Goal: Information Seeking & Learning: Check status

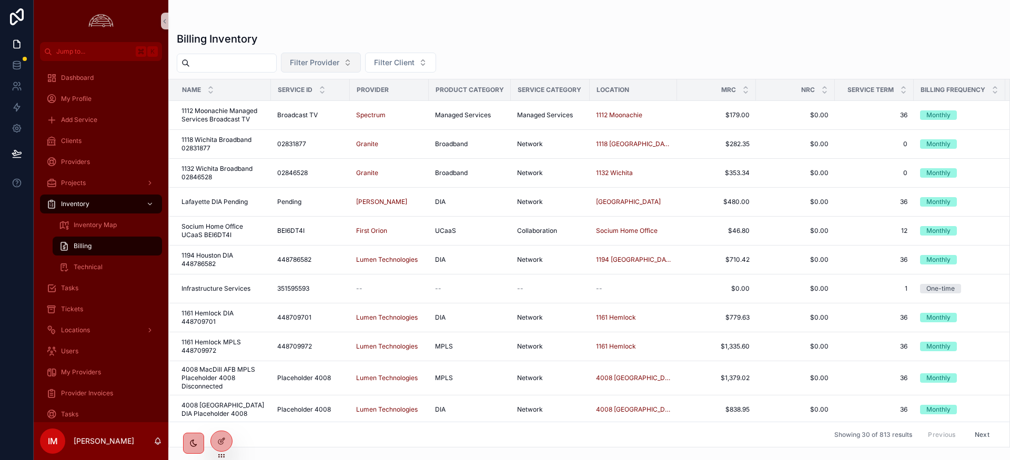
click at [355, 61] on button "Filter Provider" at bounding box center [321, 63] width 80 height 20
click at [518, 55] on div "Filter Provider Filter Client" at bounding box center [588, 63] width 841 height 20
click at [96, 246] on div "Billing" at bounding box center [107, 246] width 97 height 17
click at [90, 245] on span "Billing" at bounding box center [83, 246] width 18 height 8
click at [79, 249] on span "Billing" at bounding box center [83, 246] width 18 height 8
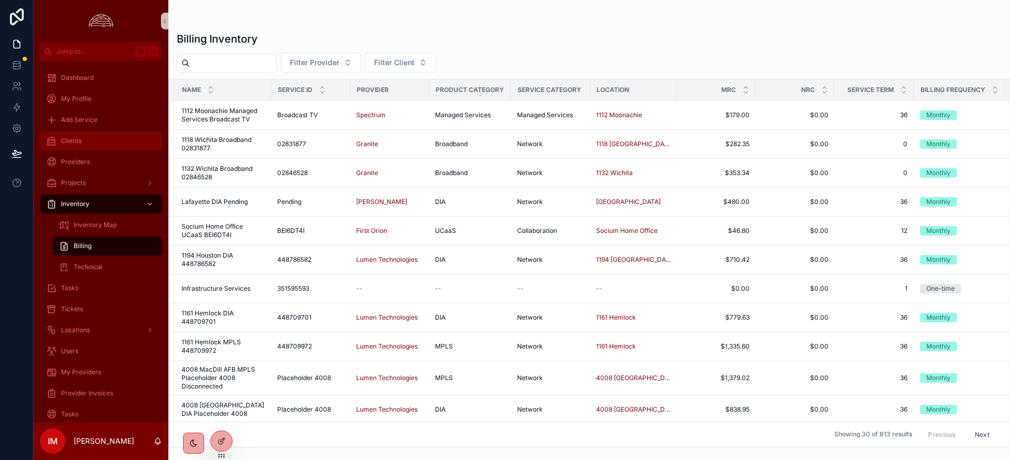
click at [79, 146] on div "Clients" at bounding box center [100, 141] width 109 height 17
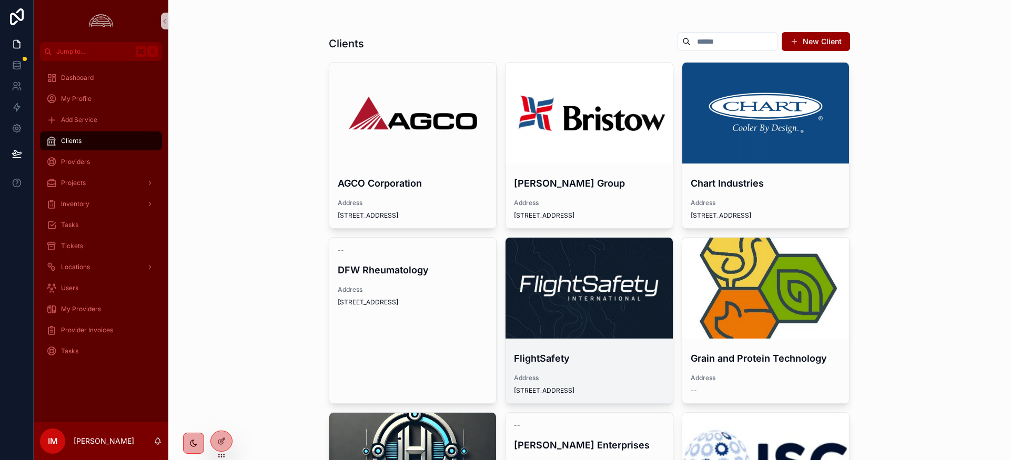
click at [579, 275] on div "scrollable content" at bounding box center [588, 288] width 167 height 101
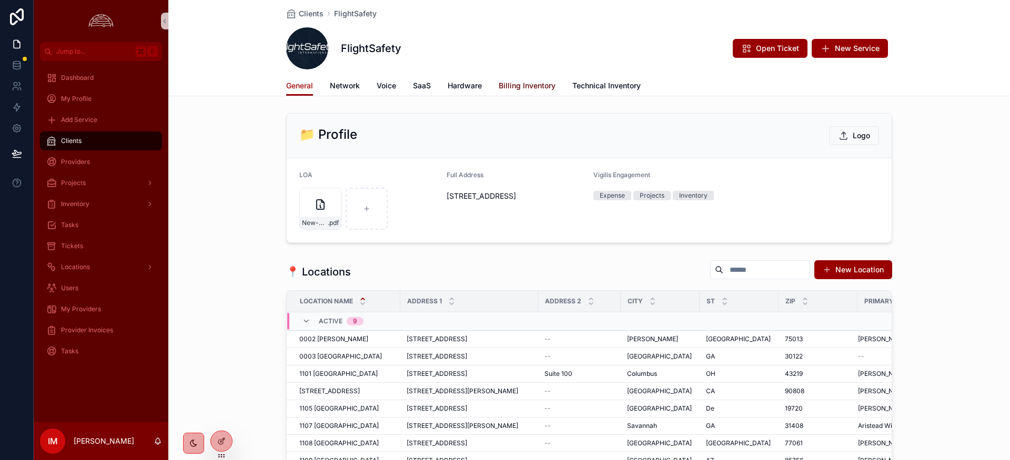
click at [526, 88] on span "Billing Inventory" at bounding box center [526, 85] width 57 height 11
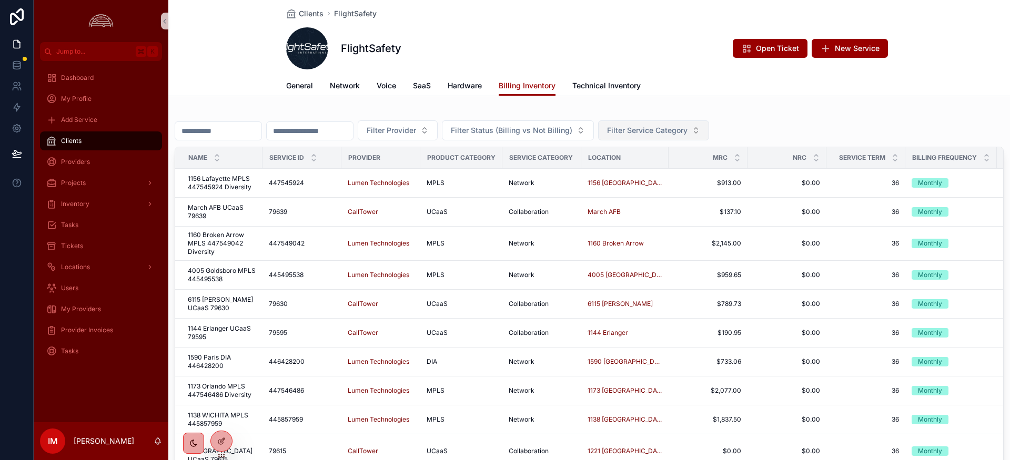
click at [684, 137] on button "Filter Service Category" at bounding box center [653, 130] width 111 height 20
click at [794, 115] on div "Filter Provider Filter Status (Billing vs Not Billing) Filter Service Category …" at bounding box center [589, 303] width 829 height 380
click at [423, 137] on button "Filter Provider" at bounding box center [398, 130] width 80 height 20
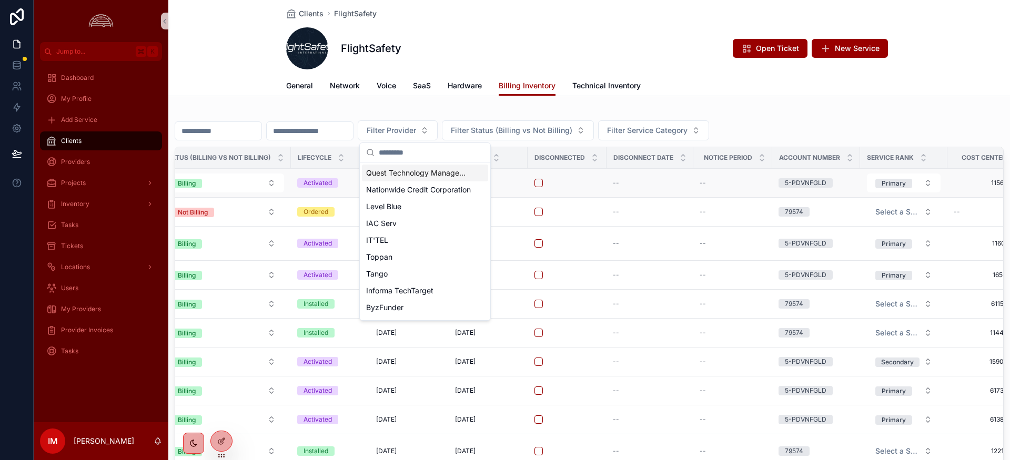
scroll to position [0, 842]
click at [800, 121] on div "Filter Provider Filter Status (Billing vs Not Billing) Filter Service Category" at bounding box center [589, 130] width 829 height 20
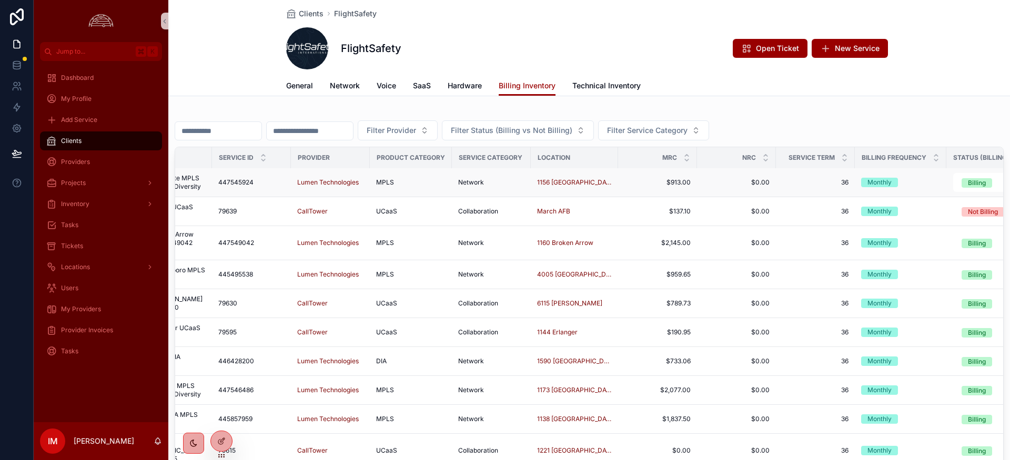
scroll to position [1, 0]
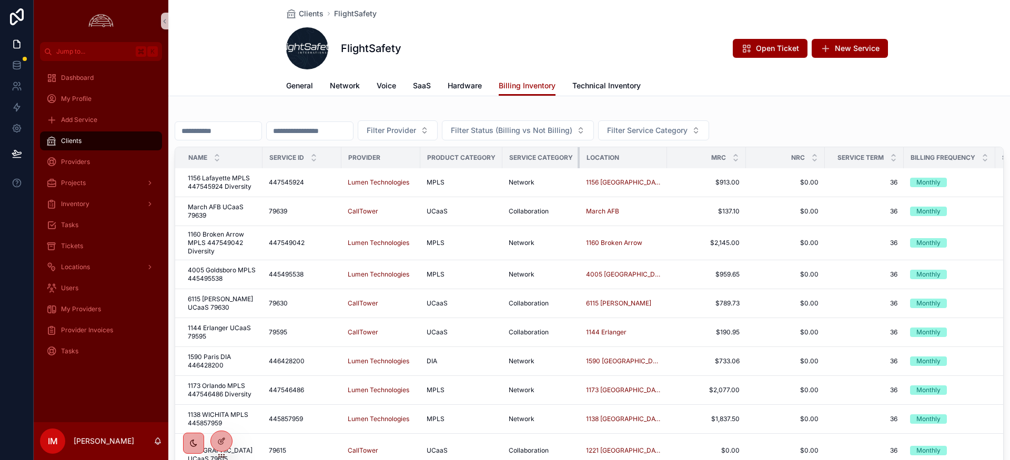
drag, startPoint x: 577, startPoint y: 163, endPoint x: 521, endPoint y: 165, distance: 56.3
click at [521, 165] on th "Service Category" at bounding box center [540, 158] width 77 height 22
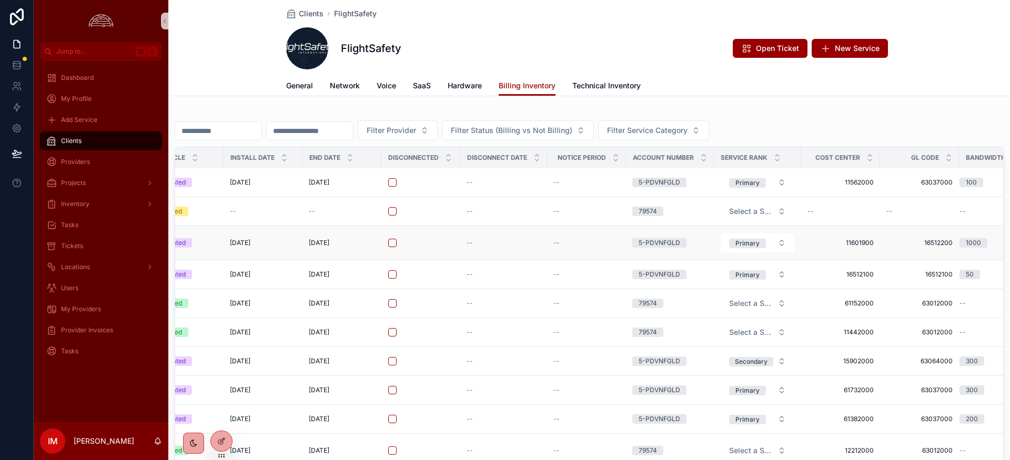
scroll to position [1, 1011]
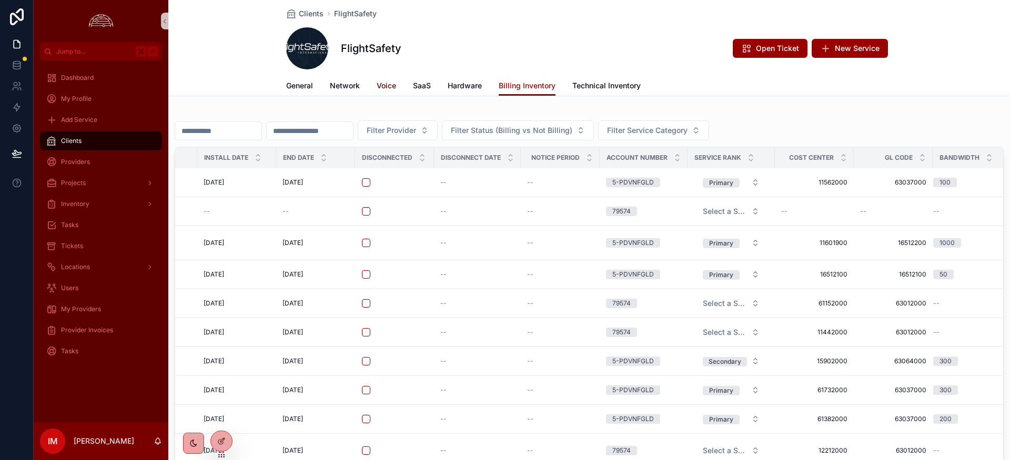
click at [391, 85] on span "Voice" at bounding box center [385, 85] width 19 height 11
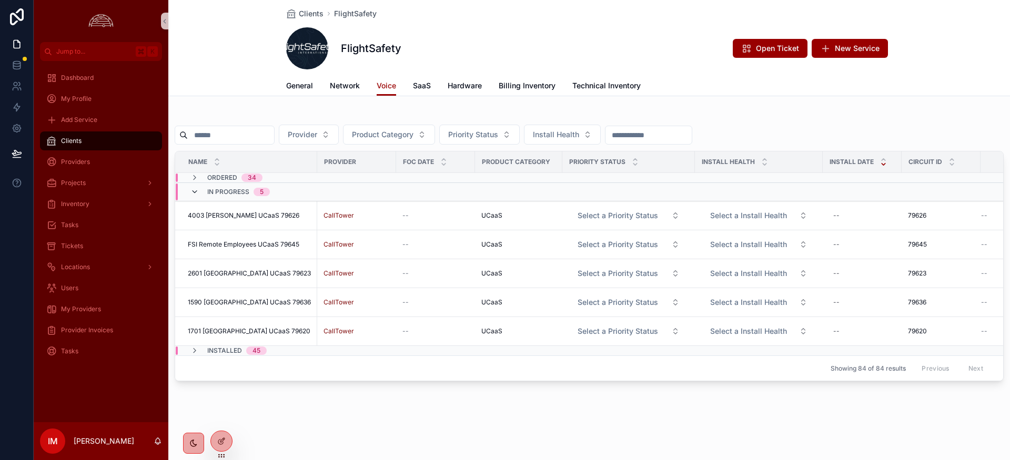
click at [195, 194] on icon "scrollable content" at bounding box center [194, 192] width 8 height 8
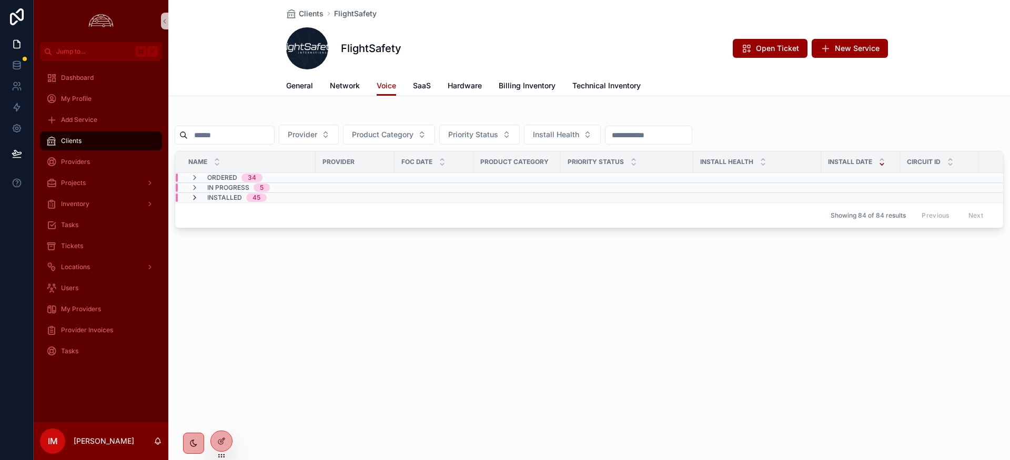
click at [195, 194] on icon "scrollable content" at bounding box center [194, 198] width 8 height 8
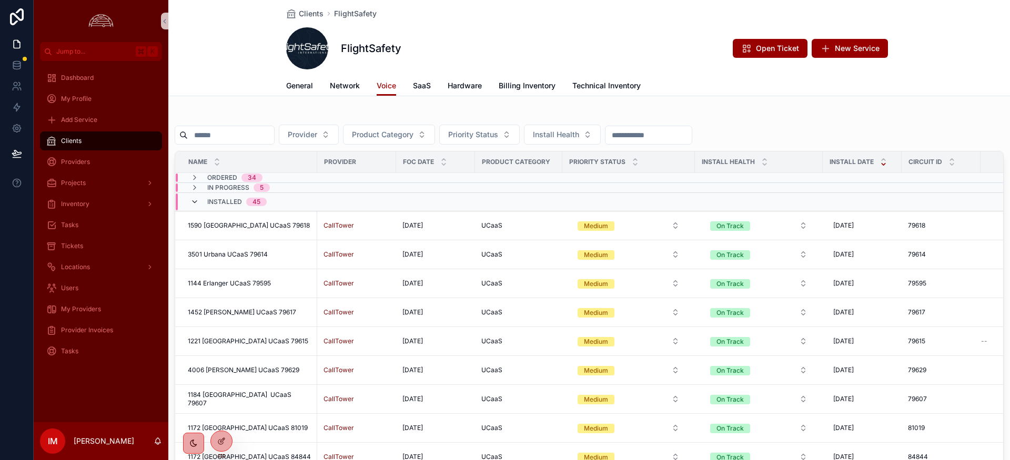
click at [195, 199] on icon "scrollable content" at bounding box center [194, 202] width 8 height 8
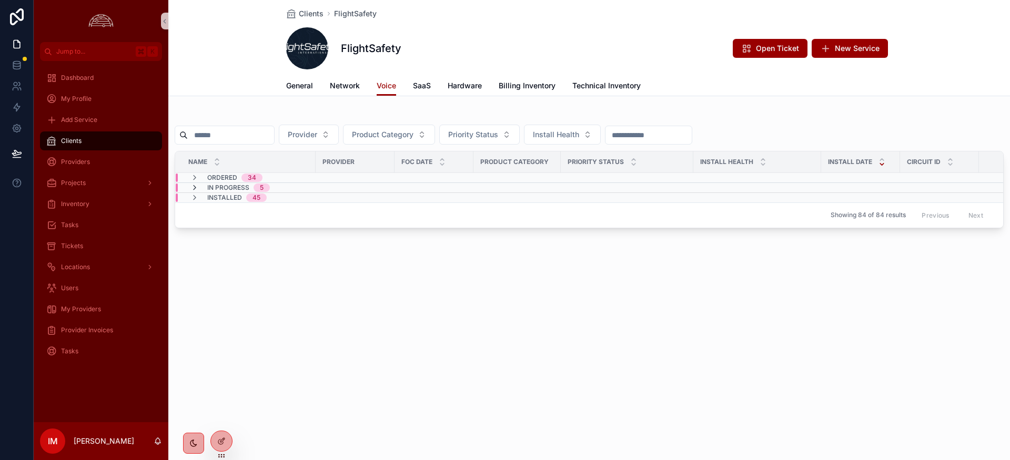
click at [196, 188] on icon "scrollable content" at bounding box center [194, 188] width 8 height 8
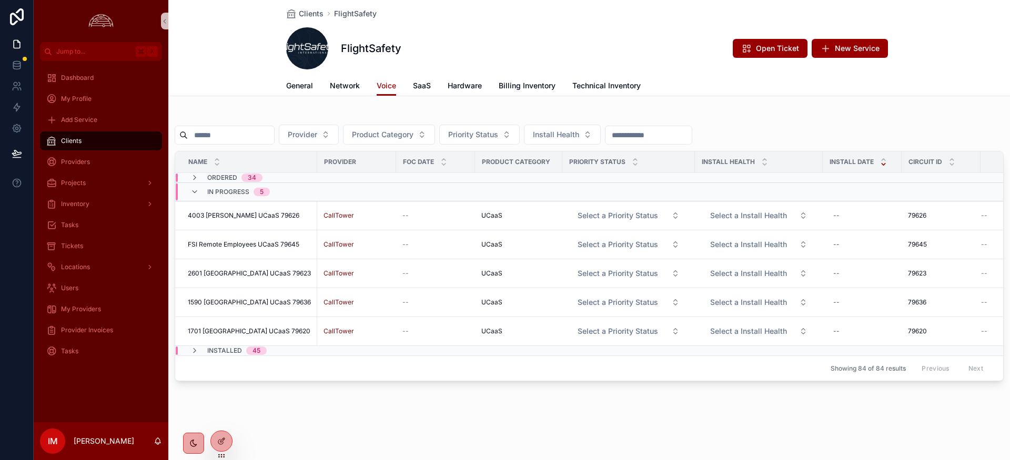
click at [196, 188] on icon "scrollable content" at bounding box center [194, 192] width 8 height 8
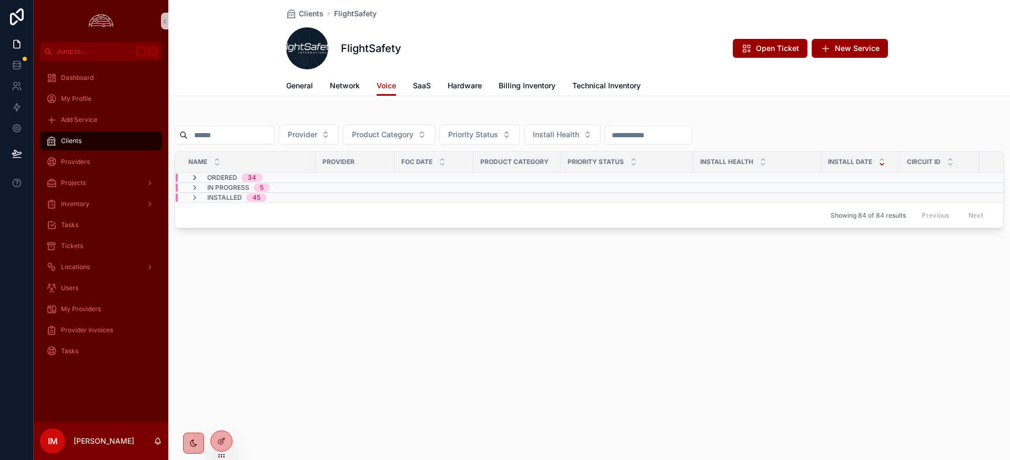
click at [196, 176] on icon "scrollable content" at bounding box center [194, 178] width 8 height 8
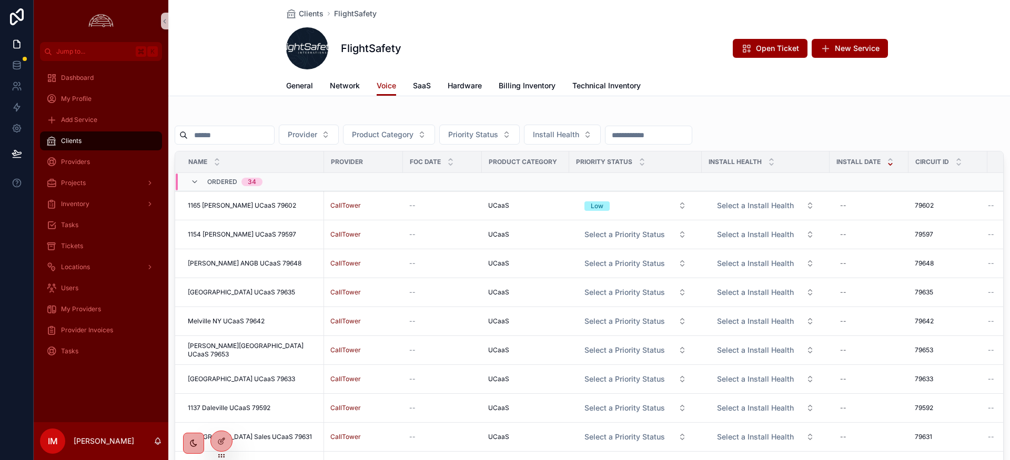
click at [196, 176] on div "Ordered 34" at bounding box center [226, 182] width 72 height 17
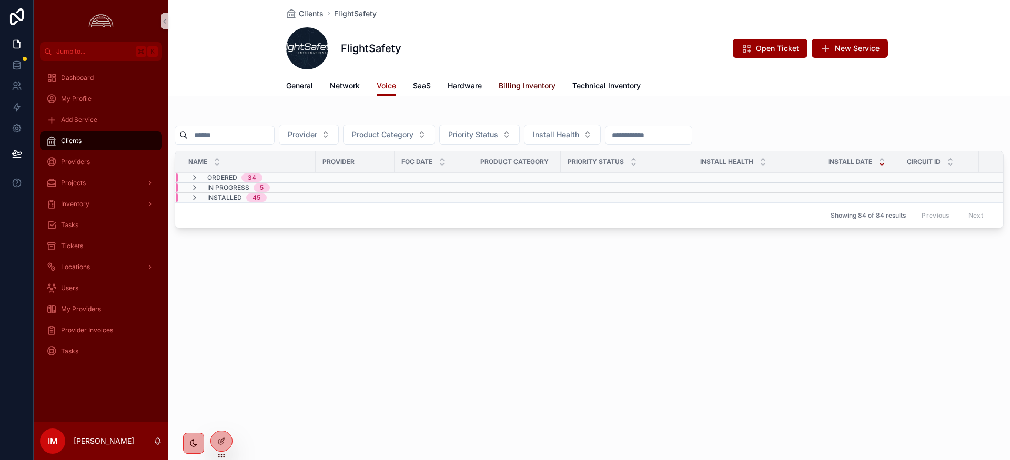
click at [531, 90] on span "Billing Inventory" at bounding box center [526, 85] width 57 height 11
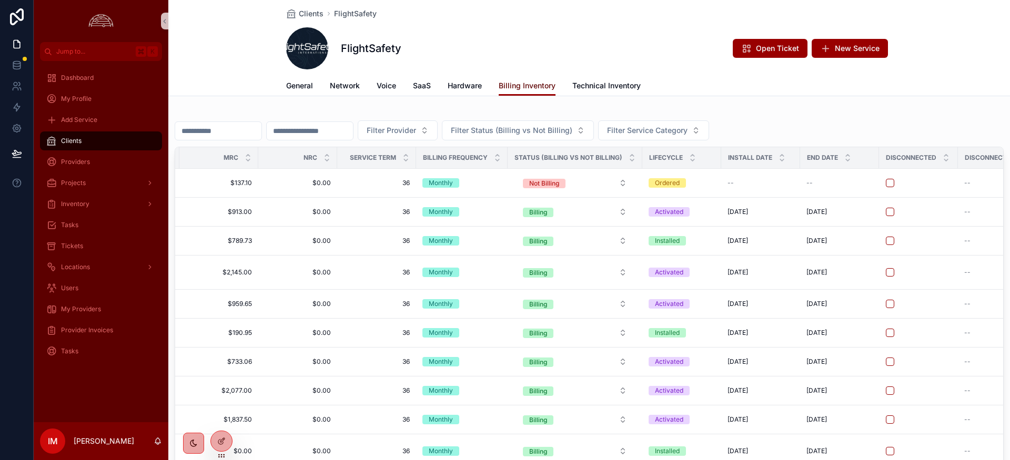
scroll to position [0, 461]
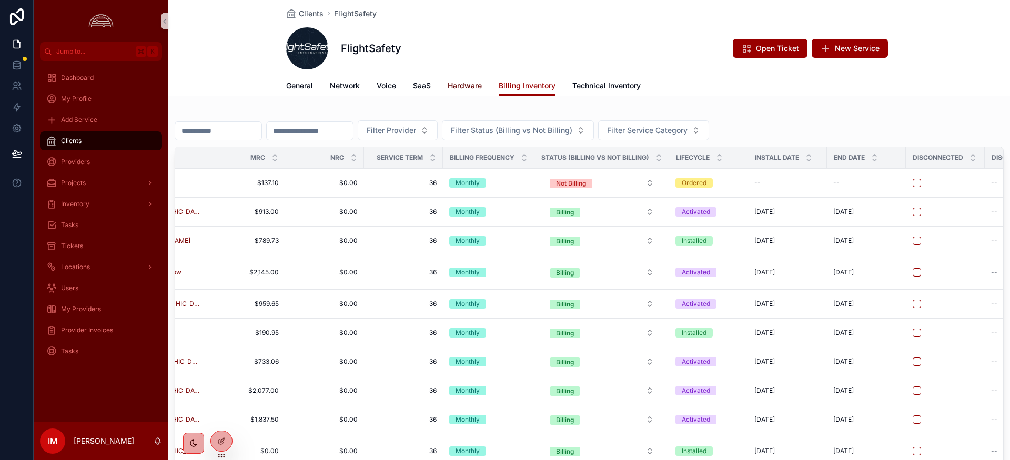
click at [469, 85] on span "Hardware" at bounding box center [464, 85] width 34 height 11
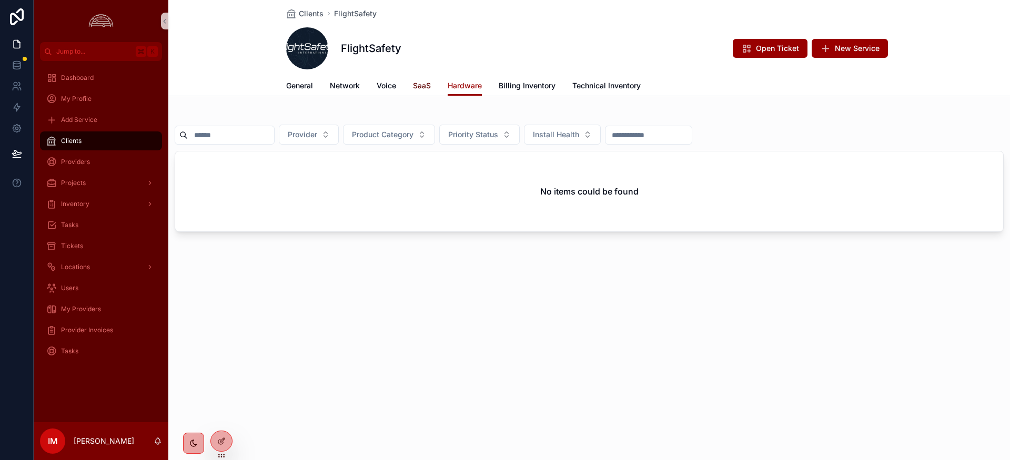
click at [417, 84] on span "SaaS" at bounding box center [422, 85] width 18 height 11
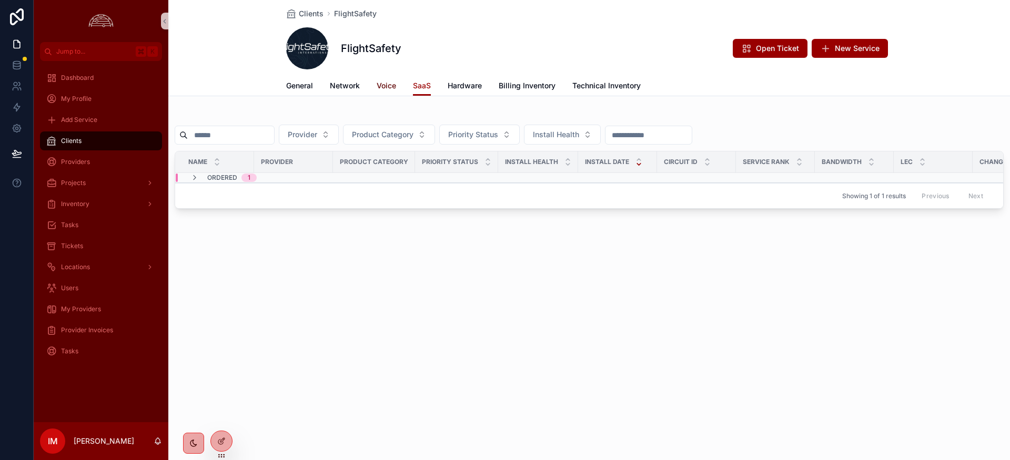
drag, startPoint x: 394, startPoint y: 86, endPoint x: 391, endPoint y: 91, distance: 5.4
click at [394, 86] on span "Voice" at bounding box center [385, 85] width 19 height 11
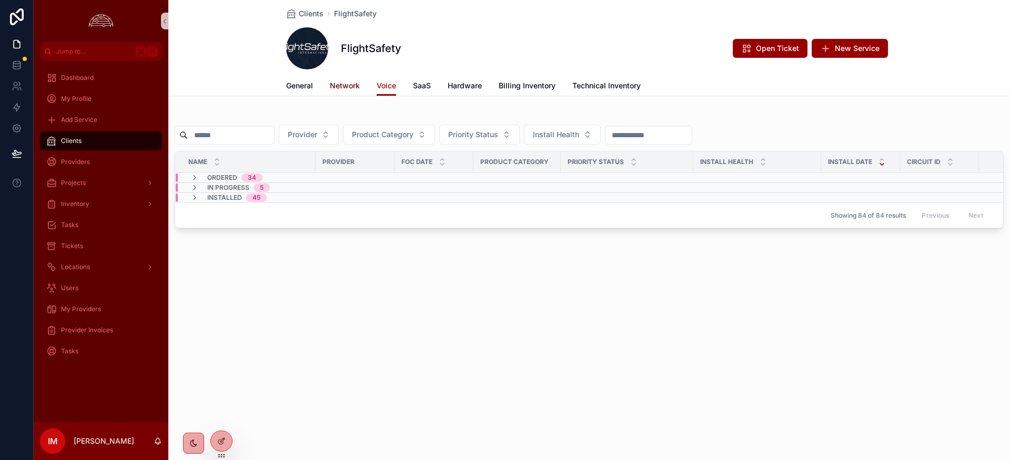
click at [340, 87] on span "Network" at bounding box center [345, 85] width 30 height 11
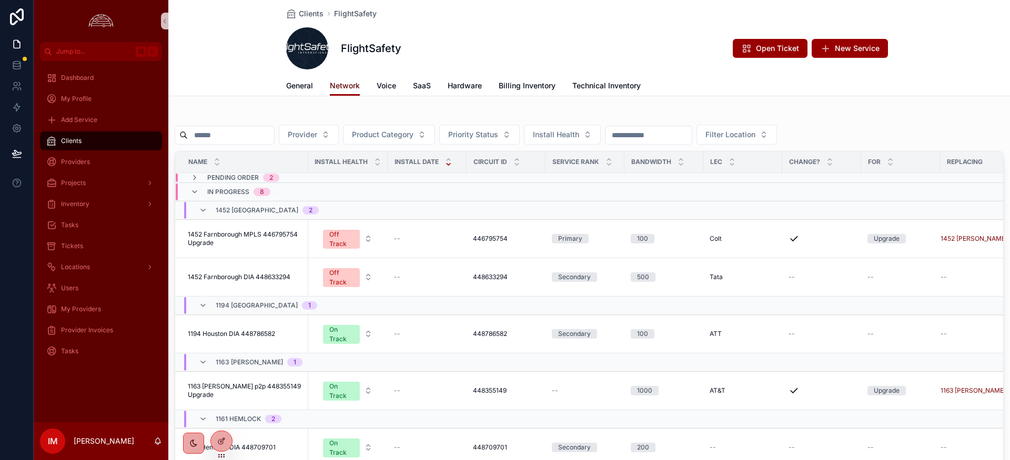
scroll to position [0, 324]
click at [963, 257] on button "Lifecycle" at bounding box center [971, 258] width 54 height 17
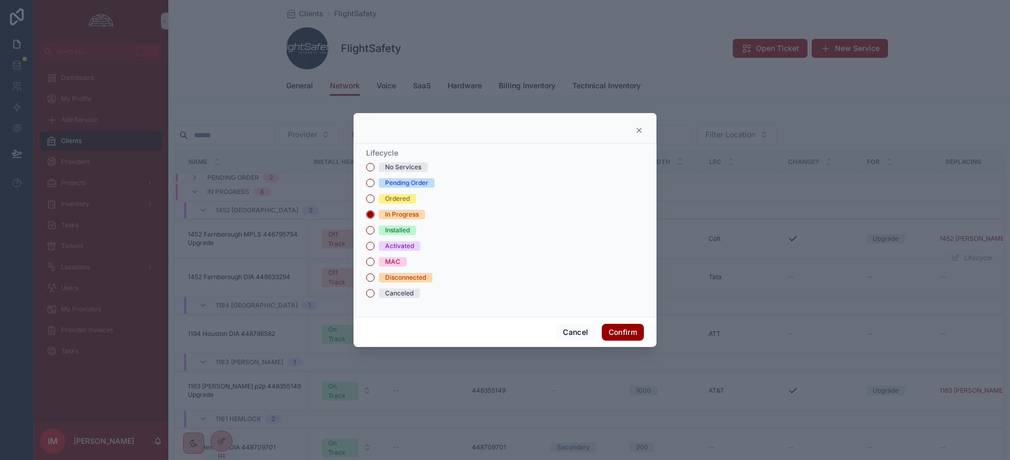
click at [638, 131] on icon at bounding box center [639, 130] width 8 height 8
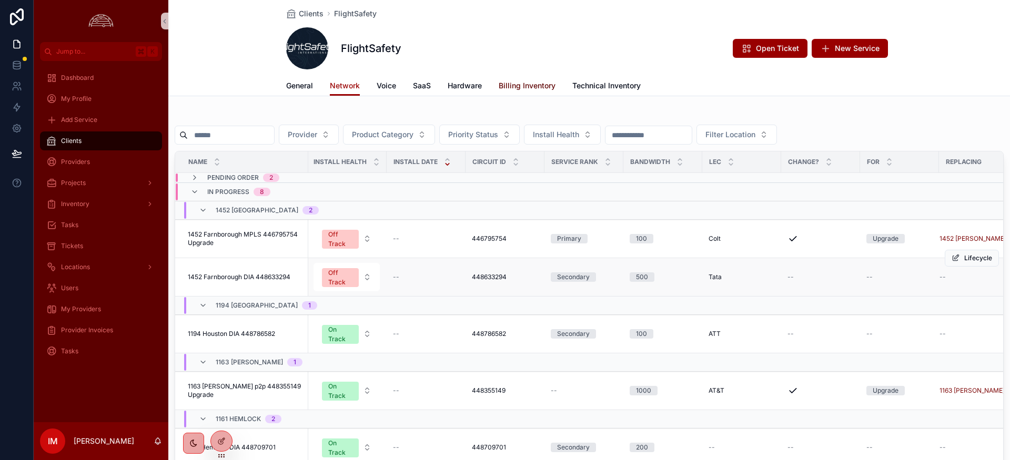
click at [519, 84] on span "Billing Inventory" at bounding box center [526, 85] width 57 height 11
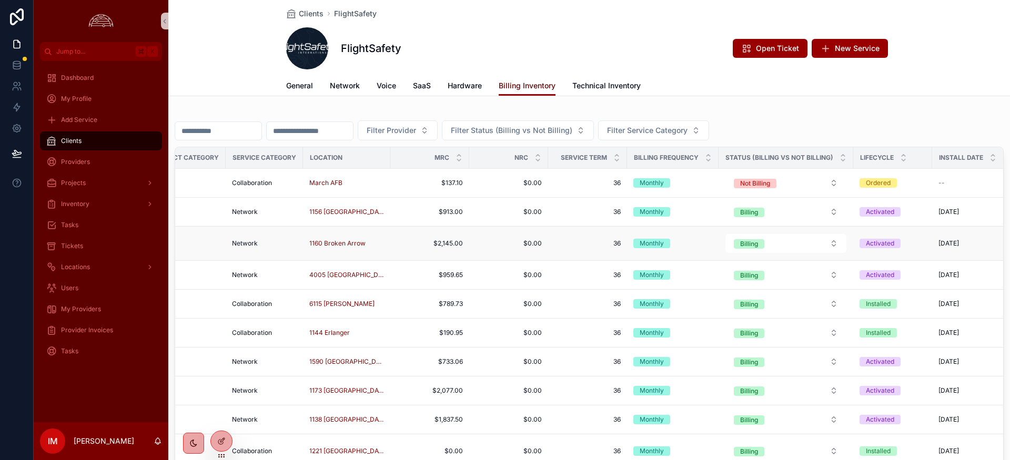
scroll to position [0, 278]
click at [898, 160] on icon "scrollable content" at bounding box center [901, 160] width 7 height 7
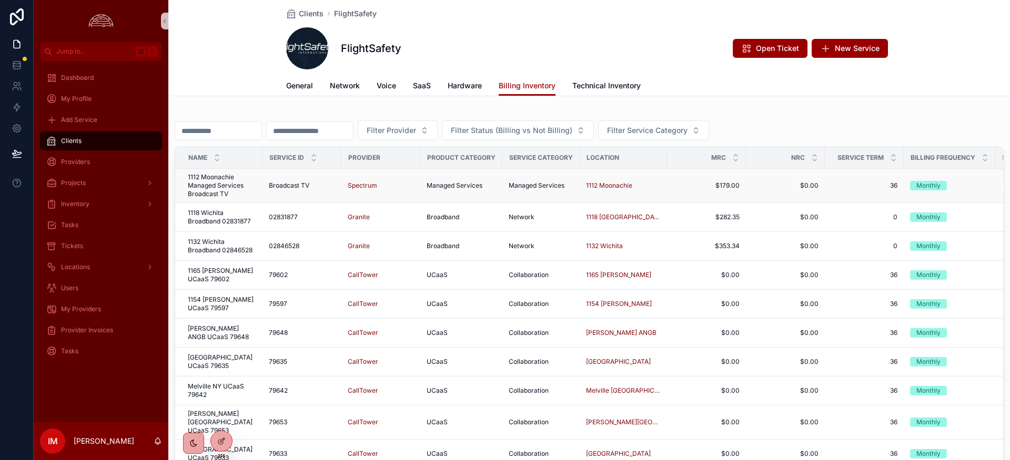
click at [200, 188] on span "1112 Moonachie Managed Services Broadcast TV" at bounding box center [222, 185] width 68 height 25
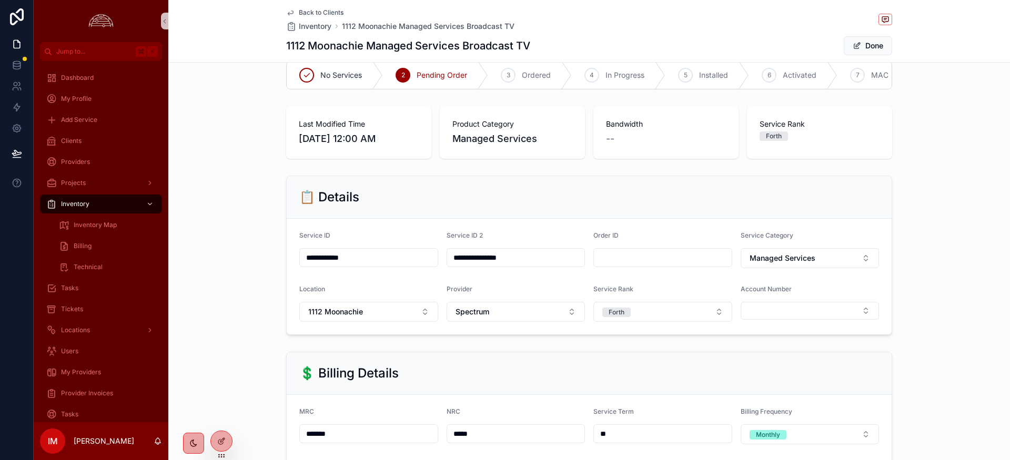
scroll to position [17, 0]
click at [330, 9] on span "Back to Clients" at bounding box center [321, 12] width 45 height 8
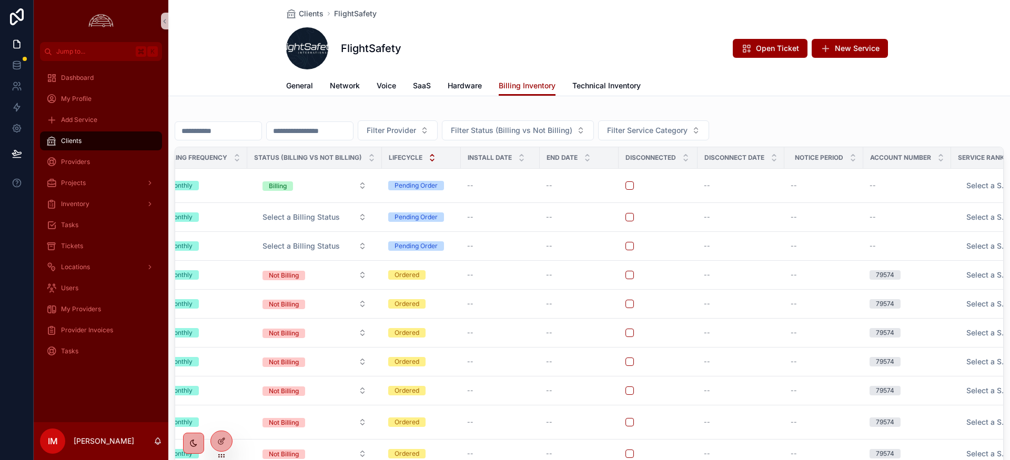
click at [430, 155] on icon "scrollable content" at bounding box center [432, 156] width 4 height 2
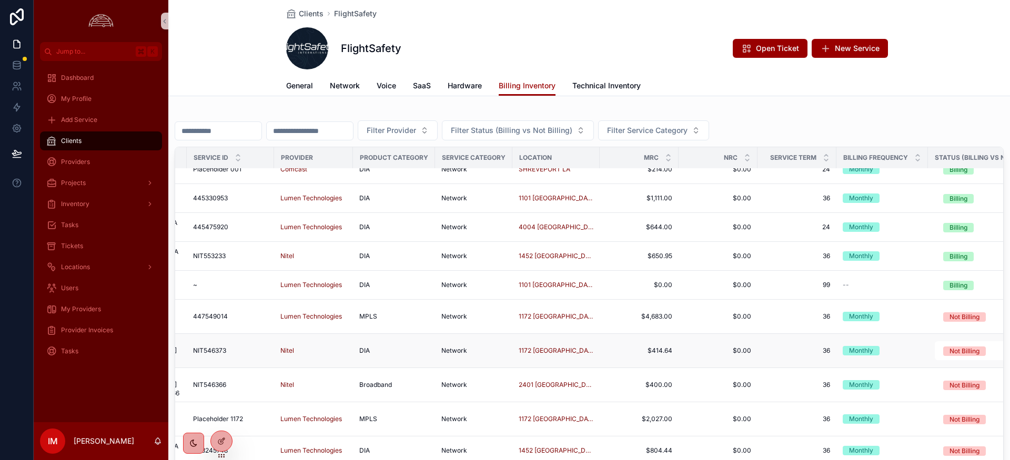
scroll to position [3481, 0]
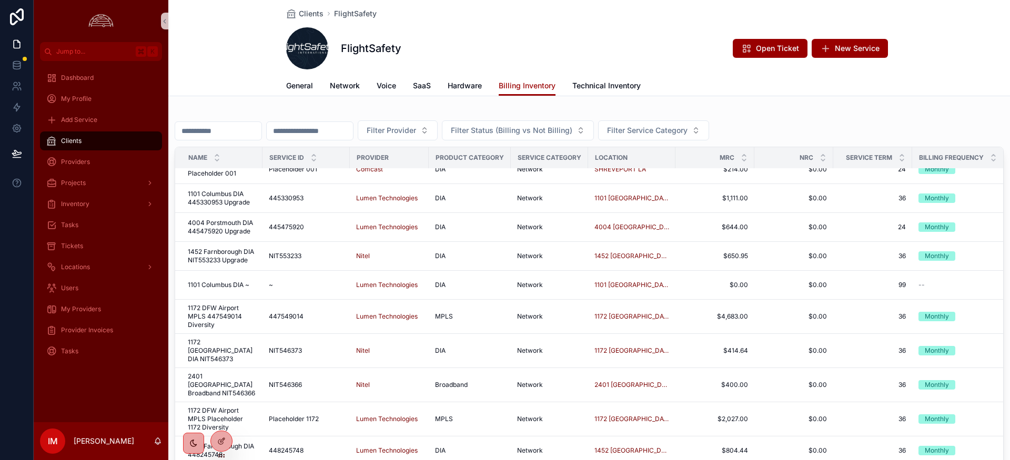
click at [206, 311] on span "1172 DFW Airport MPLS 447549014 Diversity" at bounding box center [222, 316] width 68 height 25
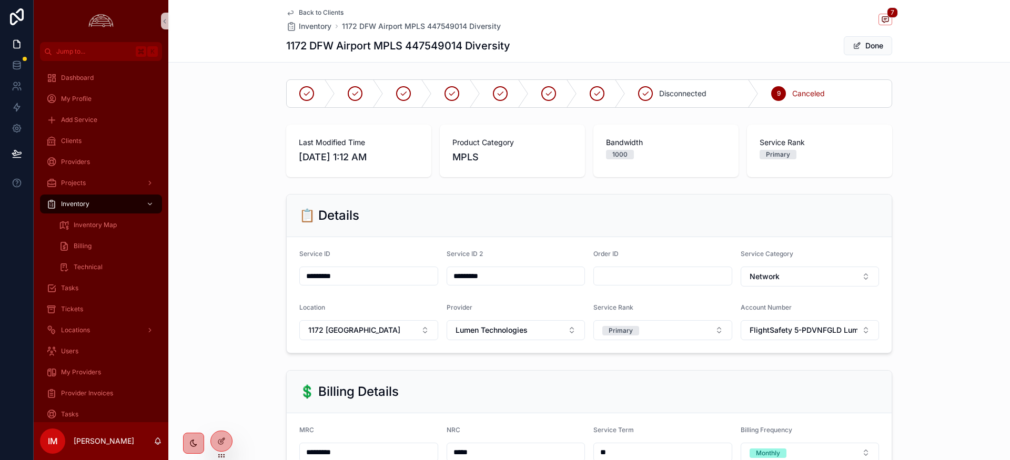
click at [304, 16] on span "Back to Clients" at bounding box center [321, 12] width 45 height 8
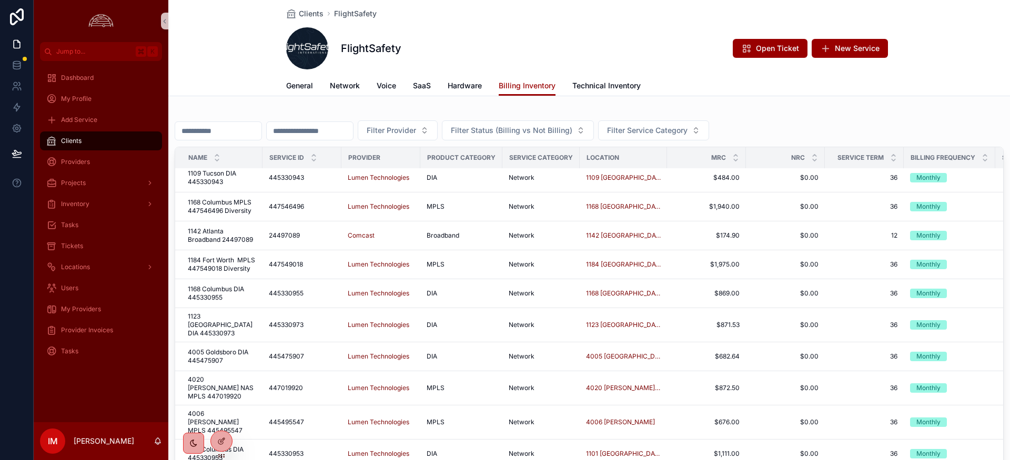
scroll to position [1112, 0]
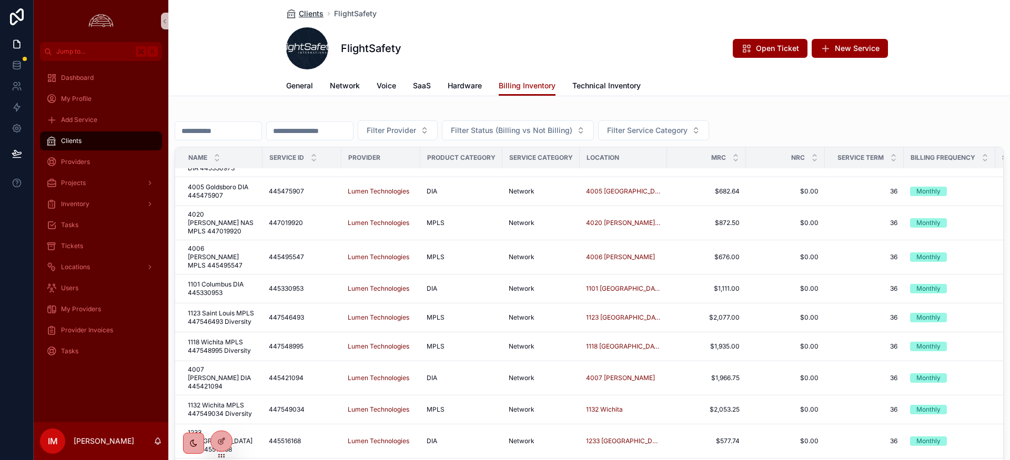
click at [303, 13] on span "Clients" at bounding box center [311, 13] width 25 height 11
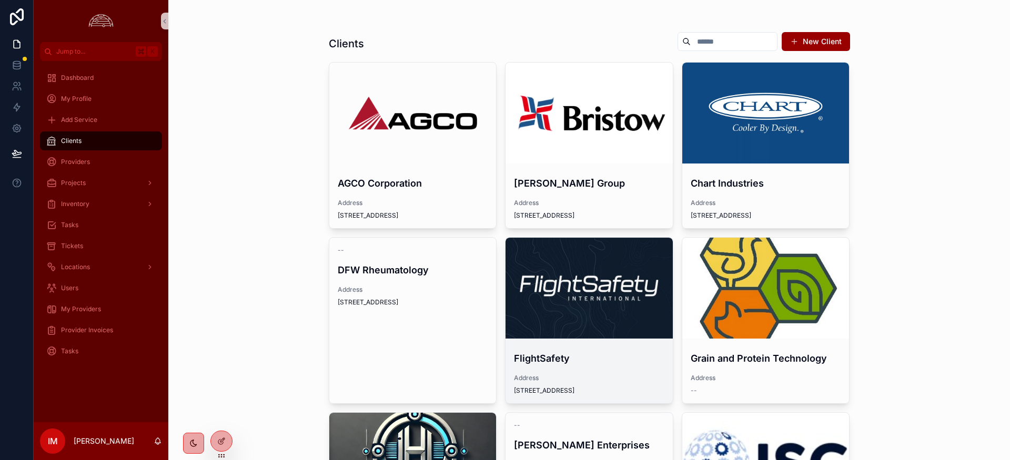
click at [564, 326] on div "scrollable content" at bounding box center [588, 288] width 167 height 101
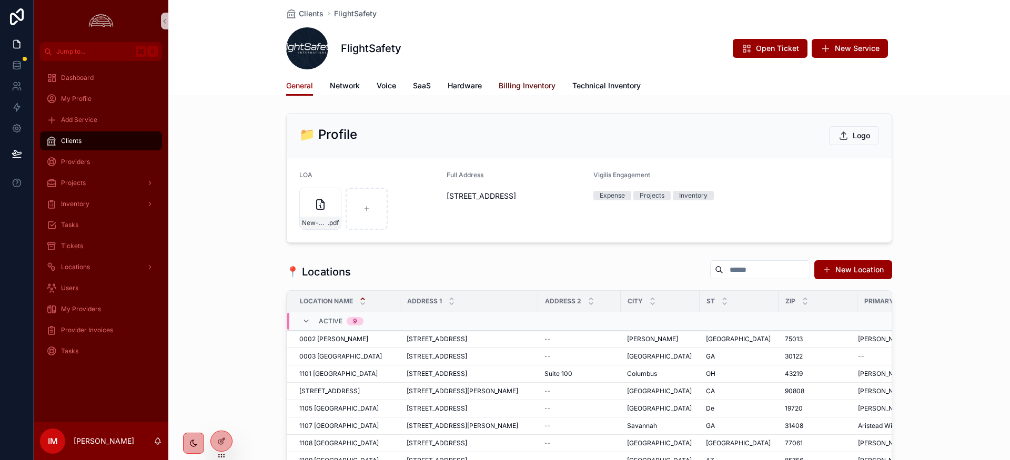
click at [528, 87] on span "Billing Inventory" at bounding box center [526, 85] width 57 height 11
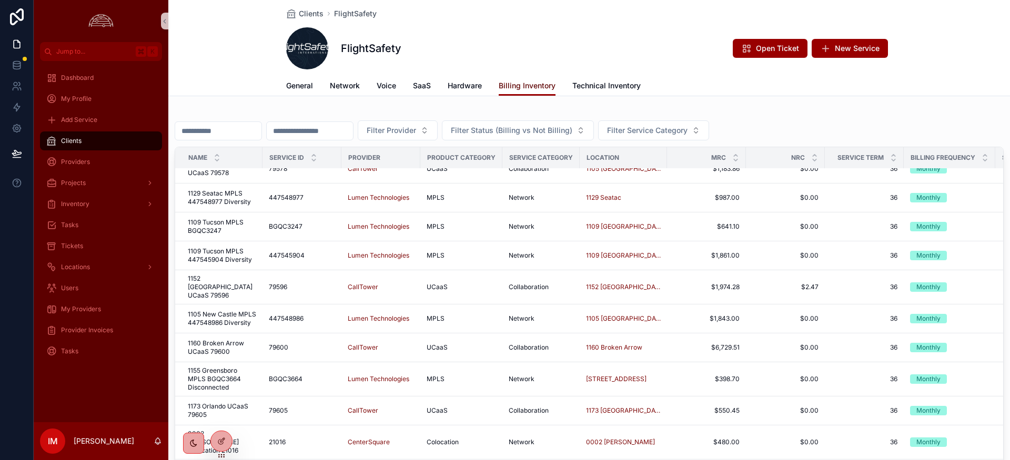
scroll to position [1007, 0]
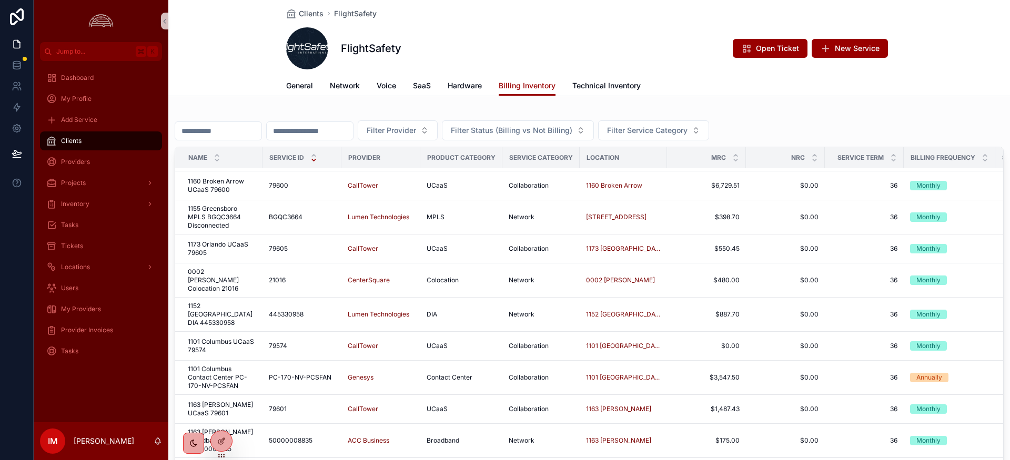
click at [315, 161] on icon "scrollable content" at bounding box center [313, 160] width 7 height 7
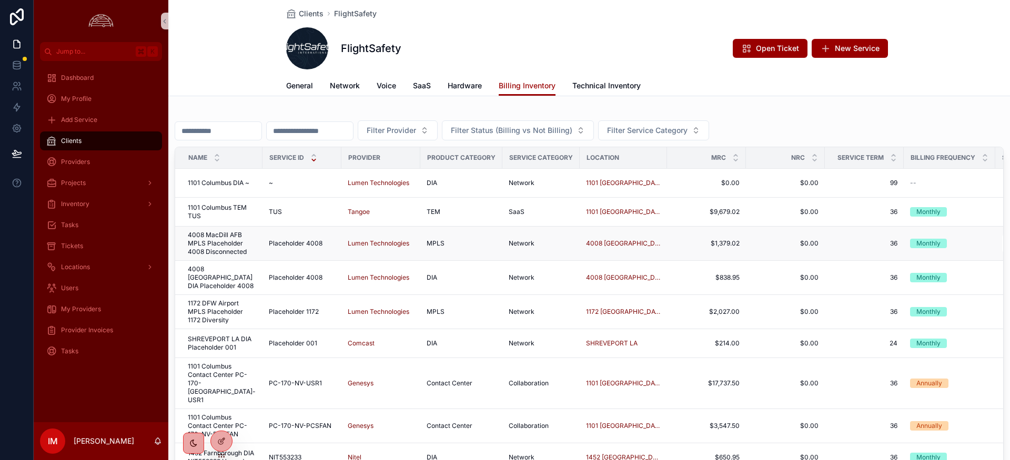
click at [209, 246] on span "4008 MacDill AFB MPLS Placeholder 4008 Disconnected" at bounding box center [222, 243] width 68 height 25
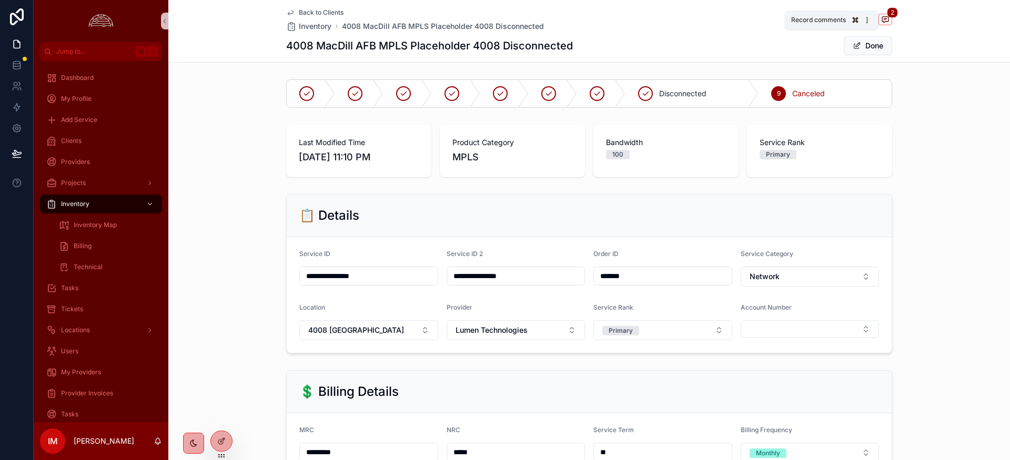
click at [888, 22] on icon "scrollable content" at bounding box center [885, 19] width 8 height 8
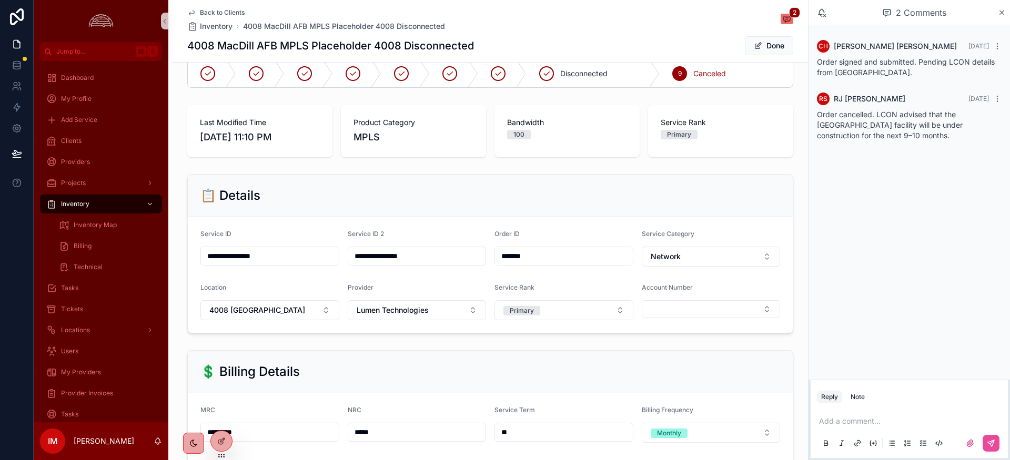
scroll to position [17, 0]
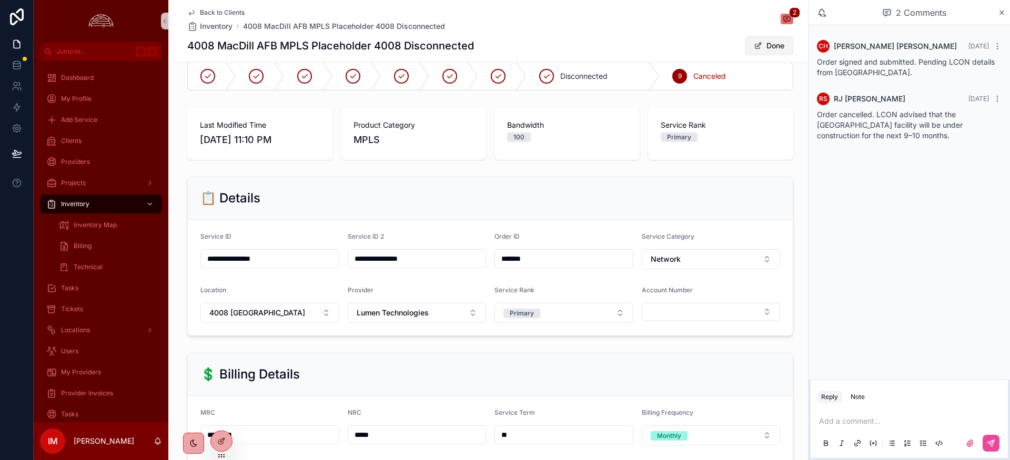
click at [785, 49] on button "Done" at bounding box center [769, 45] width 48 height 19
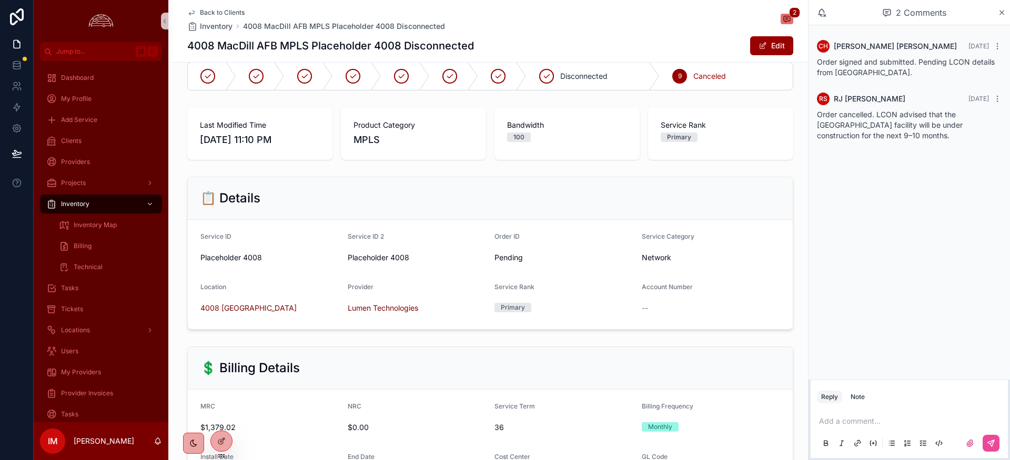
click at [224, 11] on span "Back to Clients" at bounding box center [222, 12] width 45 height 8
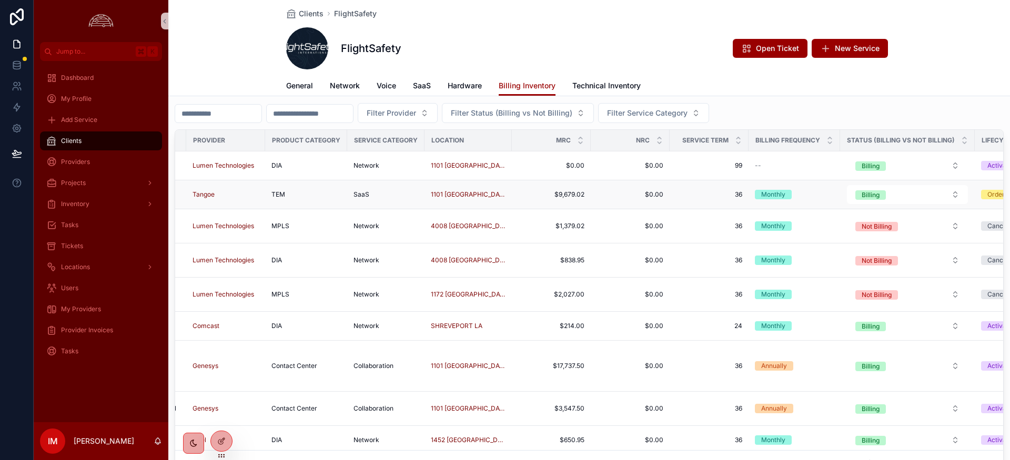
scroll to position [0, 351]
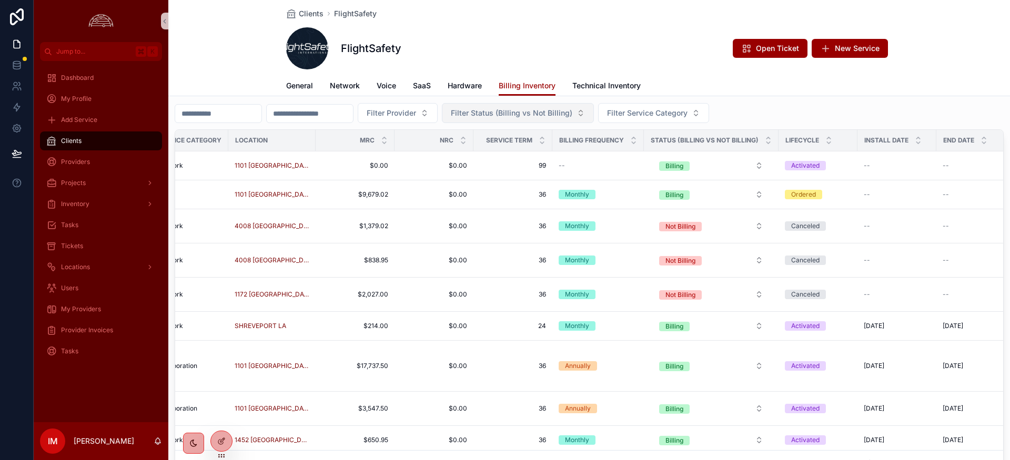
click at [572, 109] on span "Filter Status (Billing vs Not Billing)" at bounding box center [511, 113] width 121 height 11
click at [589, 47] on div "FlightSafety Open Ticket New Service" at bounding box center [589, 48] width 606 height 42
click at [82, 206] on span "Inventory" at bounding box center [75, 204] width 28 height 8
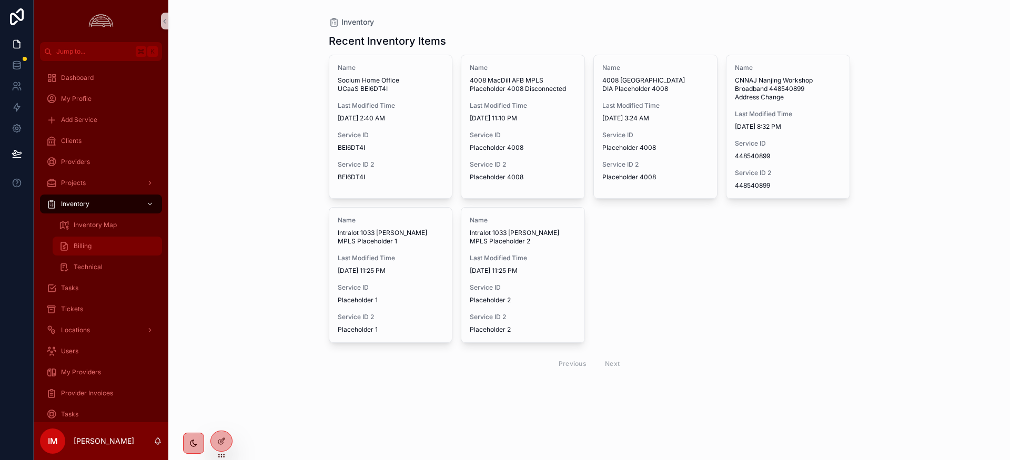
click at [80, 247] on span "Billing" at bounding box center [83, 246] width 18 height 8
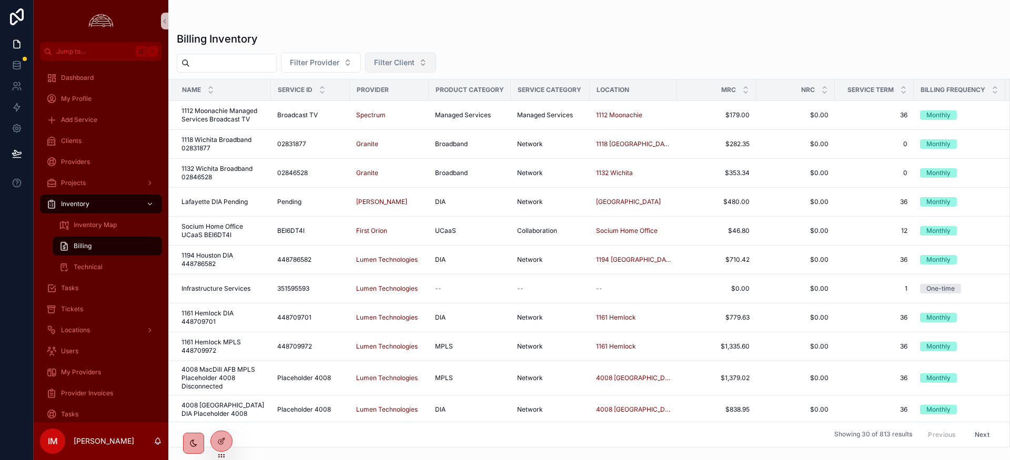
click at [436, 61] on button "Filter Client" at bounding box center [400, 63] width 71 height 20
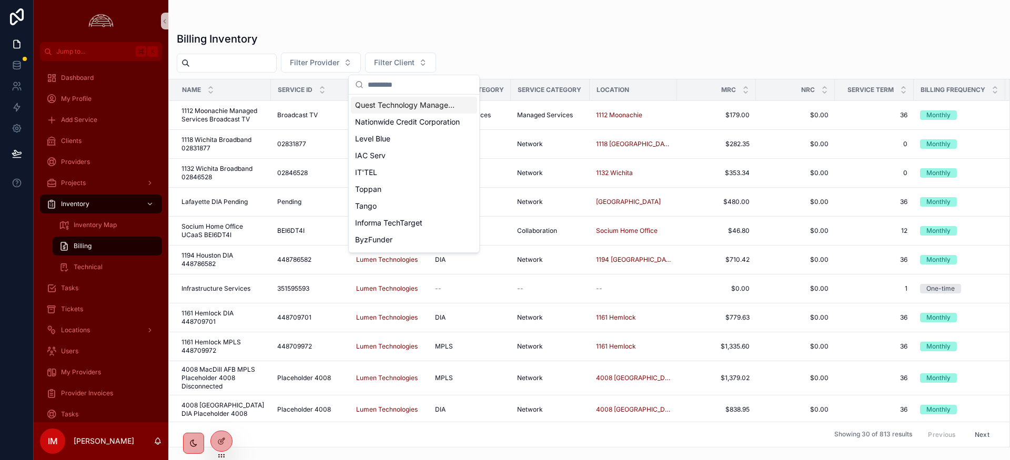
click at [518, 56] on div "Filter Provider Filter Client" at bounding box center [588, 63] width 841 height 20
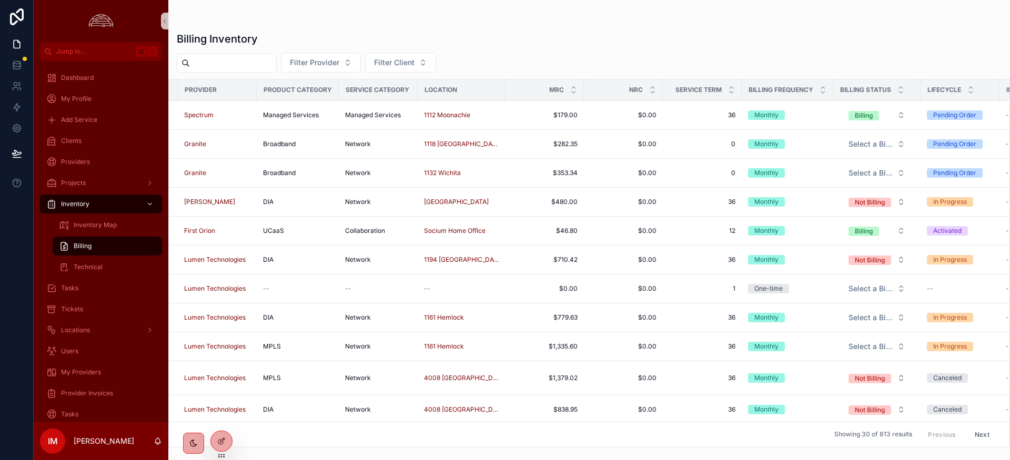
scroll to position [0, 170]
click at [901, 95] on icon "scrollable content" at bounding box center [902, 92] width 7 height 7
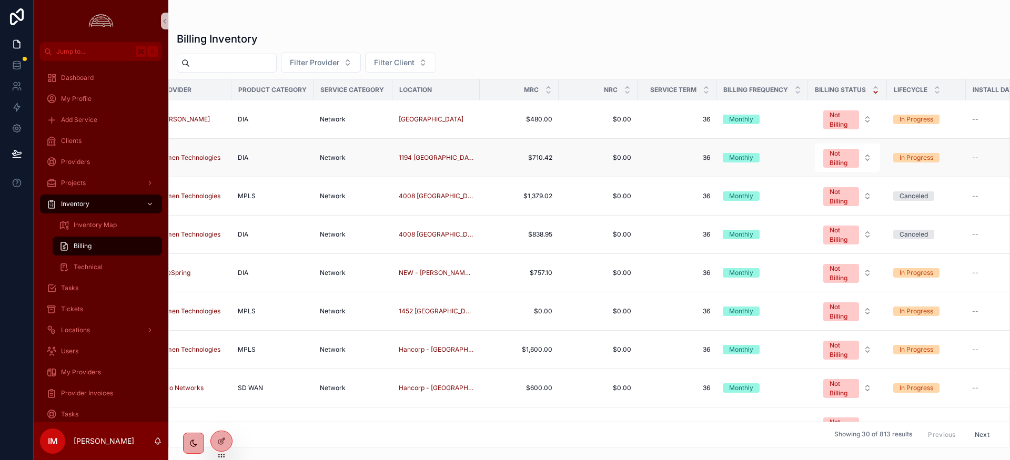
scroll to position [0, 197]
click at [927, 43] on div "Billing Inventory" at bounding box center [589, 39] width 824 height 15
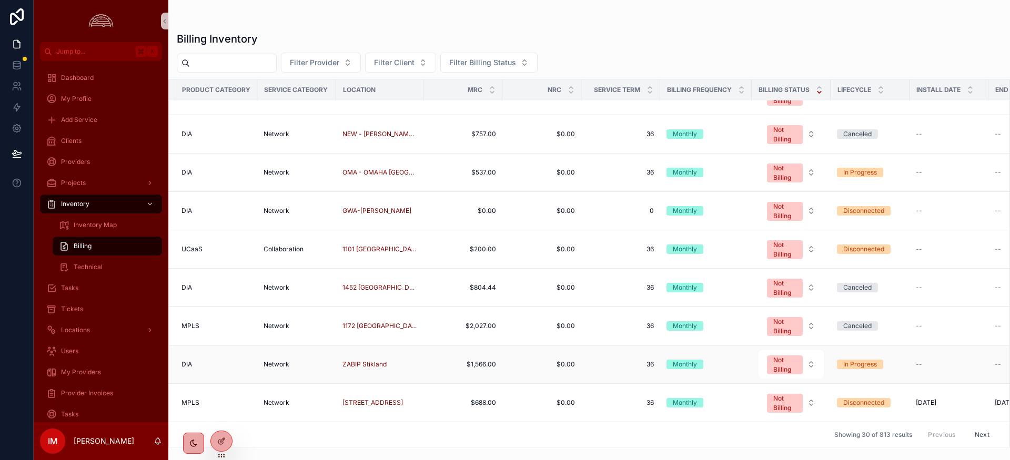
scroll to position [830, 258]
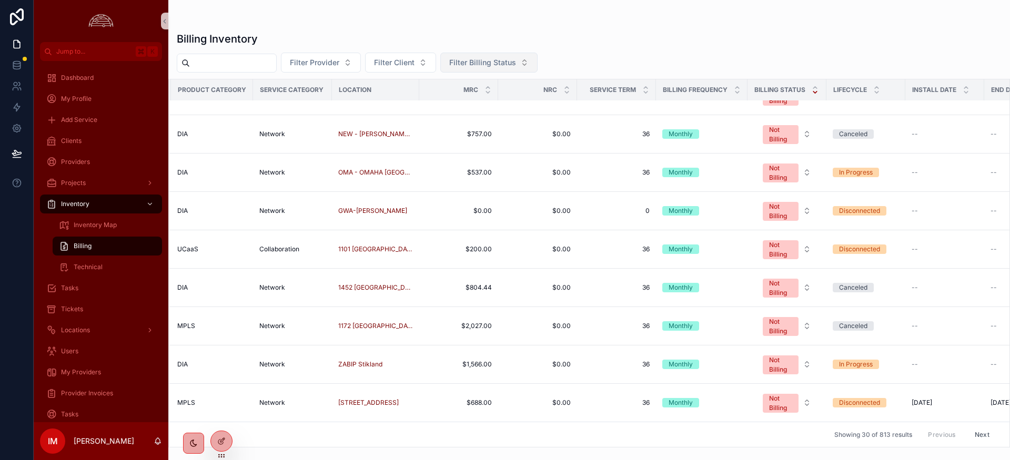
click at [488, 70] on button "Filter Billing Status" at bounding box center [488, 63] width 97 height 20
click at [461, 106] on div "Billing" at bounding box center [501, 105] width 126 height 17
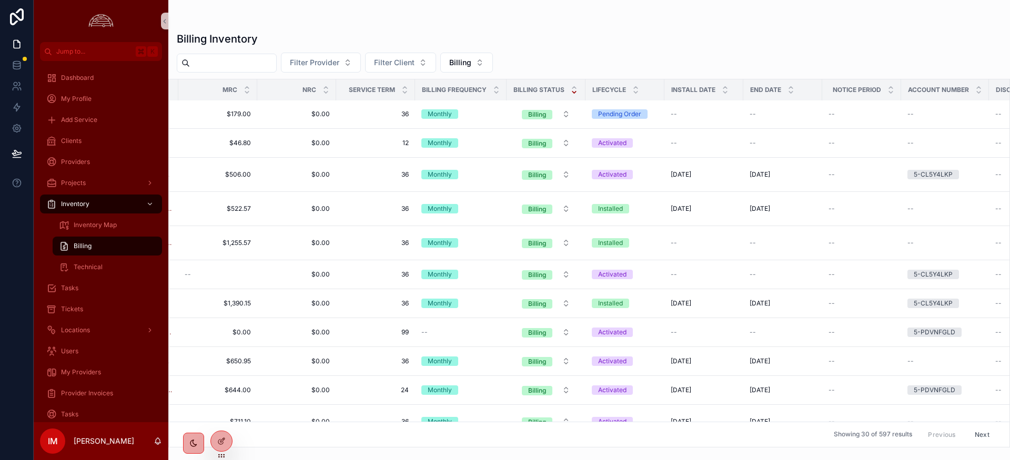
scroll to position [1, 534]
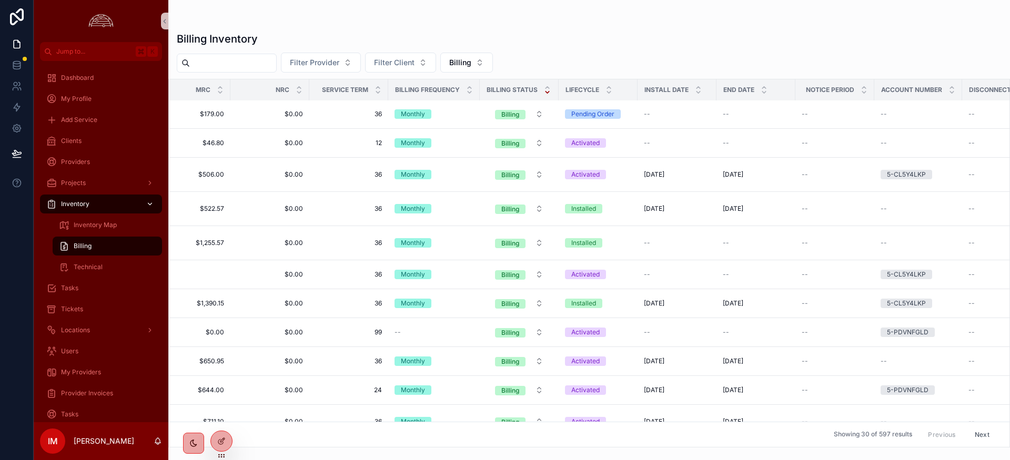
click at [91, 203] on div "Inventory" at bounding box center [100, 204] width 109 height 17
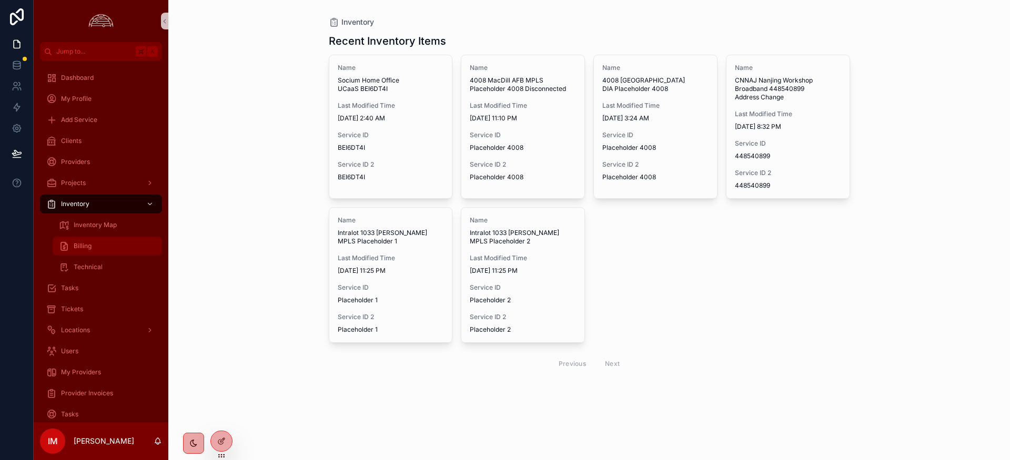
click at [81, 244] on span "Billing" at bounding box center [83, 246] width 18 height 8
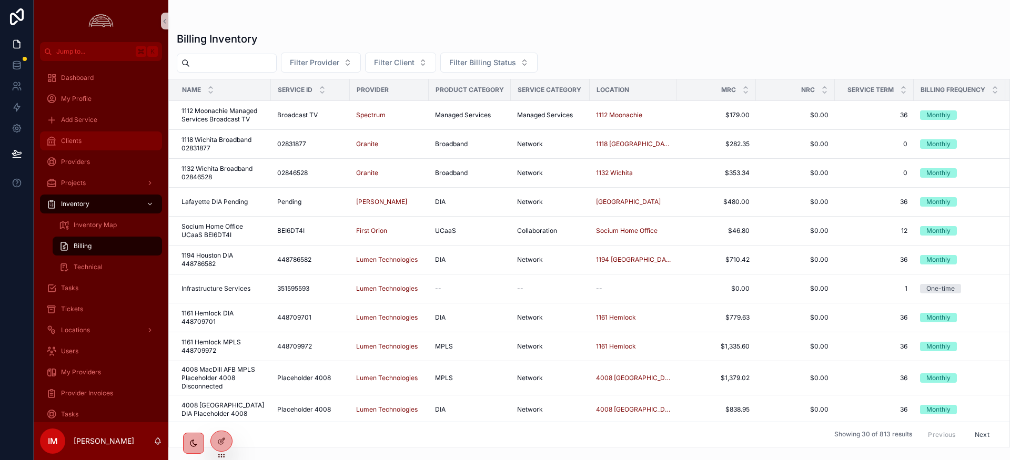
click at [89, 141] on div "Clients" at bounding box center [100, 141] width 109 height 17
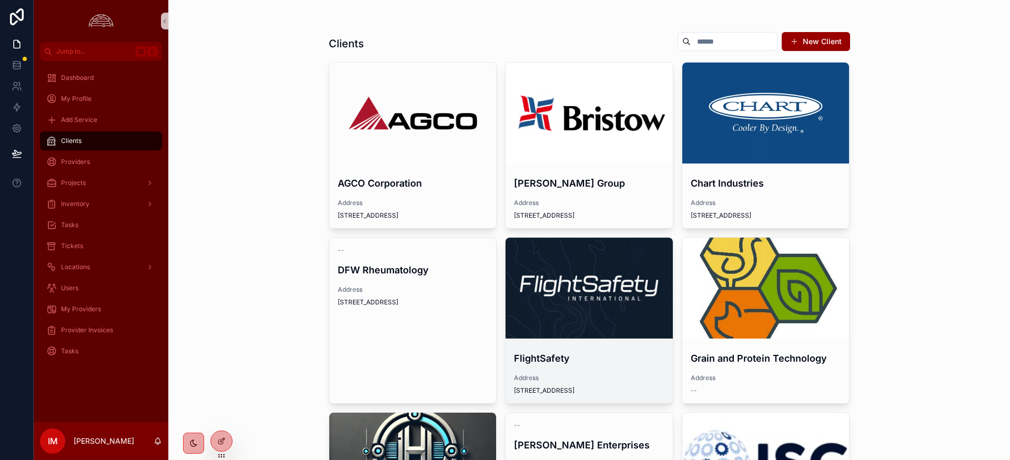
click at [593, 289] on div "scrollable content" at bounding box center [588, 288] width 167 height 13
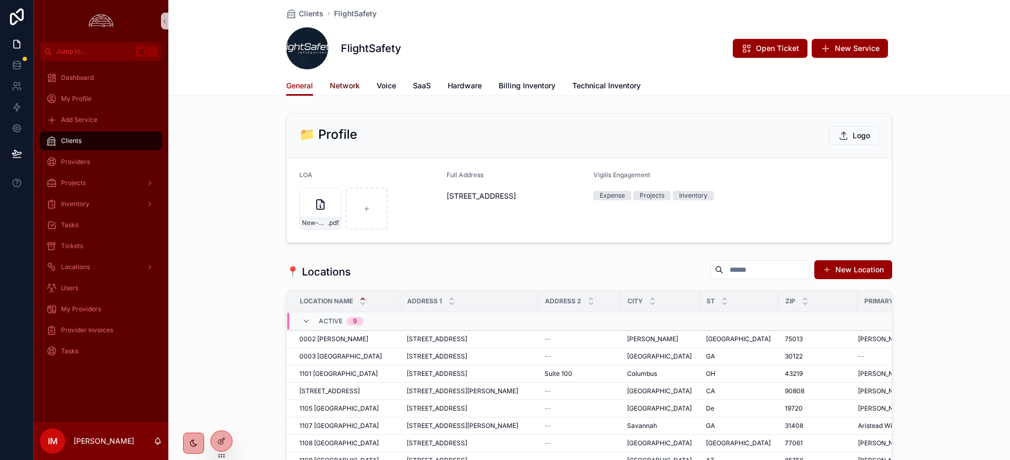
click at [347, 87] on span "Network" at bounding box center [345, 85] width 30 height 11
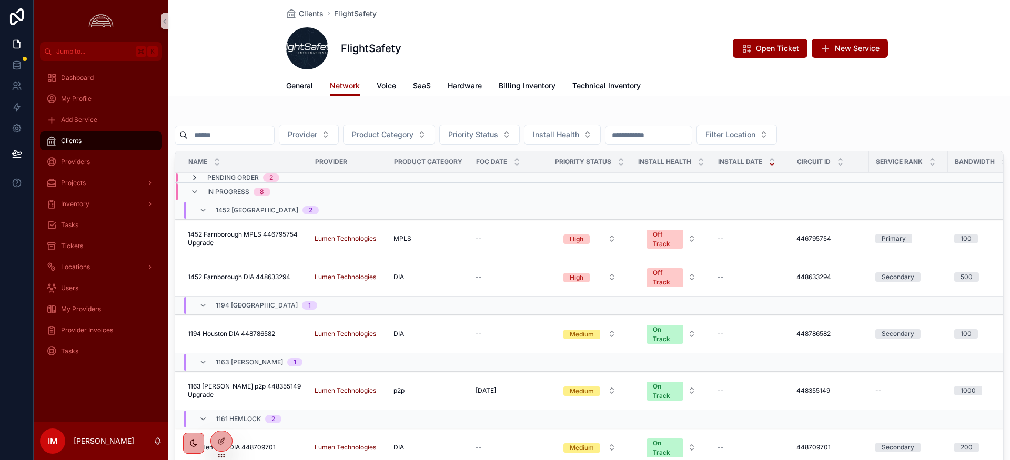
click at [196, 177] on icon "scrollable content" at bounding box center [194, 178] width 8 height 8
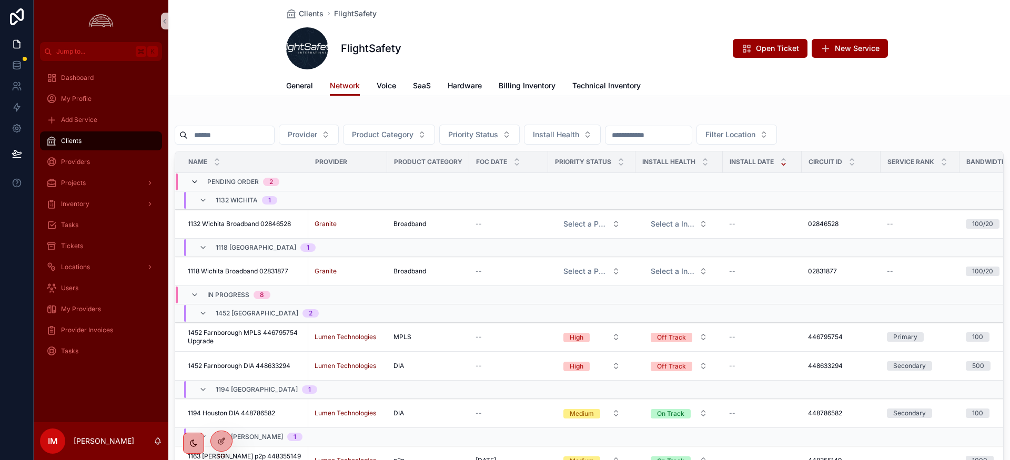
click at [196, 178] on icon "scrollable content" at bounding box center [194, 182] width 8 height 8
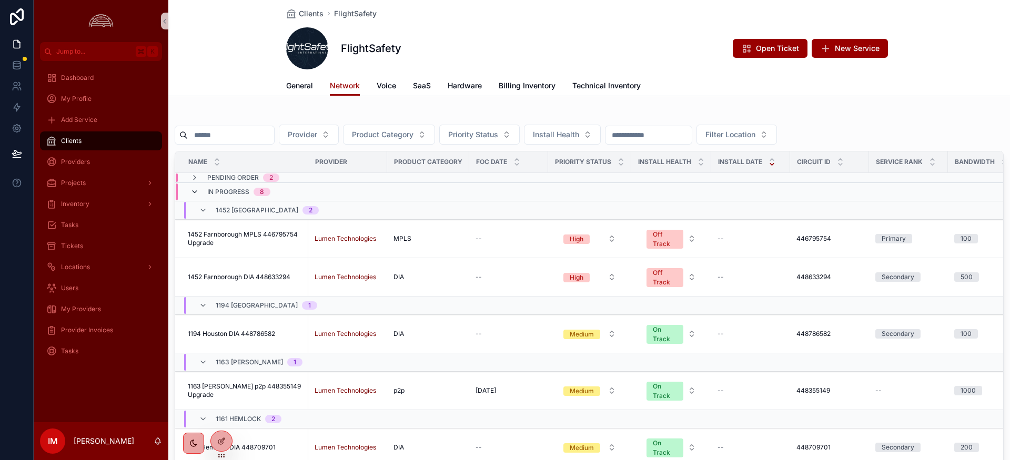
click at [197, 191] on icon "scrollable content" at bounding box center [194, 192] width 8 height 8
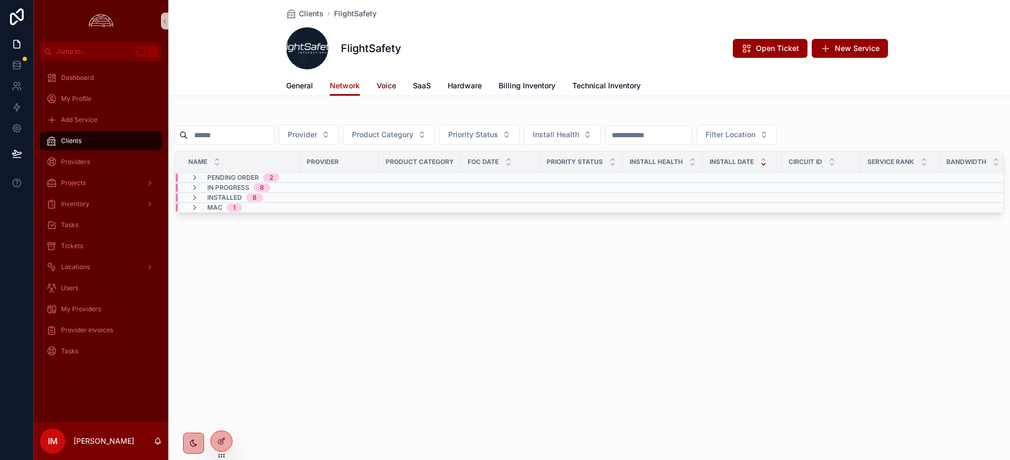
click at [396, 87] on span "Voice" at bounding box center [385, 85] width 19 height 11
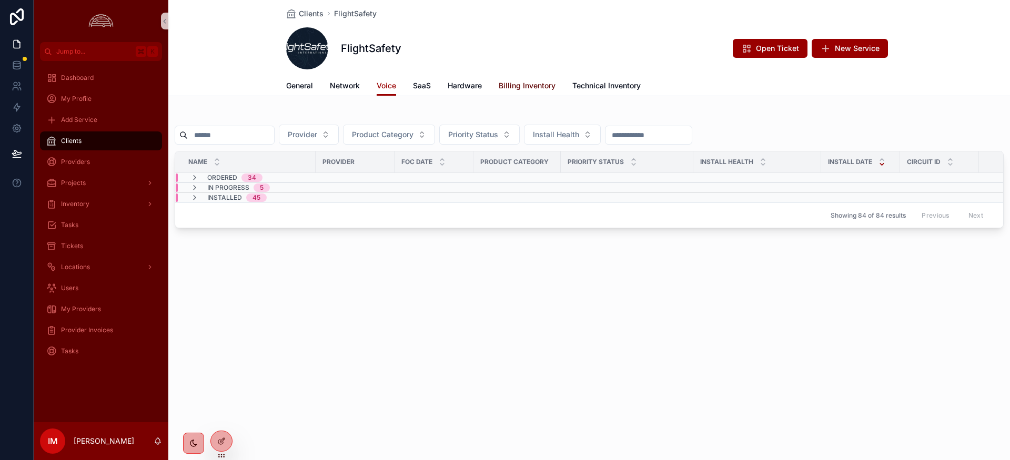
click at [535, 88] on span "Billing Inventory" at bounding box center [526, 85] width 57 height 11
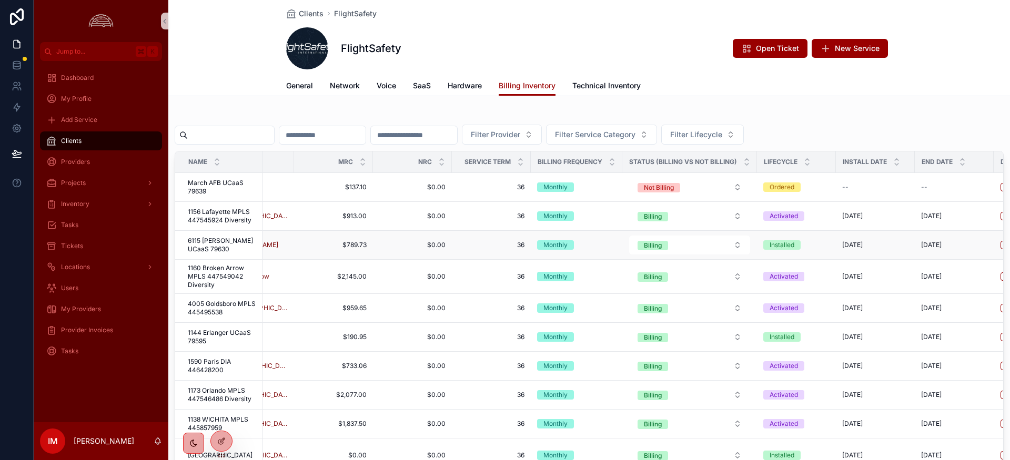
scroll to position [0, 404]
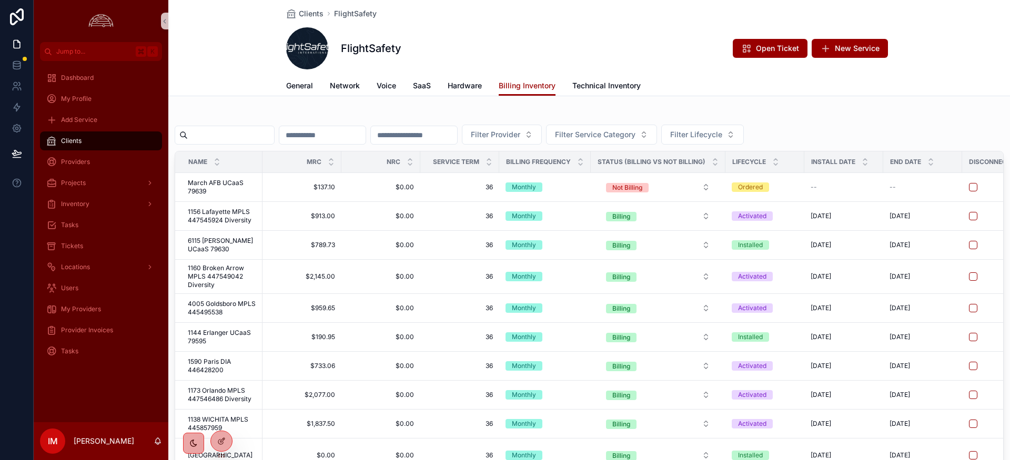
click at [259, 135] on input "scrollable content" at bounding box center [231, 135] width 86 height 15
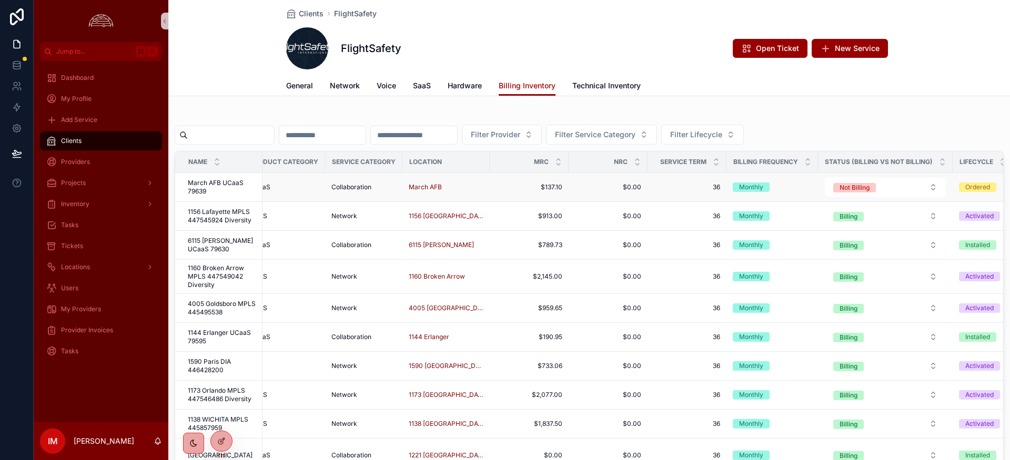
scroll to position [0, 0]
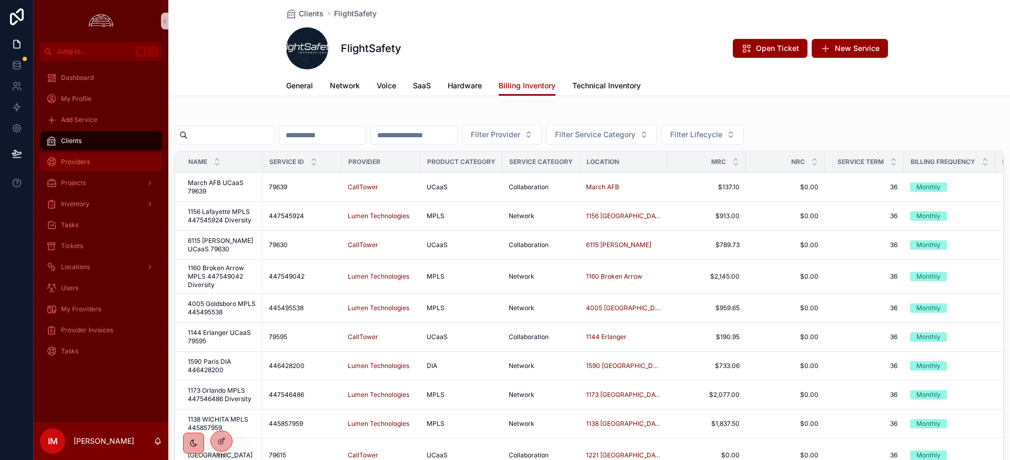
click at [90, 154] on div "Providers" at bounding box center [100, 162] width 109 height 17
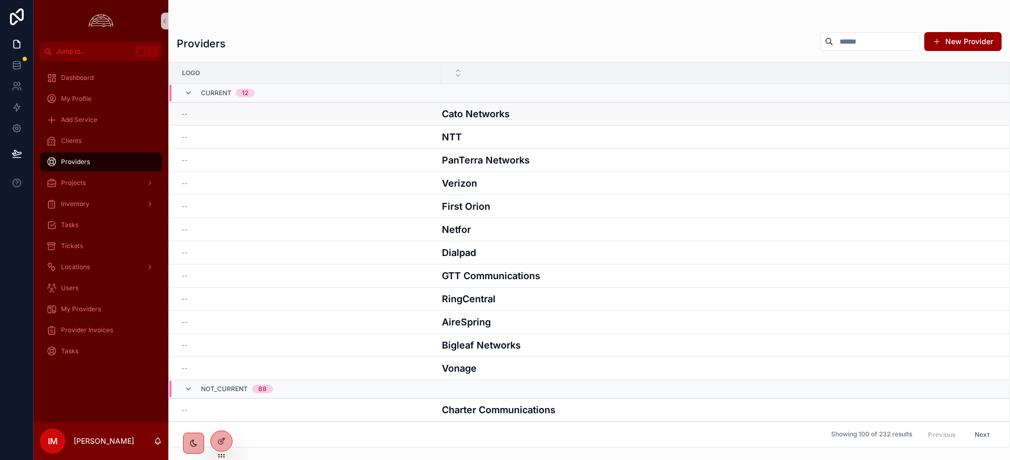
click at [479, 116] on h4 "Cato Networks" at bounding box center [719, 114] width 554 height 14
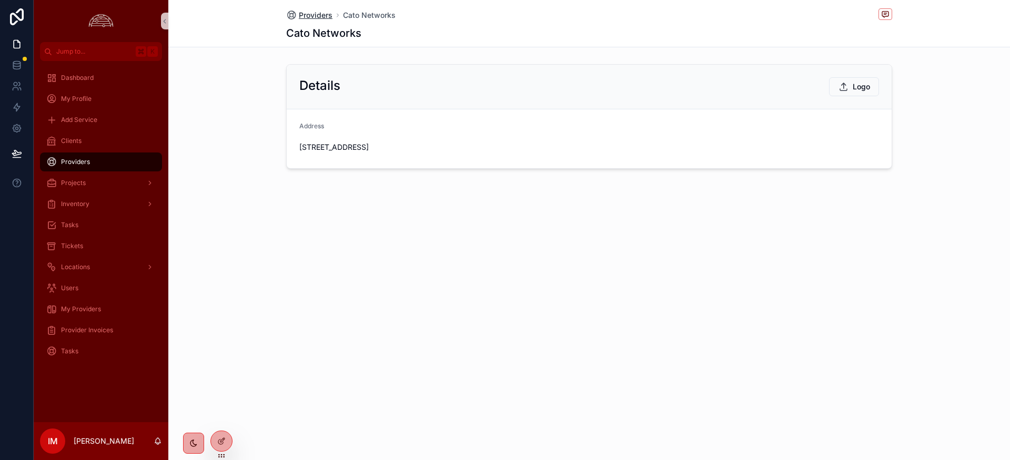
click at [319, 11] on span "Providers" at bounding box center [316, 15] width 34 height 11
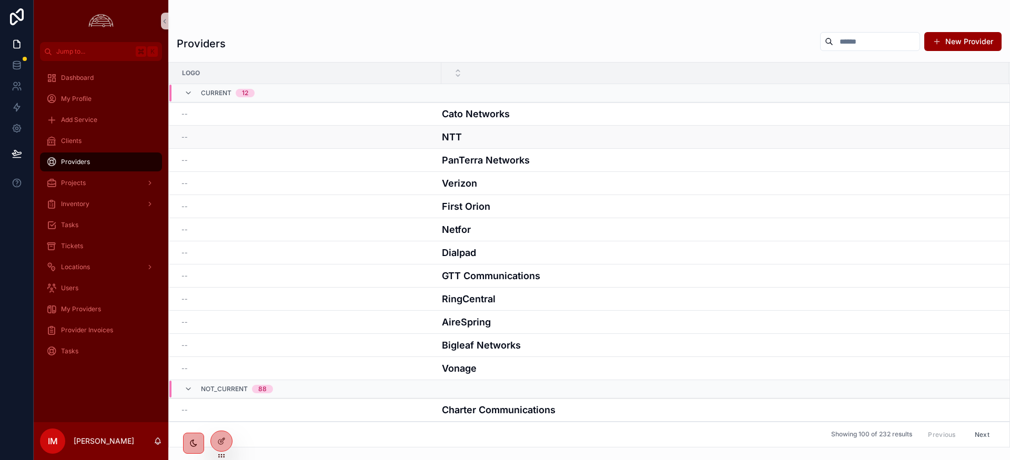
click at [460, 137] on h4 "NTT" at bounding box center [719, 137] width 554 height 14
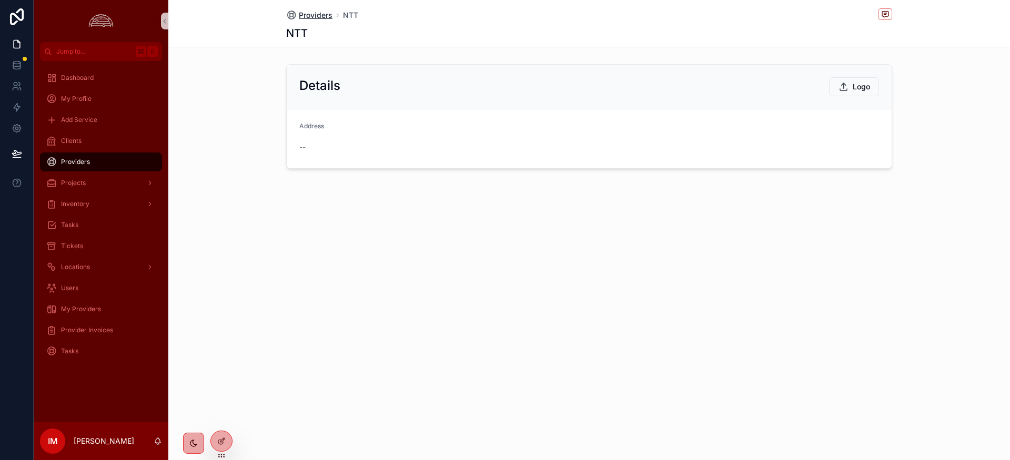
click at [328, 15] on span "Providers" at bounding box center [316, 15] width 34 height 11
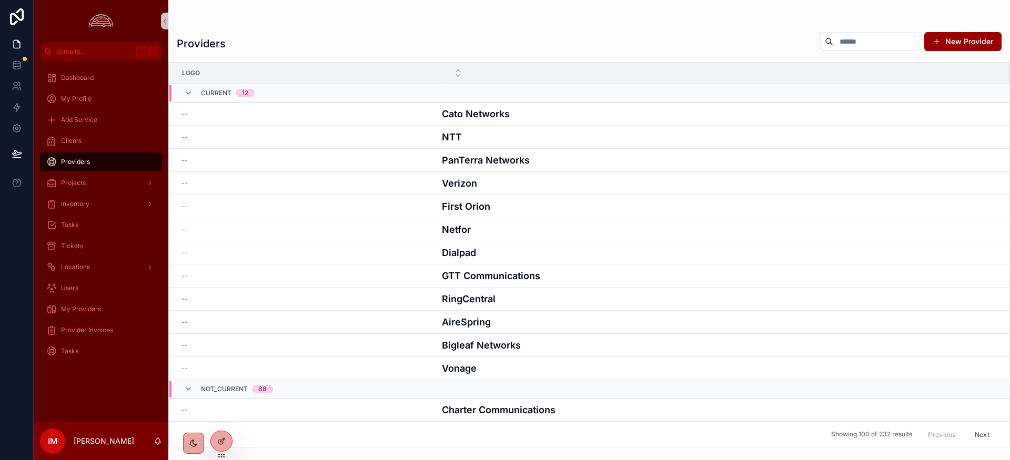
click at [455, 368] on h4 "Vonage" at bounding box center [719, 368] width 554 height 14
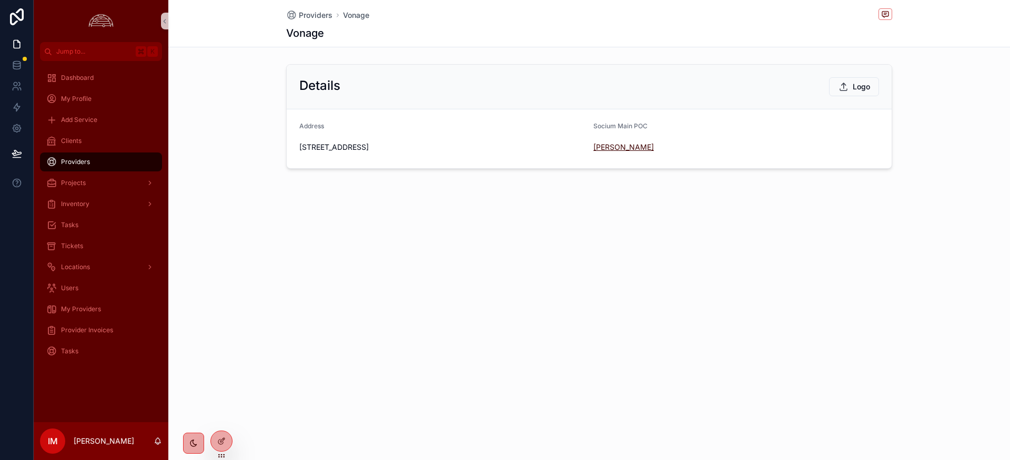
click at [607, 150] on span "[PERSON_NAME]" at bounding box center [623, 147] width 60 height 11
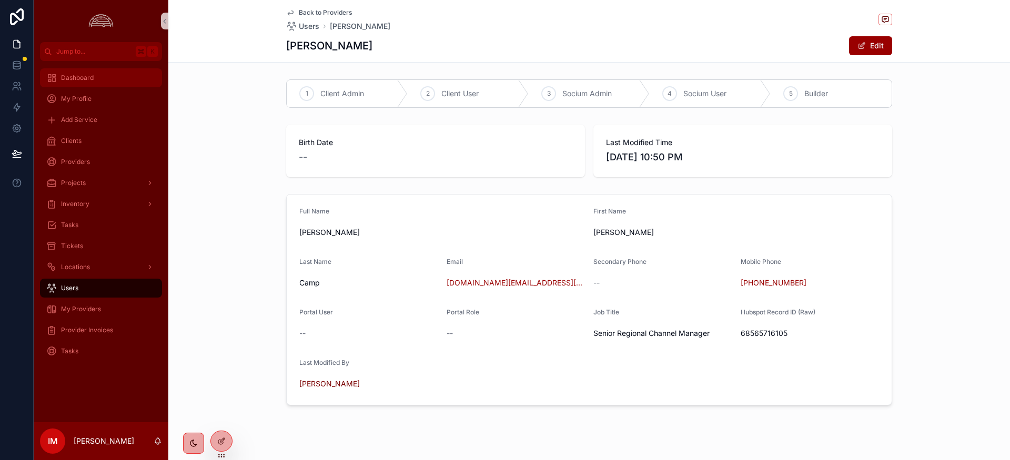
click at [70, 83] on div "Dashboard" at bounding box center [100, 77] width 109 height 17
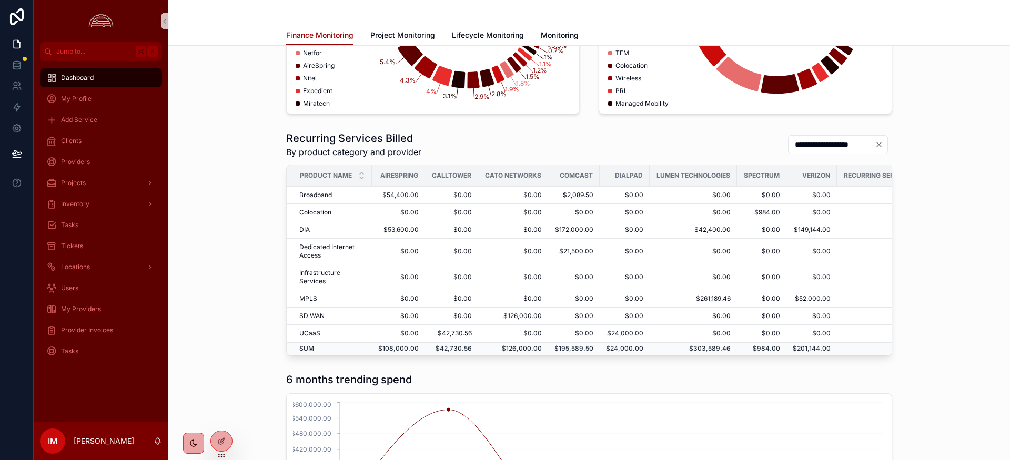
scroll to position [227, 0]
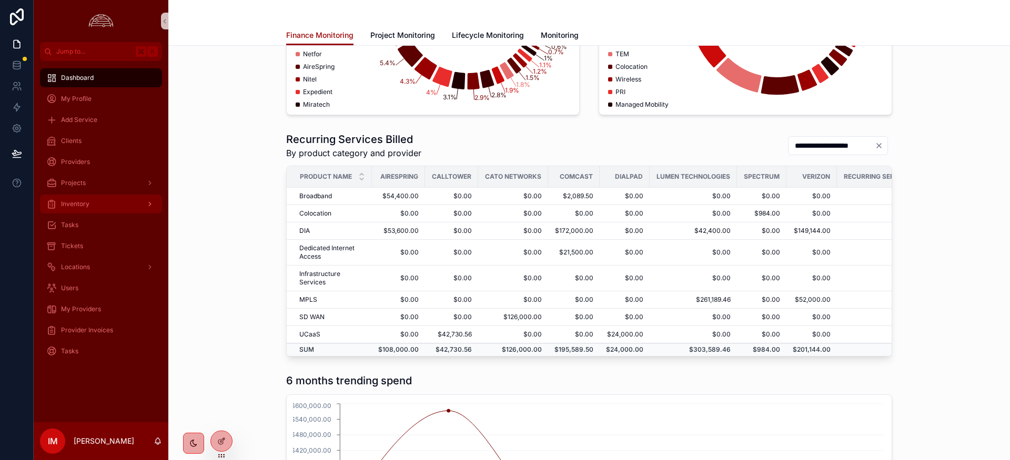
click at [93, 200] on div "Inventory" at bounding box center [100, 204] width 109 height 17
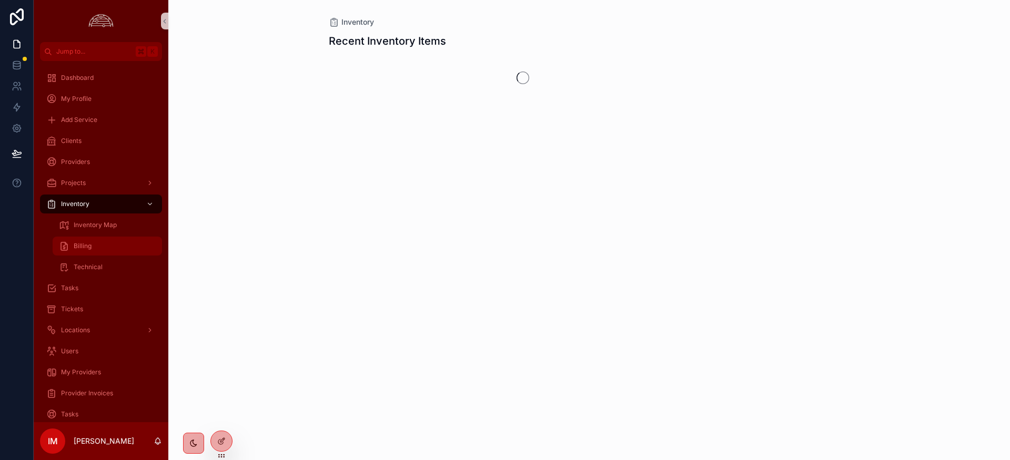
click at [97, 245] on div "Billing" at bounding box center [107, 246] width 97 height 17
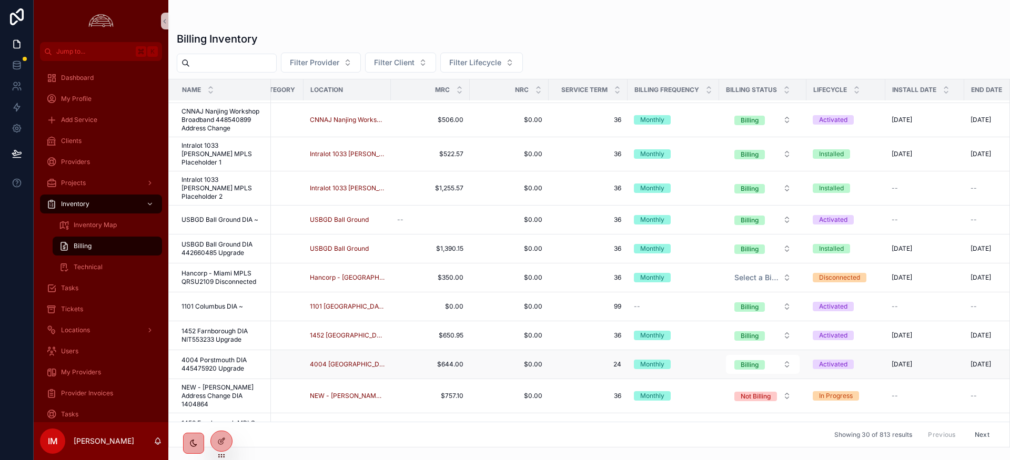
scroll to position [350, 295]
click at [80, 249] on span "Billing" at bounding box center [83, 246] width 18 height 8
click at [89, 139] on div "Clients" at bounding box center [100, 141] width 109 height 17
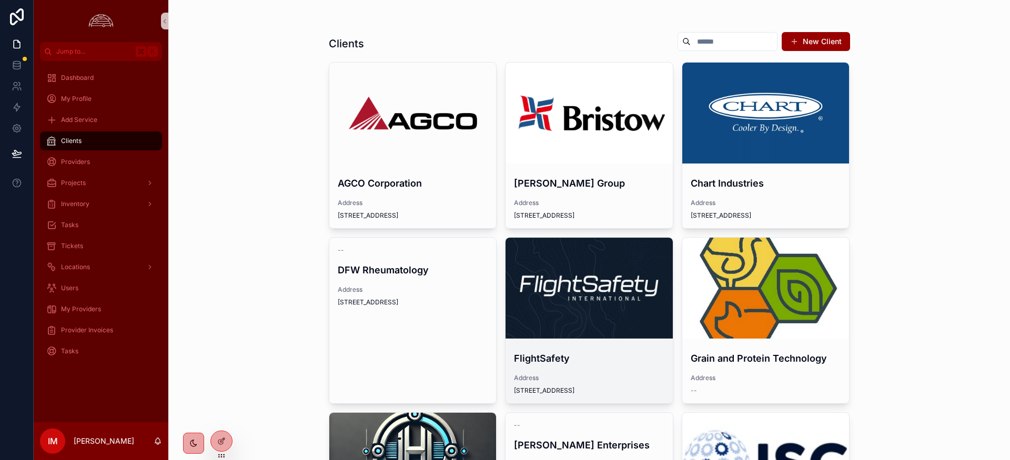
click at [628, 290] on div "scrollable content" at bounding box center [588, 288] width 167 height 13
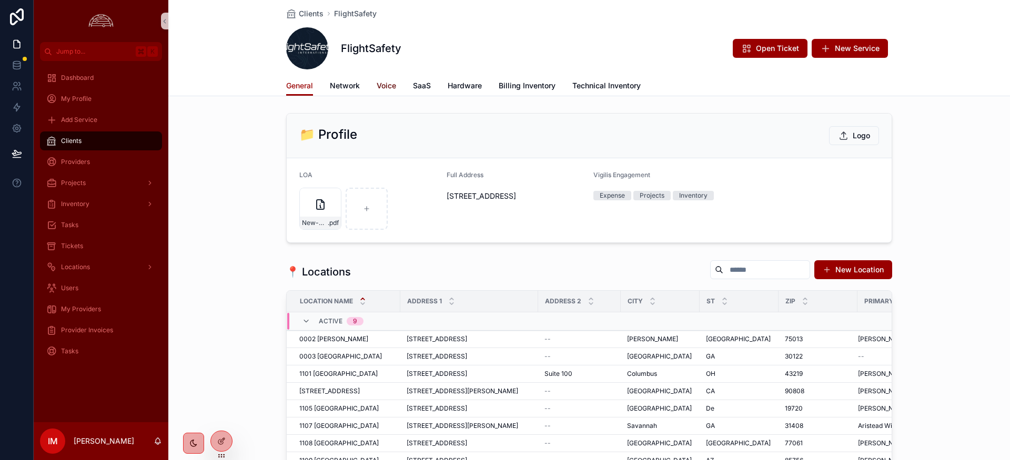
click at [395, 84] on span "Voice" at bounding box center [385, 85] width 19 height 11
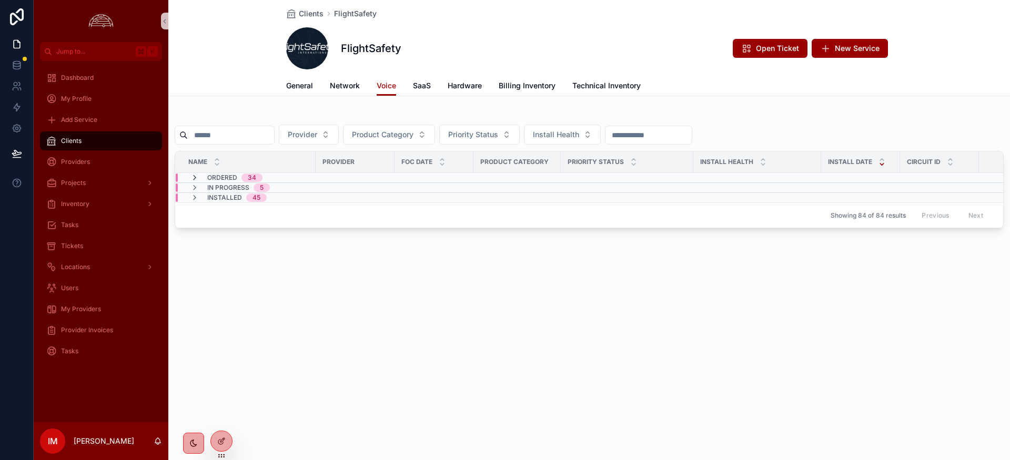
click at [198, 178] on icon "scrollable content" at bounding box center [194, 178] width 8 height 8
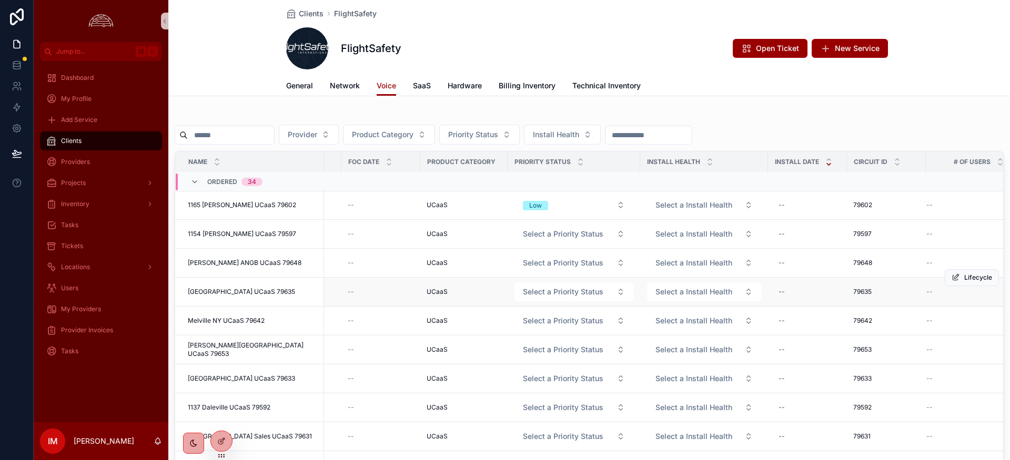
scroll to position [1, 0]
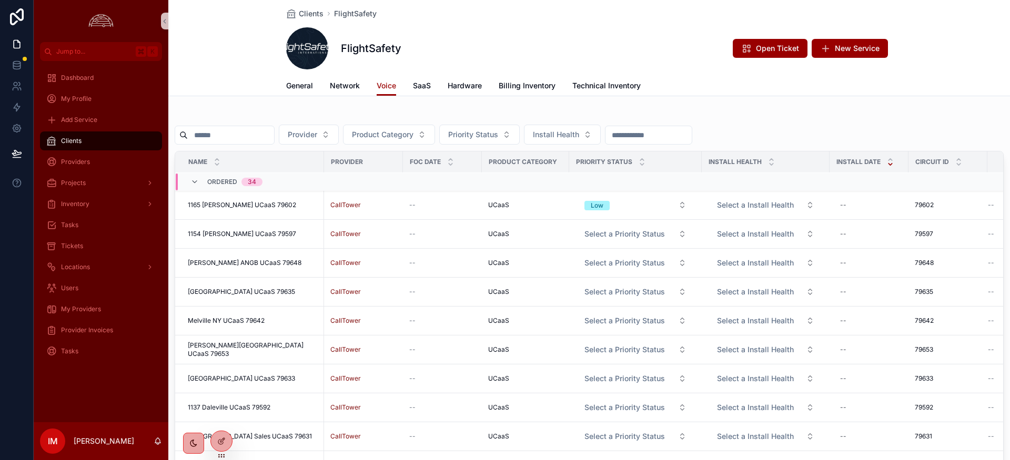
click at [66, 142] on span "Clients" at bounding box center [71, 141] width 21 height 8
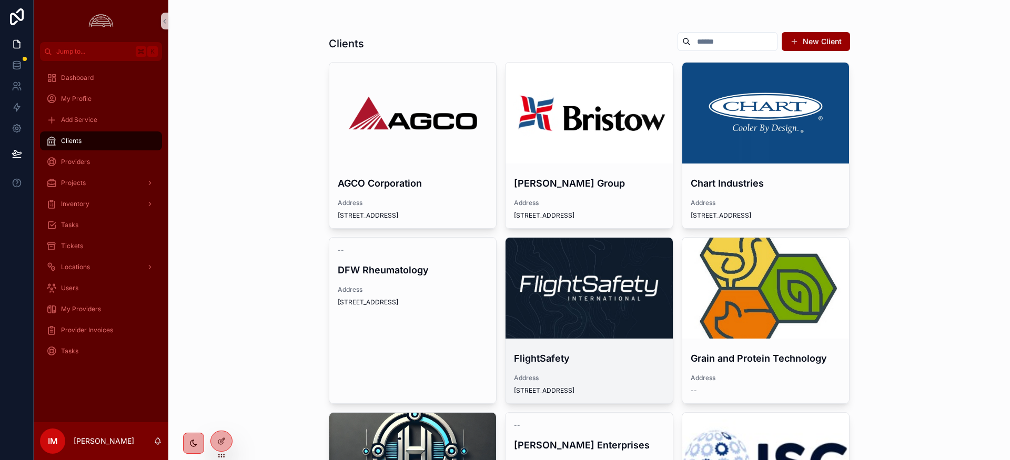
click at [603, 290] on div "scrollable content" at bounding box center [588, 288] width 167 height 13
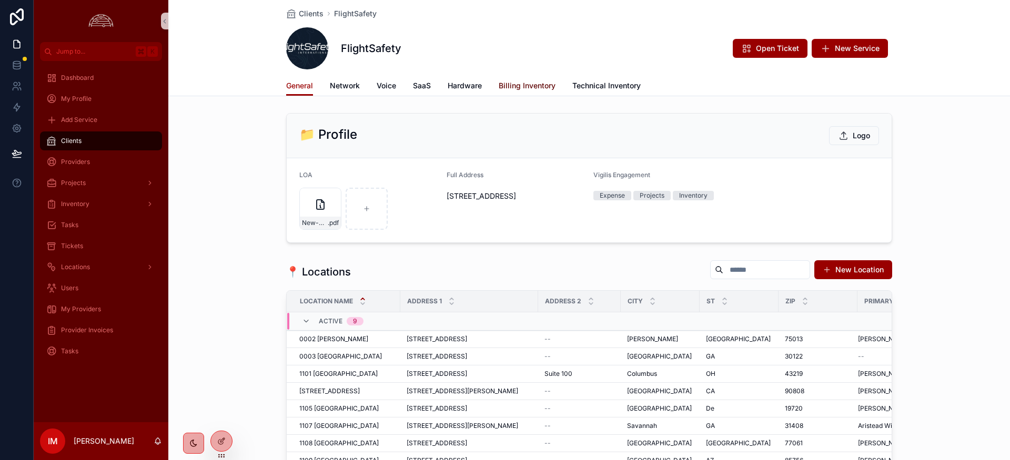
click at [507, 91] on link "Billing Inventory" at bounding box center [526, 86] width 57 height 21
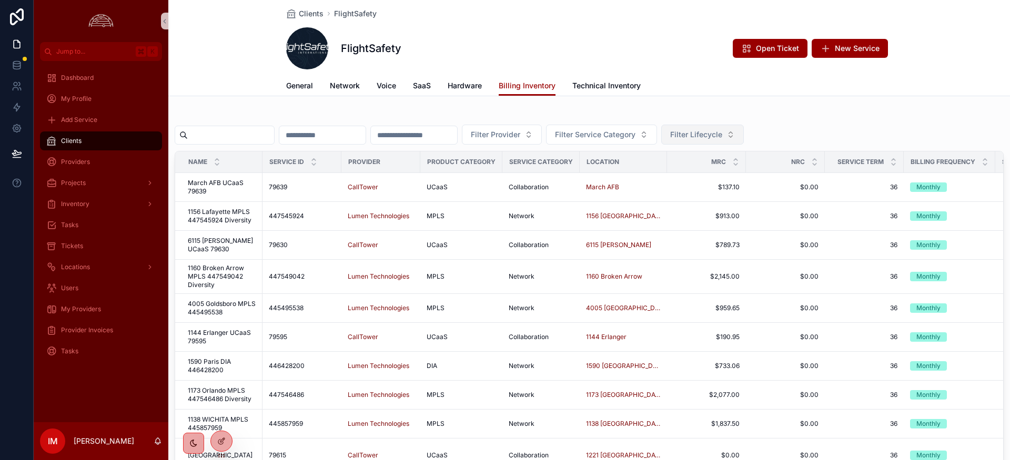
click at [744, 139] on button "Filter Lifecycle" at bounding box center [702, 135] width 83 height 20
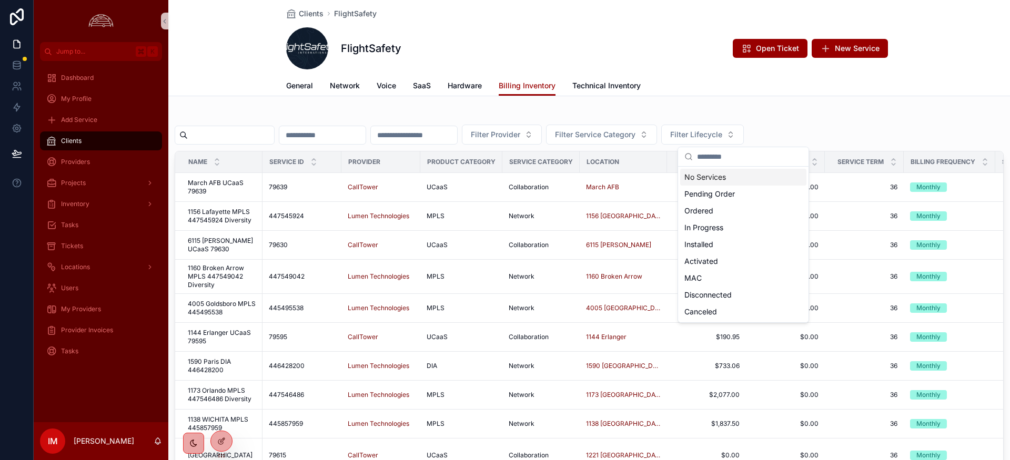
click at [718, 105] on div "Clients FlightSafety FlightSafety Open Ticket New Service Billing Inventory Gen…" at bounding box center [588, 284] width 841 height 568
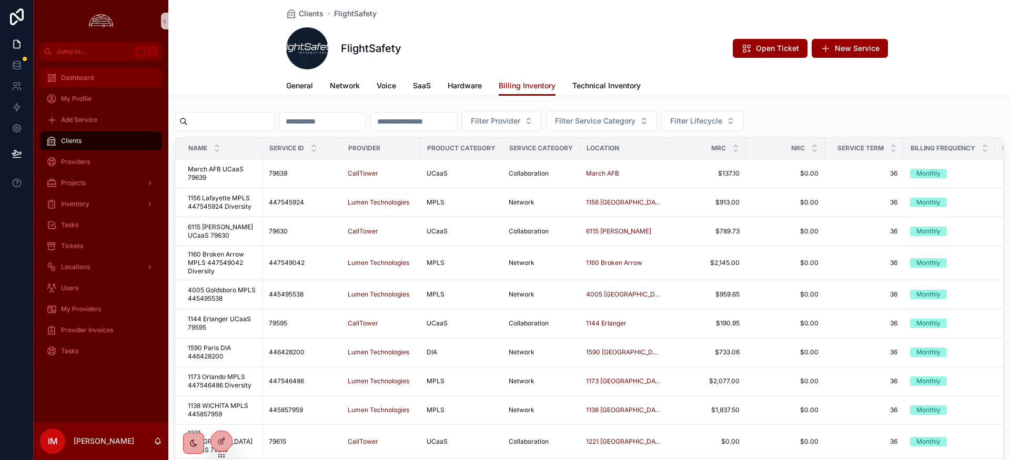
scroll to position [14, 0]
click at [257, 115] on input "scrollable content" at bounding box center [231, 121] width 86 height 15
click at [230, 120] on input "scrollable content" at bounding box center [231, 121] width 86 height 15
click at [363, 123] on input "scrollable content" at bounding box center [322, 121] width 86 height 15
drag, startPoint x: 376, startPoint y: 119, endPoint x: 435, endPoint y: 124, distance: 59.1
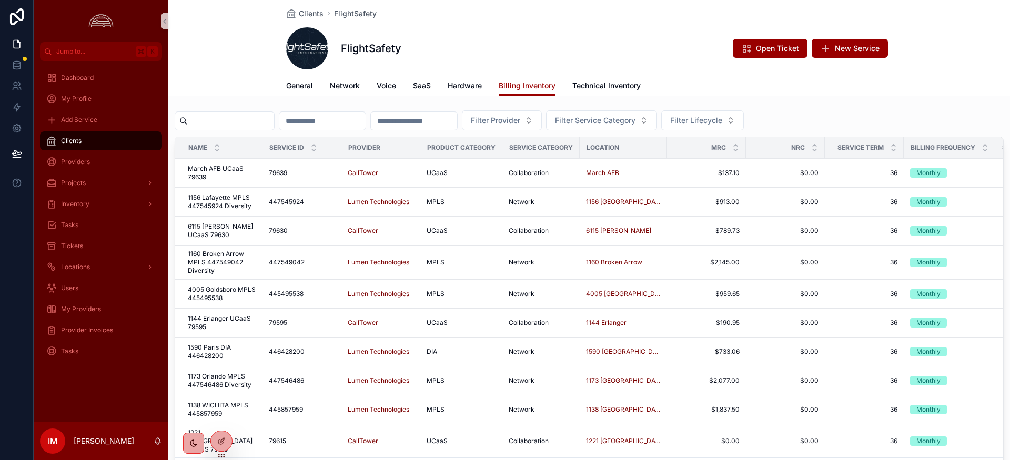
click at [365, 119] on input "scrollable content" at bounding box center [322, 121] width 86 height 15
click at [440, 124] on input "scrollable content" at bounding box center [414, 121] width 86 height 15
click at [542, 126] on button "Filter Provider" at bounding box center [502, 120] width 80 height 20
click at [722, 124] on span "Filter Lifecycle" at bounding box center [696, 120] width 52 height 11
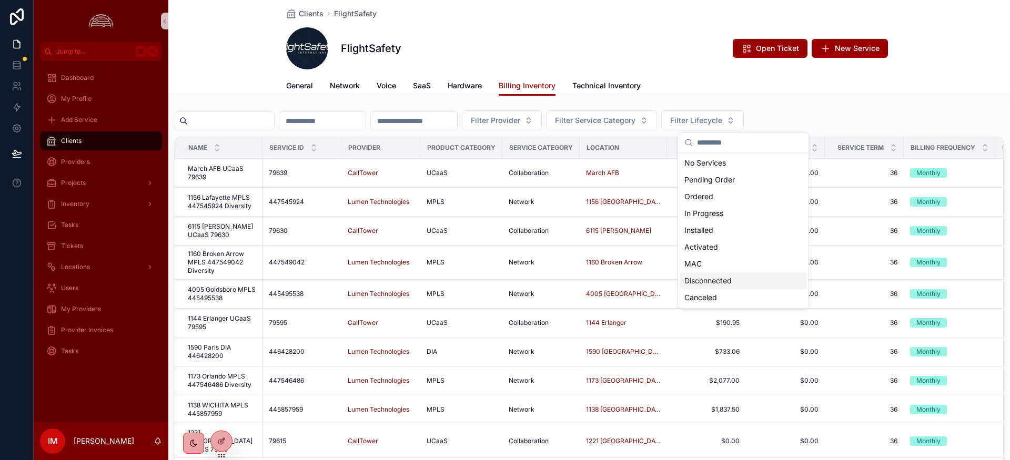
drag, startPoint x: 706, startPoint y: 280, endPoint x: 719, endPoint y: 294, distance: 19.7
click at [707, 279] on div "Disconnected" at bounding box center [743, 280] width 126 height 17
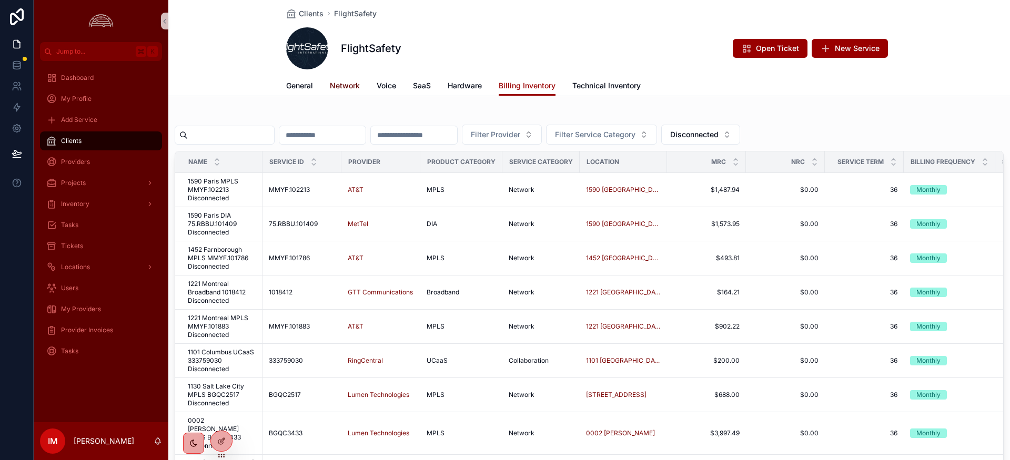
scroll to position [2, 0]
click at [350, 84] on span "Network" at bounding box center [345, 85] width 30 height 11
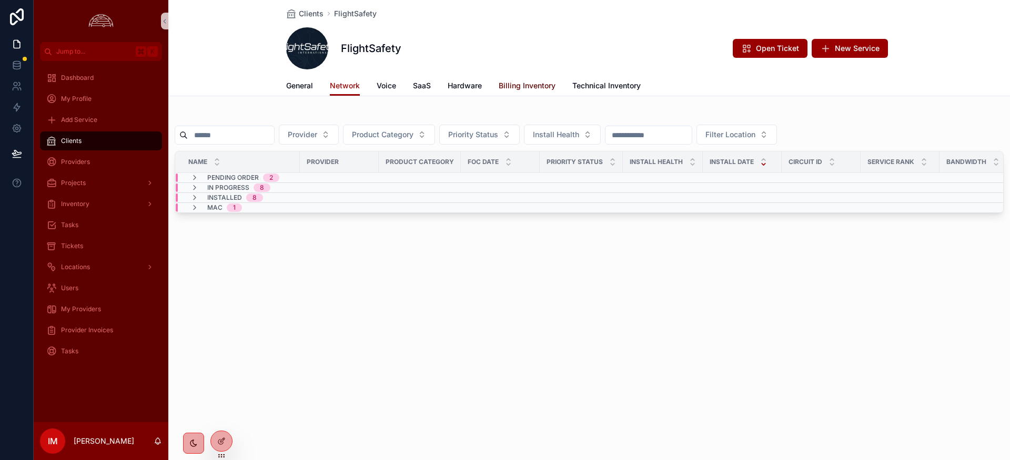
click at [533, 82] on span "Billing Inventory" at bounding box center [526, 85] width 57 height 11
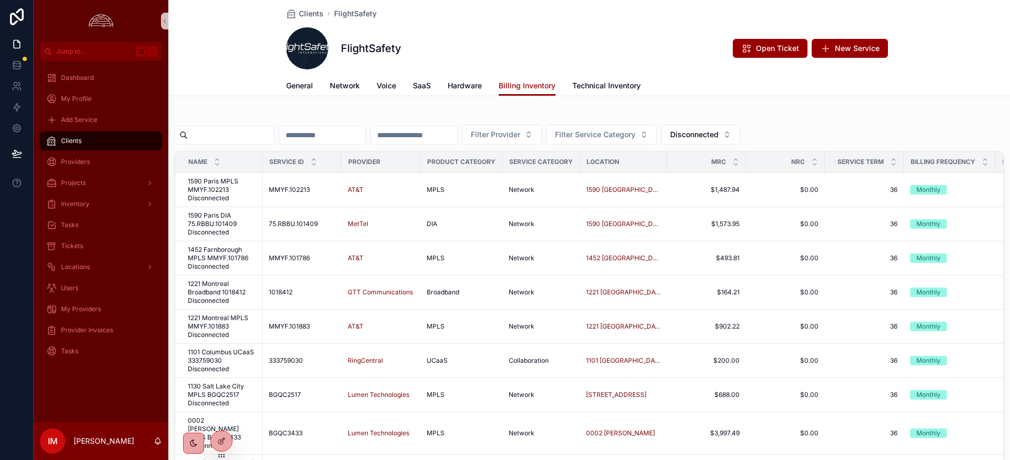
drag, startPoint x: 209, startPoint y: 52, endPoint x: 208, endPoint y: 60, distance: 9.0
click at [209, 52] on div "Clients FlightSafety FlightSafety Open Ticket New Service Billing Inventory Gen…" at bounding box center [588, 48] width 841 height 96
click at [251, 104] on div "Clients FlightSafety FlightSafety Open Ticket New Service Billing Inventory Gen…" at bounding box center [588, 284] width 841 height 568
click at [248, 121] on div "Filter Provider Filter Service Category Disconnected Name Service ID Provider P…" at bounding box center [589, 305] width 829 height 384
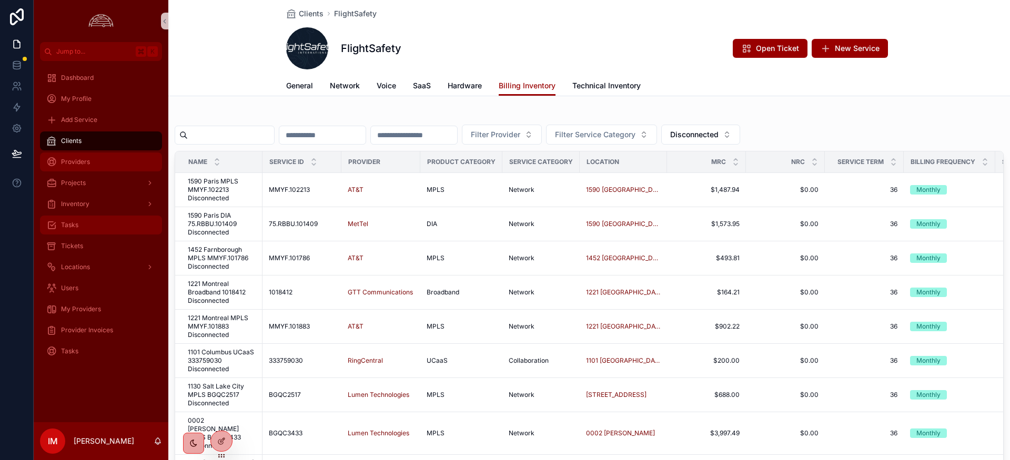
drag, startPoint x: 60, startPoint y: 161, endPoint x: 131, endPoint y: 222, distance: 94.3
click at [60, 161] on div "Providers" at bounding box center [100, 162] width 109 height 17
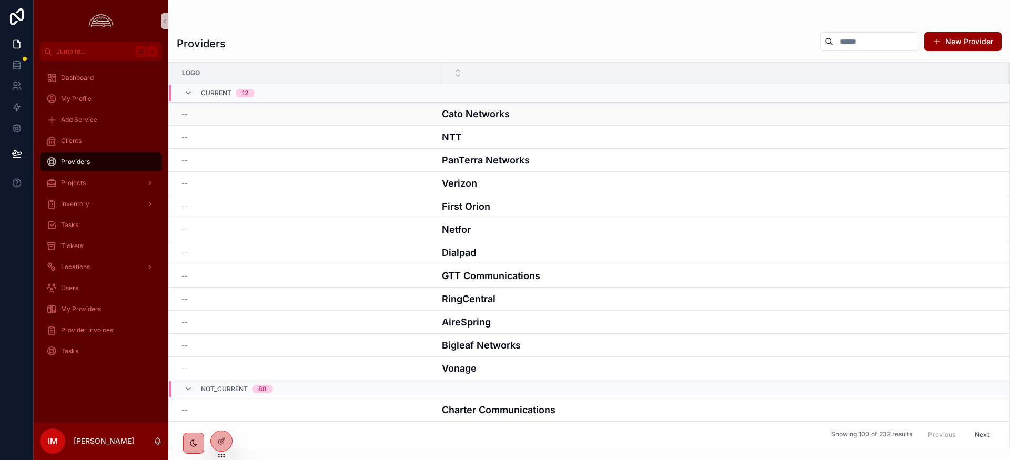
click at [490, 118] on h4 "Cato Networks" at bounding box center [719, 114] width 554 height 14
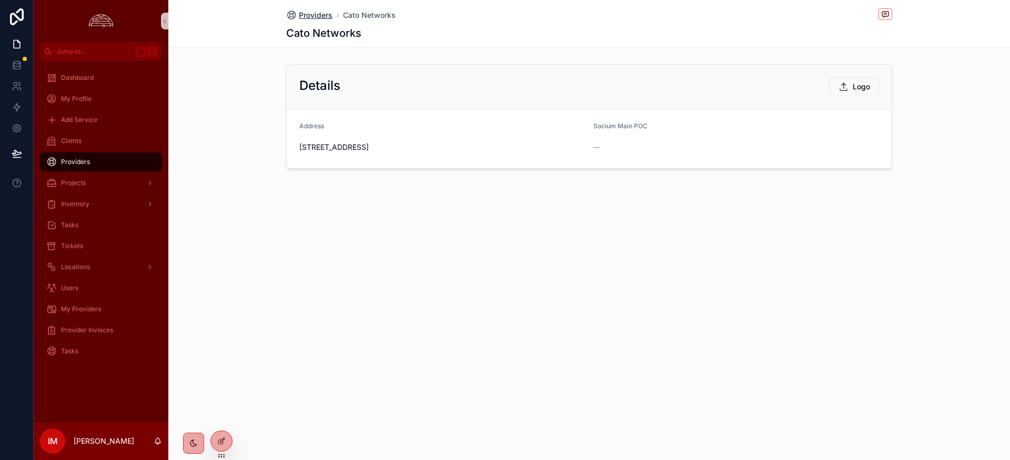
click at [311, 17] on span "Providers" at bounding box center [316, 15] width 34 height 11
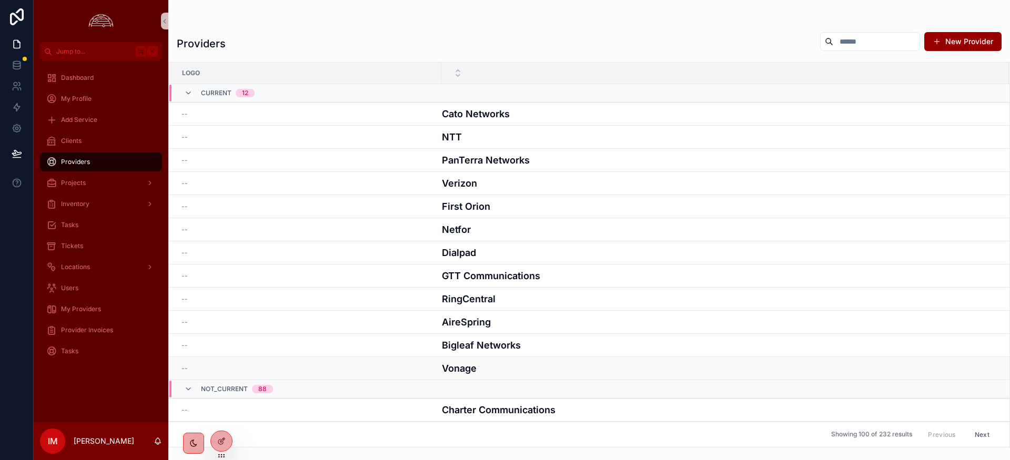
click at [470, 372] on h4 "Vonage" at bounding box center [719, 368] width 554 height 14
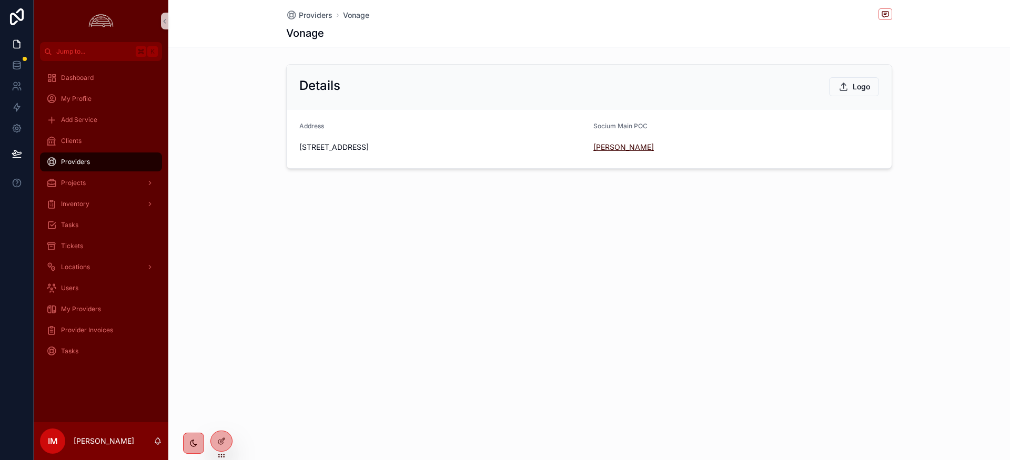
click at [616, 148] on span "Adam Camp" at bounding box center [623, 147] width 60 height 11
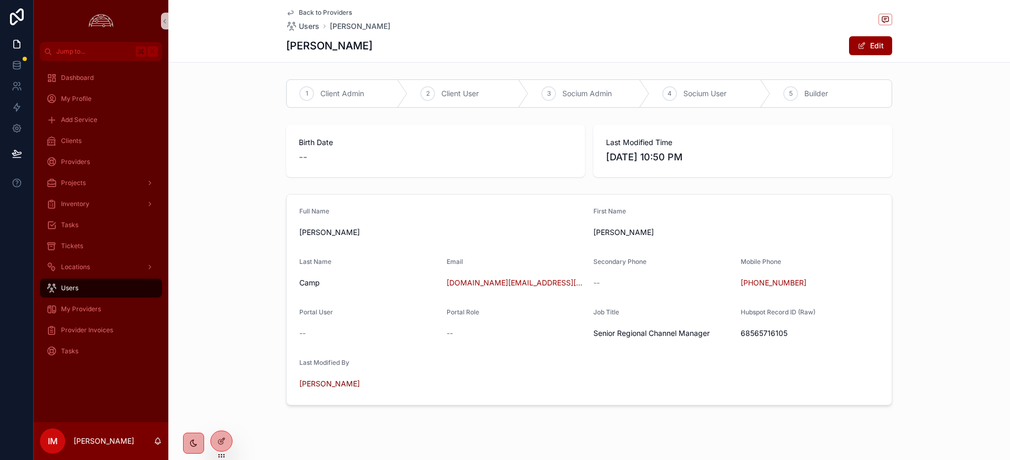
click at [332, 12] on span "Back to Providers" at bounding box center [325, 12] width 53 height 8
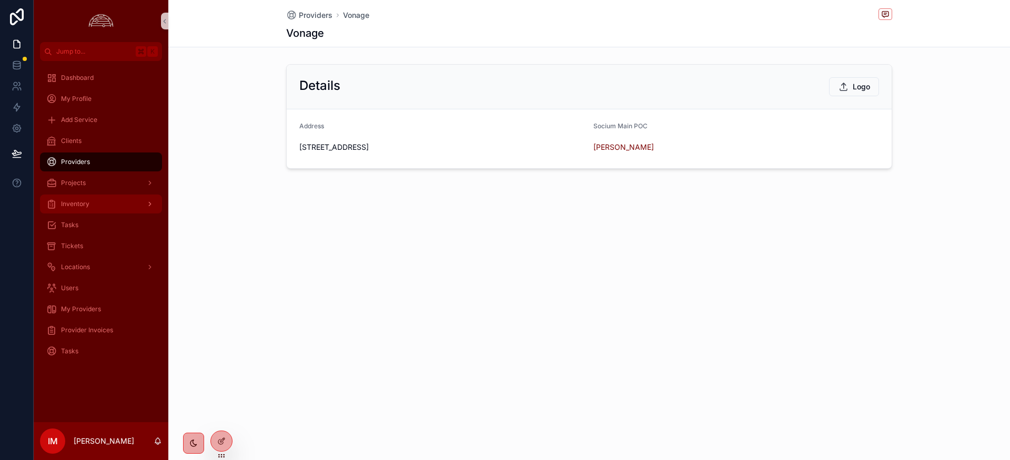
click at [99, 205] on div "Inventory" at bounding box center [100, 204] width 109 height 17
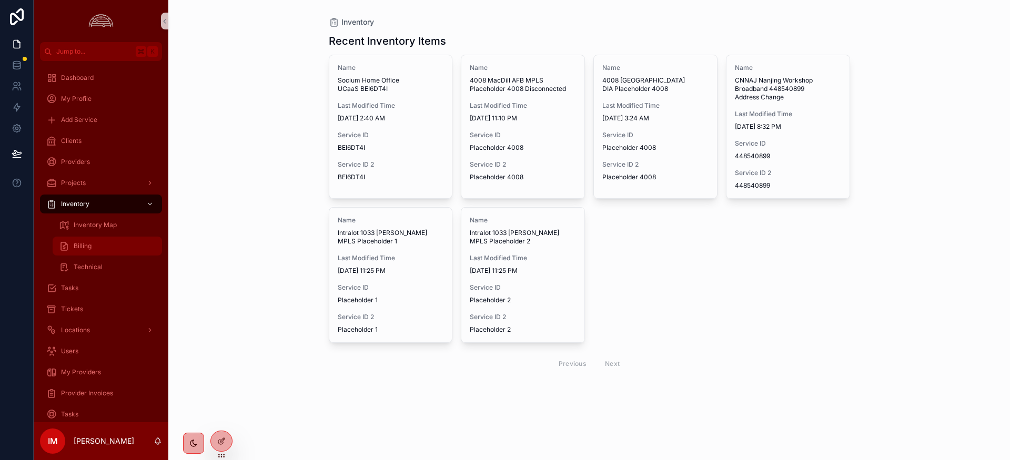
click at [91, 243] on div "Billing" at bounding box center [107, 246] width 97 height 17
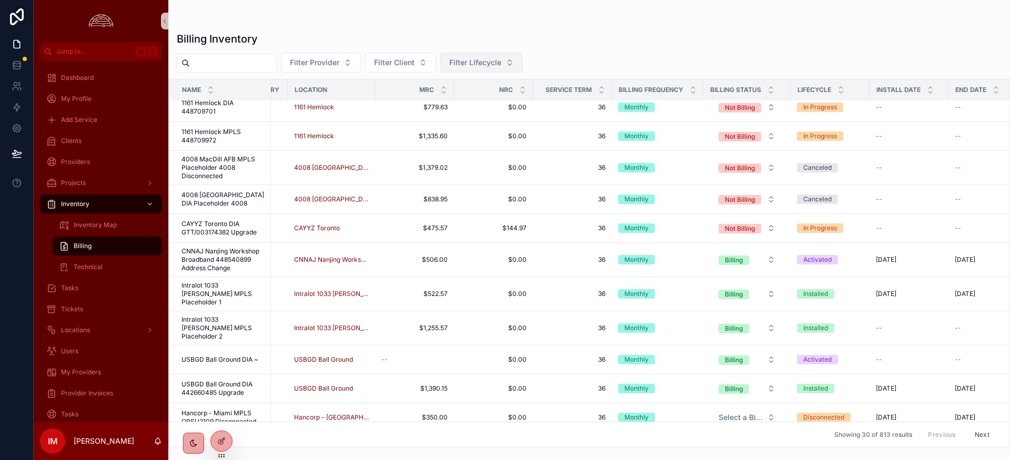
scroll to position [210, 311]
click at [521, 57] on button "Filter Lifecycle" at bounding box center [481, 63] width 83 height 20
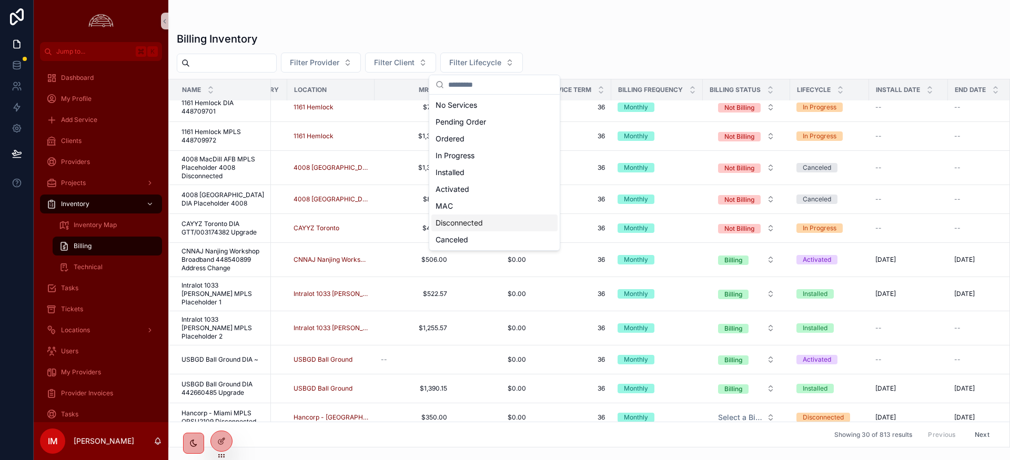
click at [457, 222] on div "Disconnected" at bounding box center [494, 223] width 126 height 17
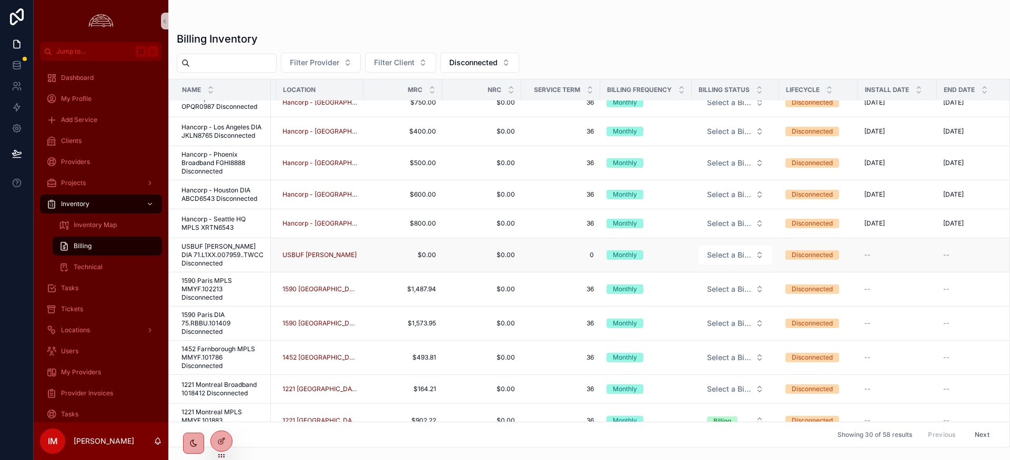
scroll to position [327, 353]
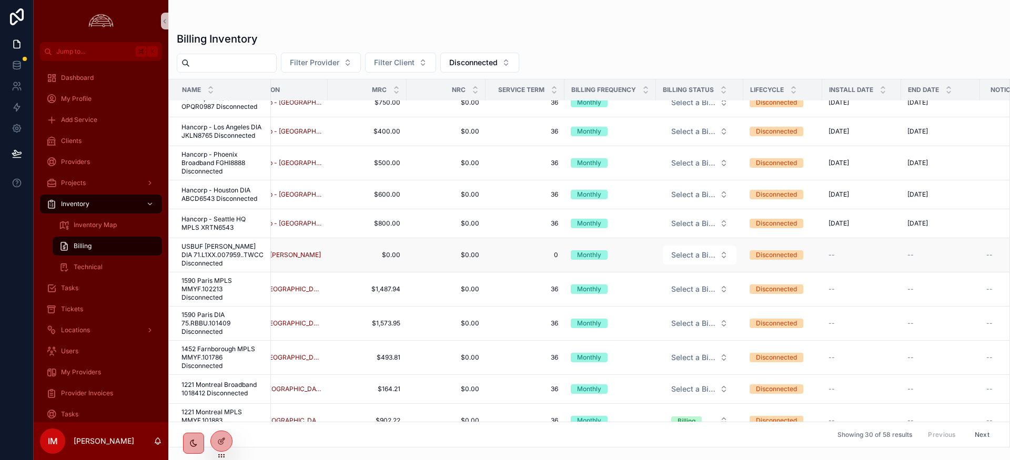
click at [201, 242] on span "USBUF Depew DIA 71.L1XX.007959..TWCC Disconnected" at bounding box center [222, 254] width 83 height 25
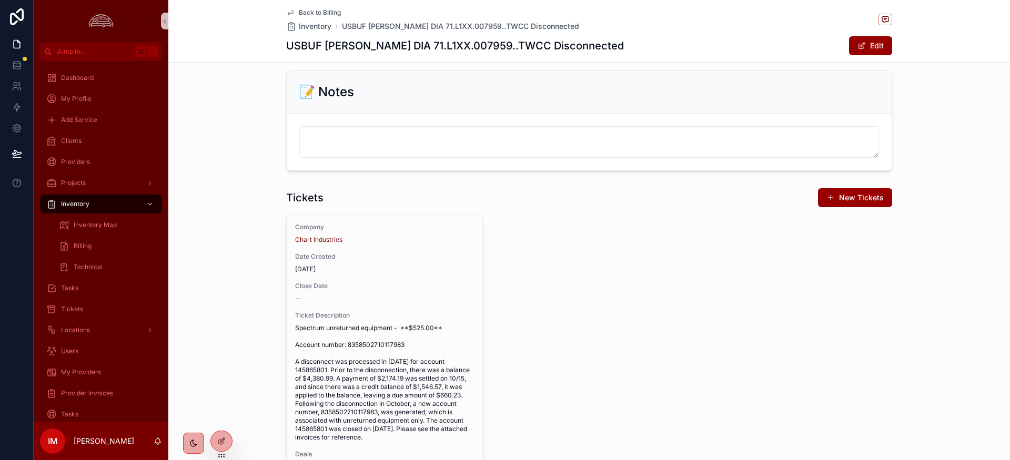
scroll to position [930, 0]
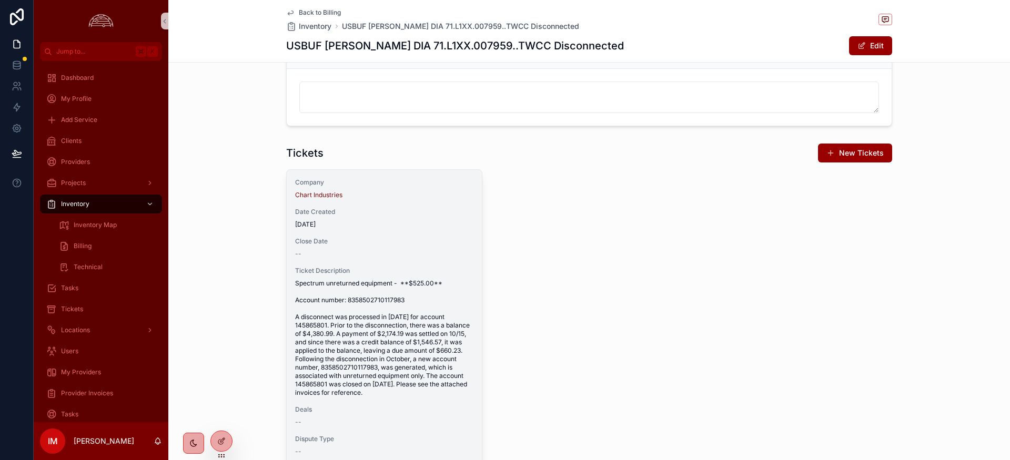
click at [429, 395] on span "Spectrum unreturned equipment - **$525.00** Account number: 8358502710117983 A …" at bounding box center [384, 338] width 178 height 118
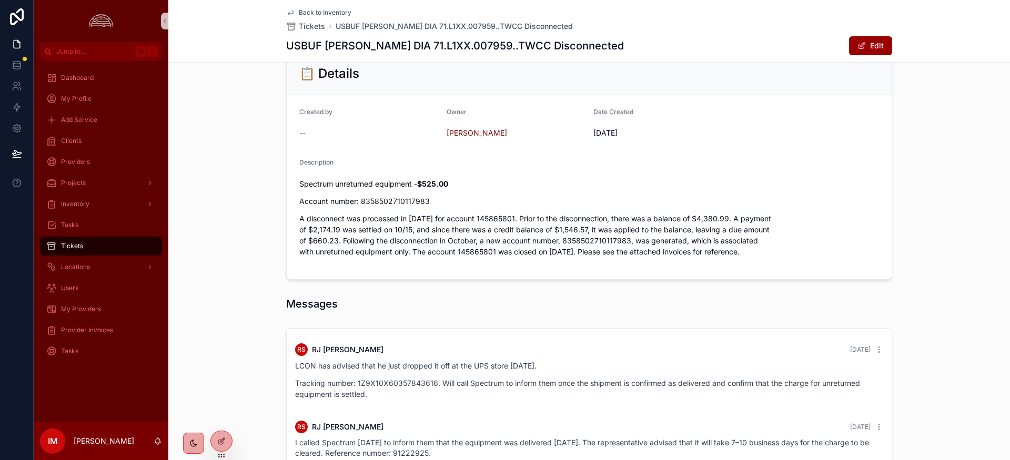
scroll to position [69, 0]
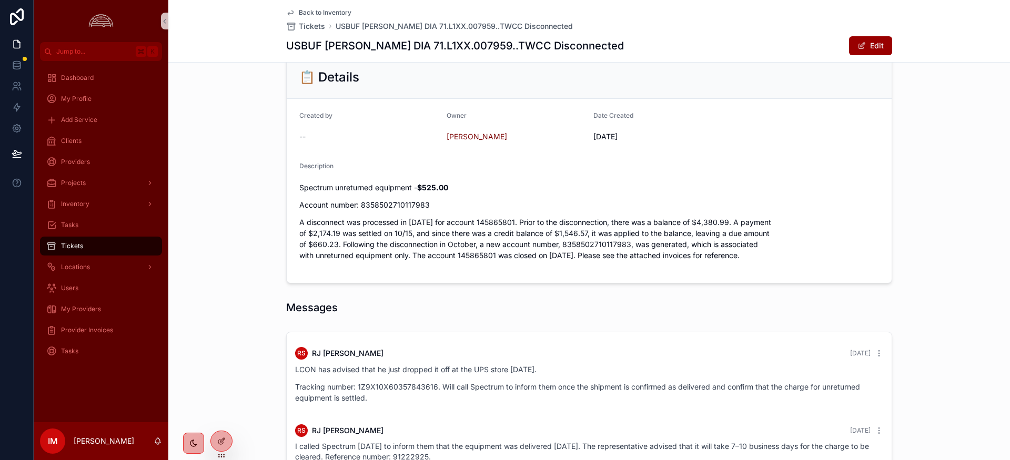
click at [304, 9] on span "Back to Inventory" at bounding box center [325, 12] width 53 height 8
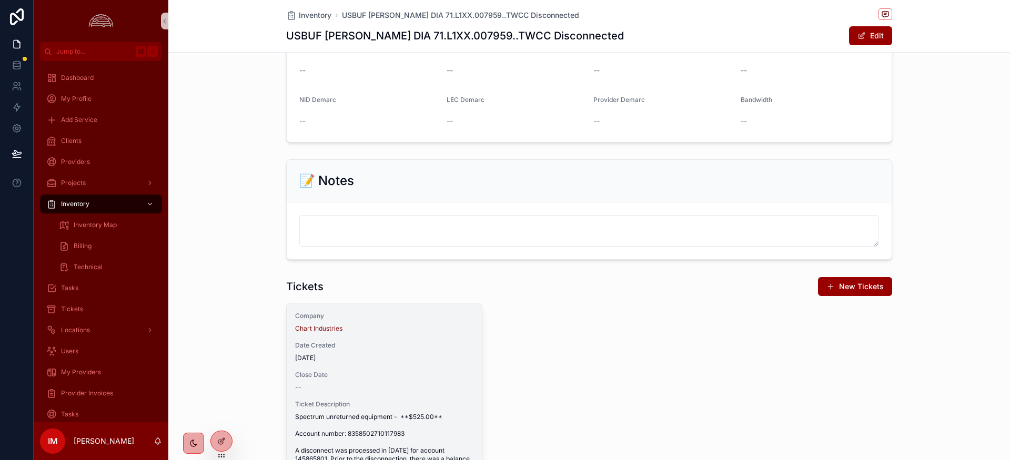
scroll to position [812, 0]
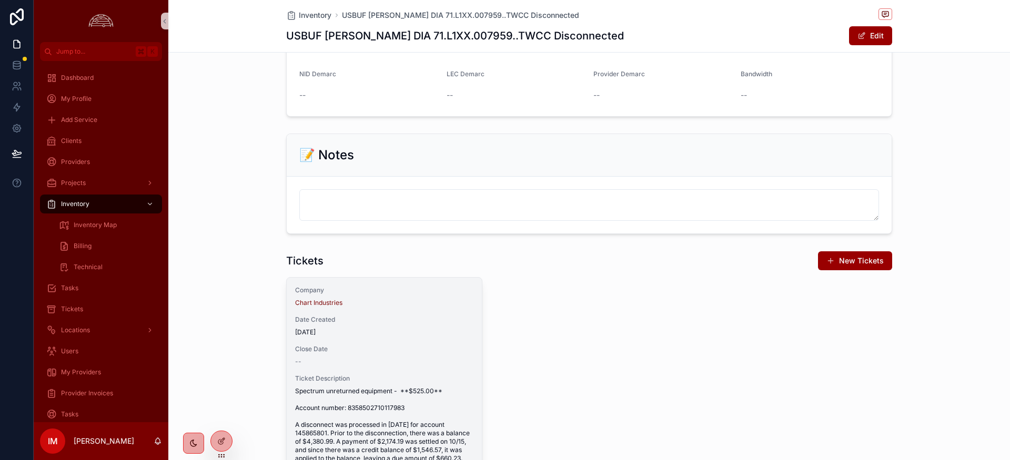
click at [400, 317] on span "Date Created" at bounding box center [384, 319] width 178 height 8
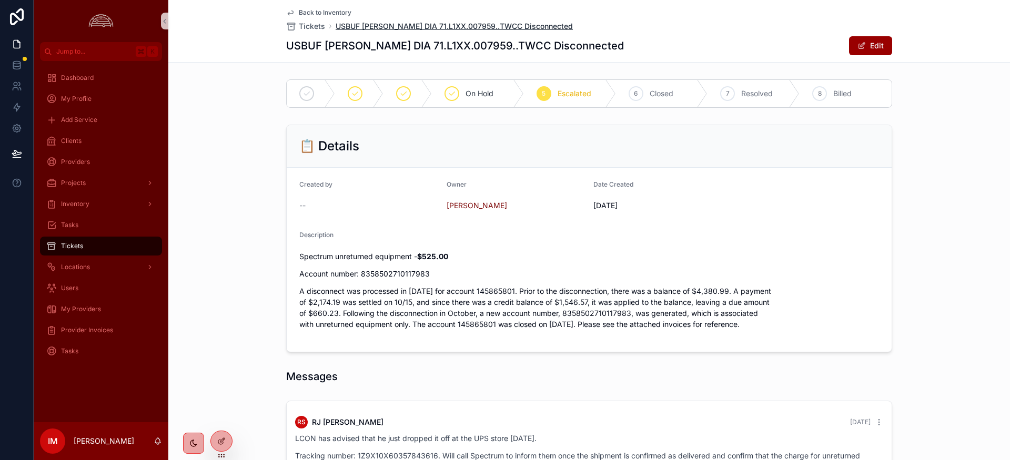
scroll to position [7, 0]
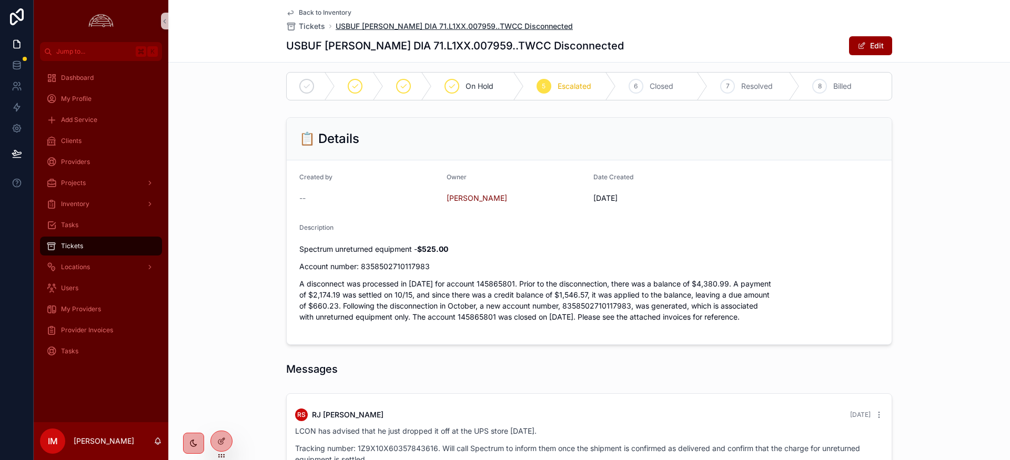
click at [451, 30] on span "USBUF Depew DIA 71.L1XX.007959..TWCC Disconnected" at bounding box center [453, 26] width 237 height 11
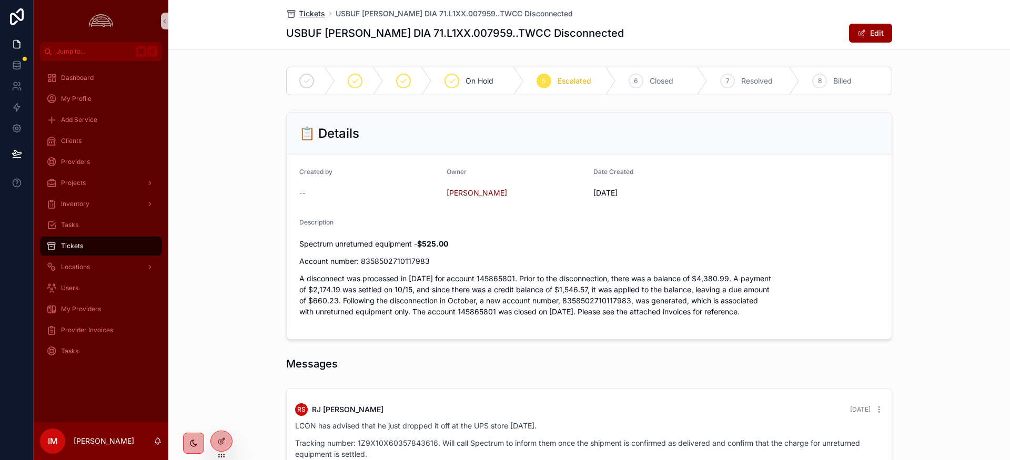
click at [307, 17] on span "Tickets" at bounding box center [312, 13] width 26 height 11
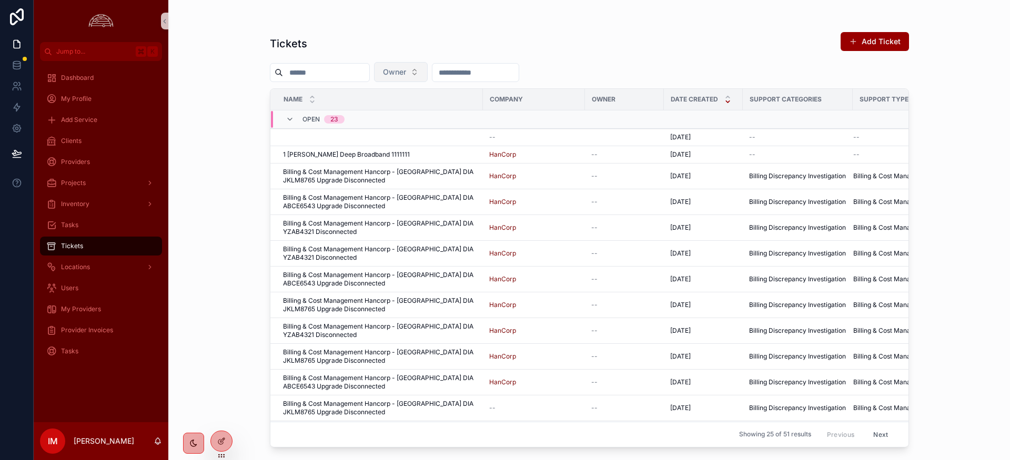
click at [425, 67] on button "Owner" at bounding box center [401, 72] width 54 height 20
click at [392, 146] on div "RJ Sarilla" at bounding box center [414, 146] width 126 height 17
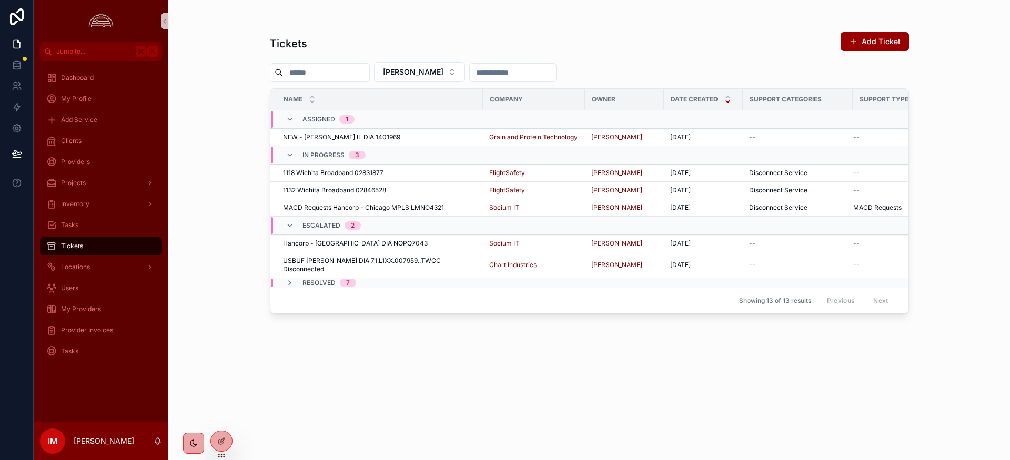
click at [294, 279] on div "Resolved 7" at bounding box center [321, 283] width 70 height 8
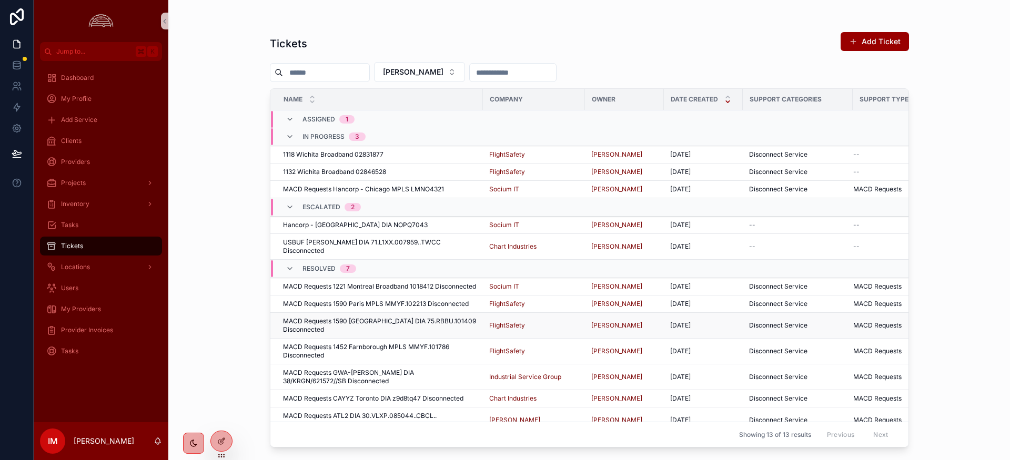
scroll to position [19, 0]
click at [397, 323] on span "MACD Requests 1590 Paris DIA 75.RBBU.101409 Disconnected" at bounding box center [380, 324] width 194 height 17
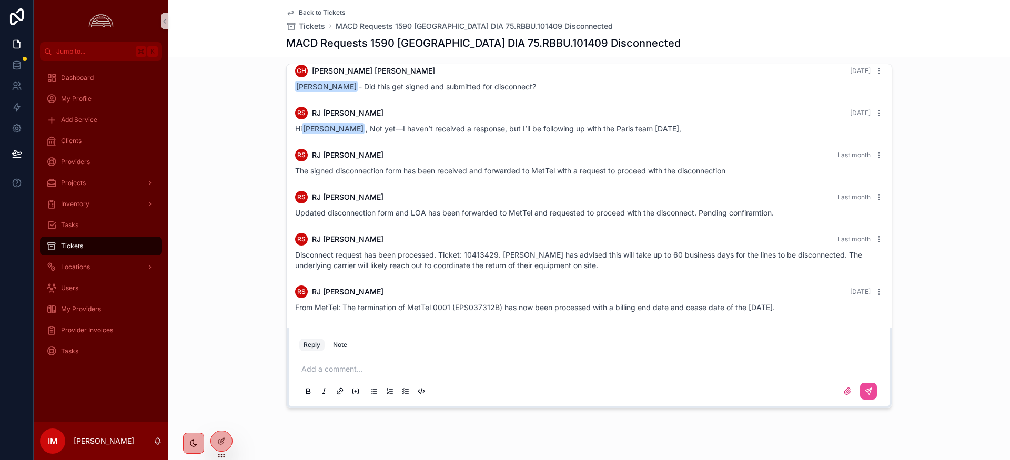
scroll to position [264, 0]
drag, startPoint x: 251, startPoint y: 24, endPoint x: 288, endPoint y: 27, distance: 37.0
click at [255, 25] on div "Back to Tickets Tickets MACD Requests 1590 Paris DIA 75.RBBU.101409 Disconnecte…" at bounding box center [588, 28] width 841 height 57
click at [309, 16] on span "Back to Tickets" at bounding box center [322, 12] width 46 height 8
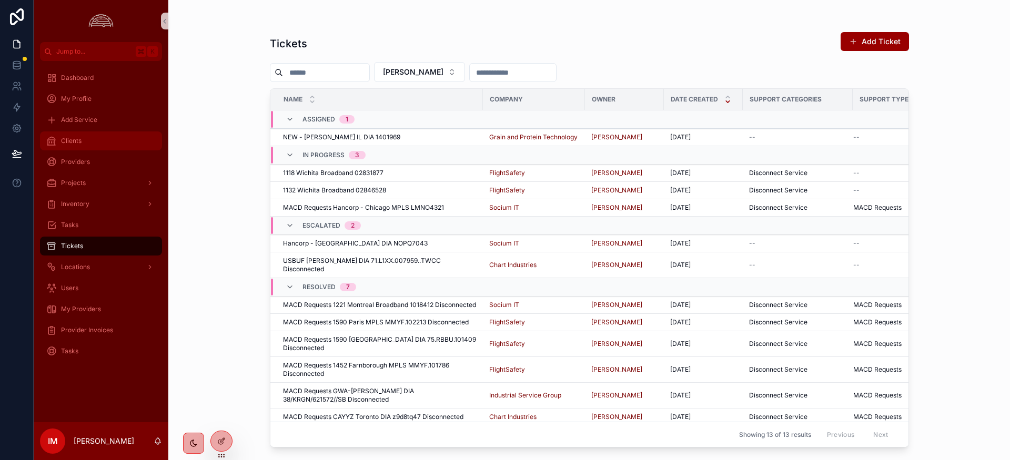
click at [88, 137] on div "Clients" at bounding box center [100, 141] width 109 height 17
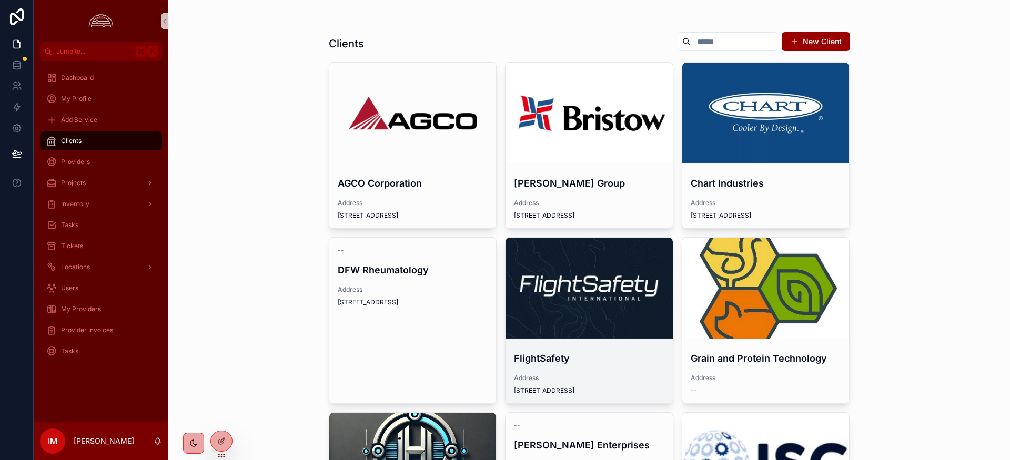
click at [559, 311] on div "scrollable content" at bounding box center [588, 288] width 167 height 101
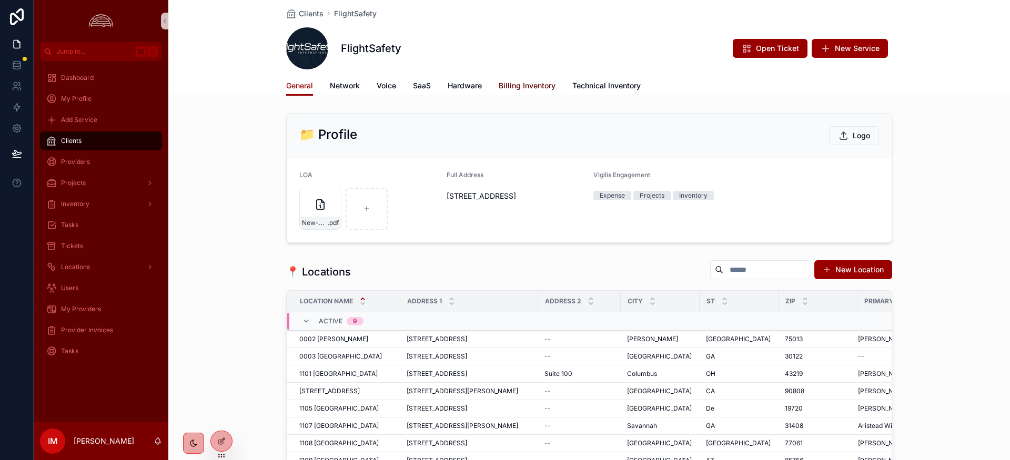
click at [528, 91] on link "Billing Inventory" at bounding box center [526, 86] width 57 height 21
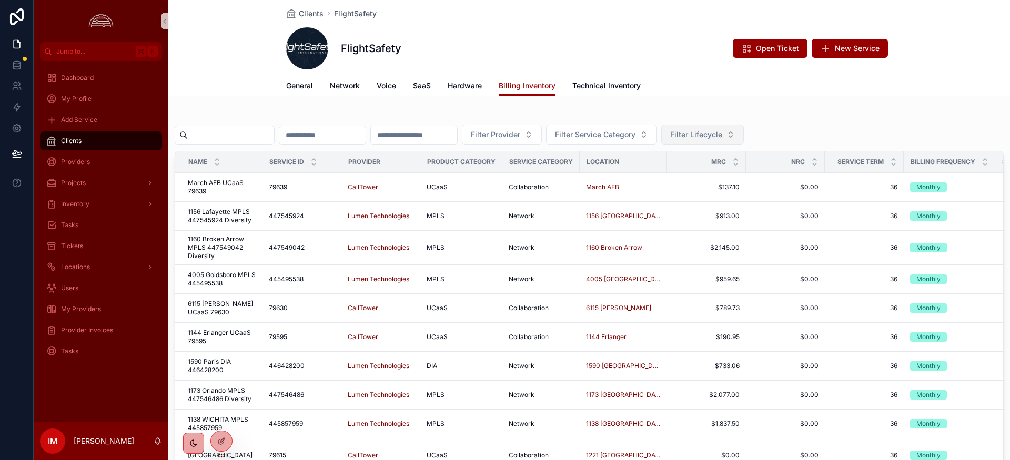
click at [722, 136] on span "Filter Lifecycle" at bounding box center [696, 134] width 52 height 11
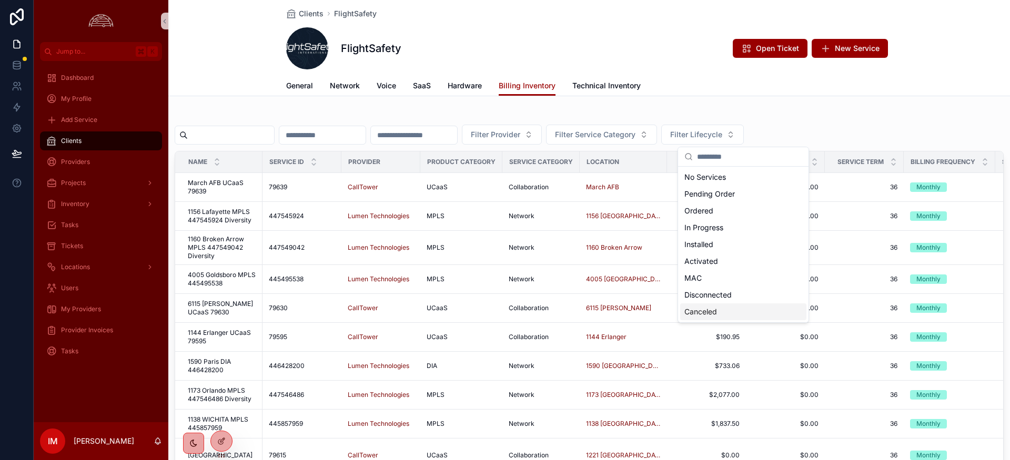
click at [725, 303] on div "Canceled" at bounding box center [743, 311] width 126 height 17
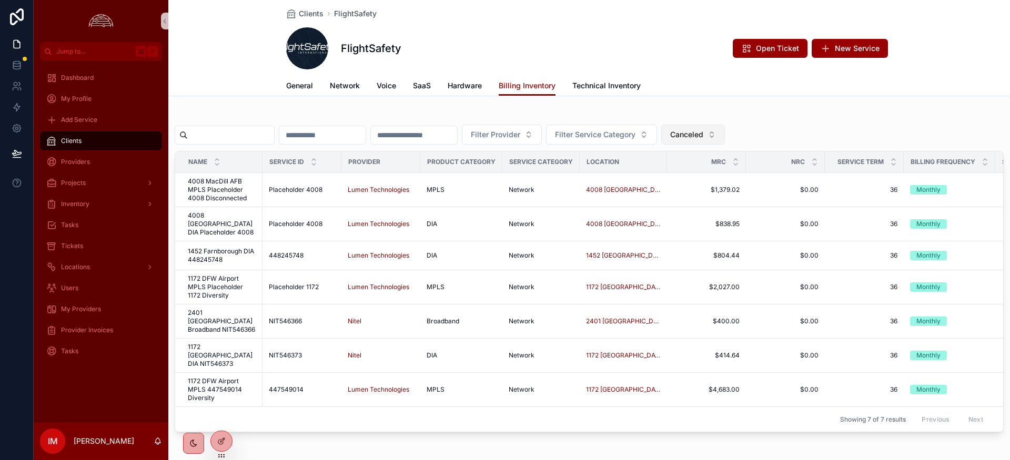
click at [717, 141] on button "Canceled" at bounding box center [693, 135] width 64 height 20
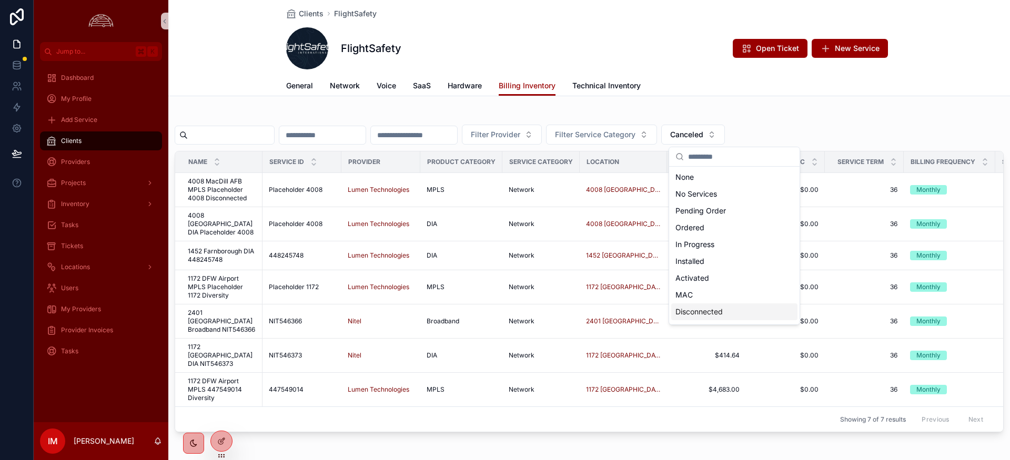
drag, startPoint x: 692, startPoint y: 313, endPoint x: 688, endPoint y: 321, distance: 9.2
click at [692, 312] on div "Disconnected" at bounding box center [734, 311] width 126 height 17
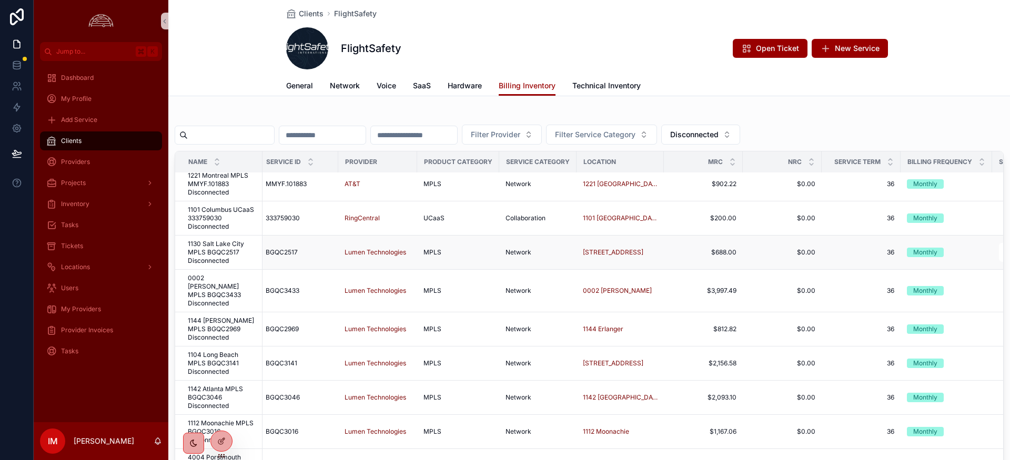
scroll to position [0, 3]
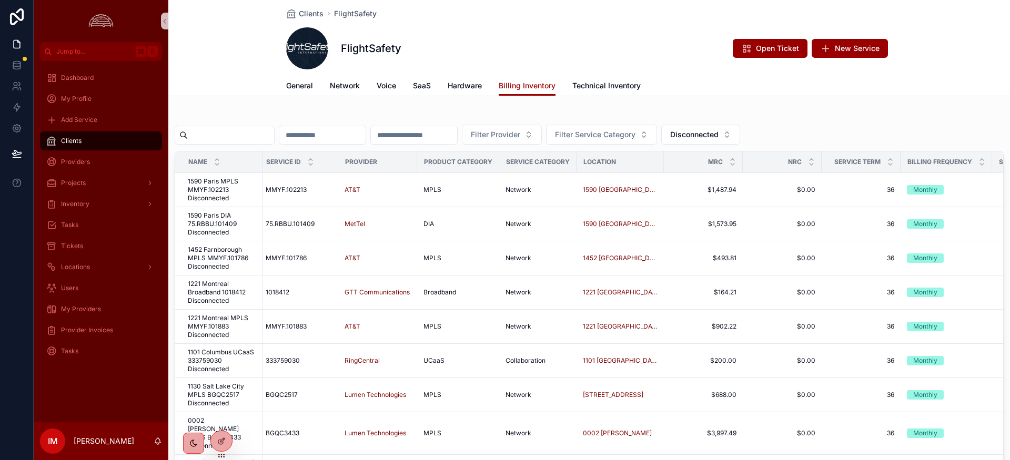
click at [228, 130] on input "scrollable content" at bounding box center [231, 135] width 86 height 15
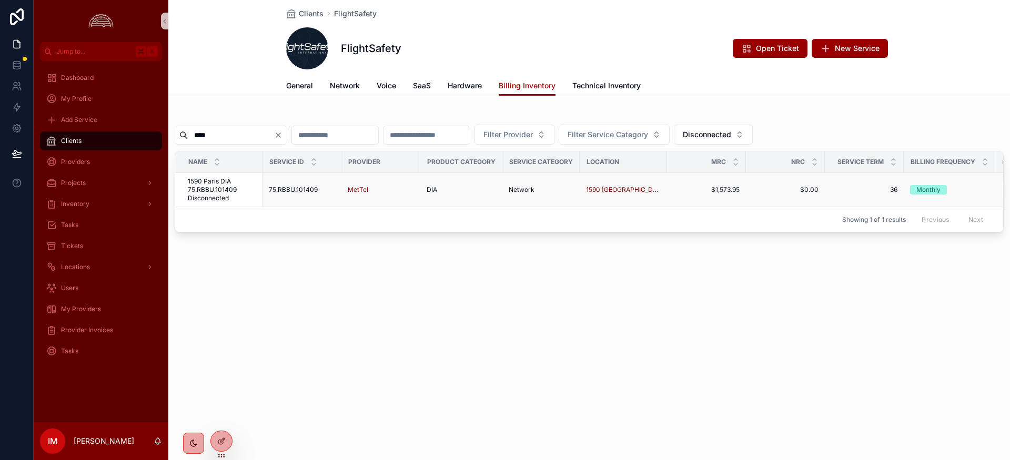
type input "****"
click at [209, 192] on span "1590 Paris DIA 75.RBBU.101409 Disconnected" at bounding box center [222, 189] width 68 height 25
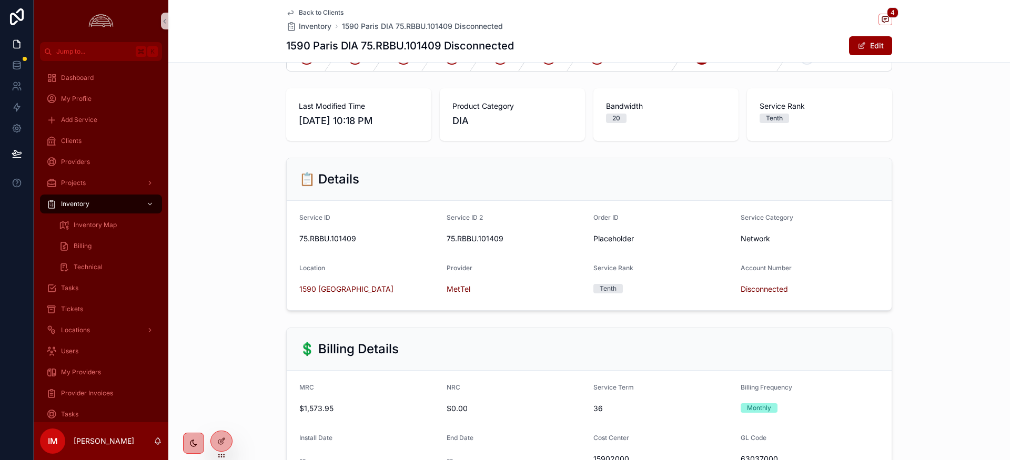
scroll to position [1, 0]
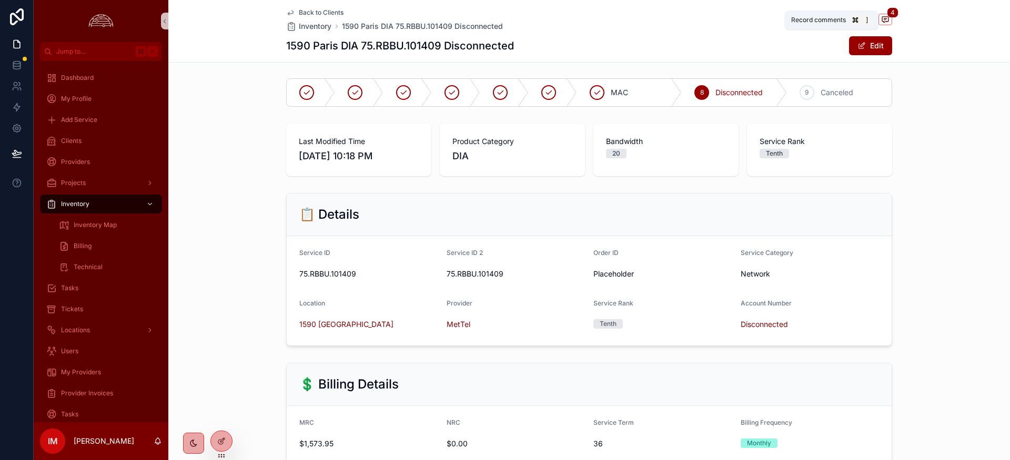
click at [888, 22] on icon "scrollable content" at bounding box center [885, 19] width 8 height 8
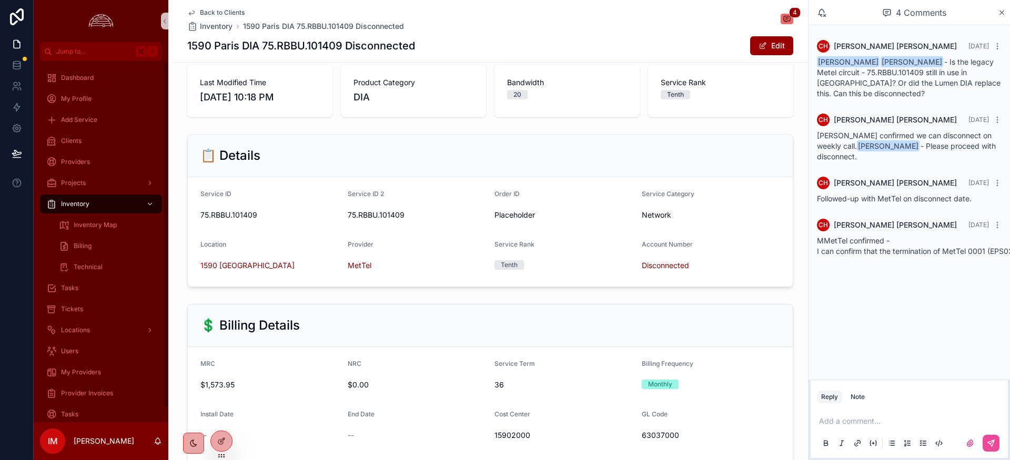
scroll to position [54, 0]
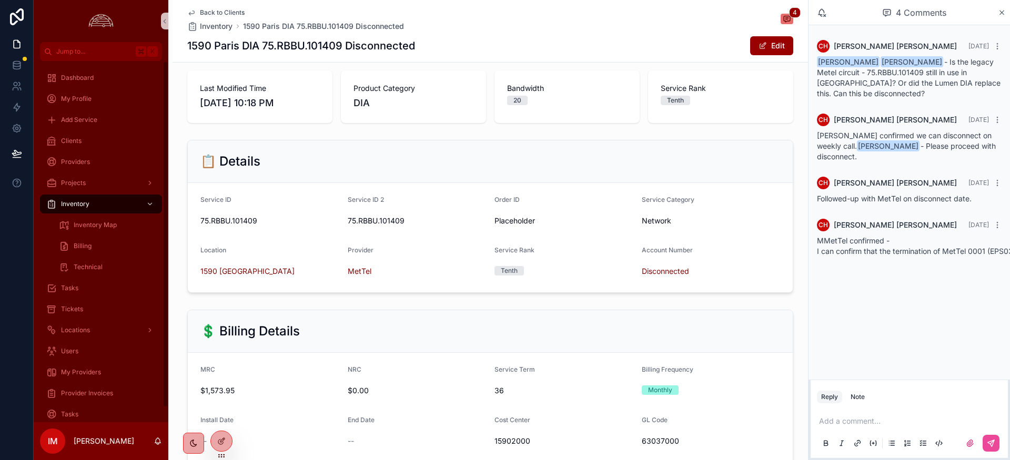
click at [217, 13] on span "Back to Clients" at bounding box center [222, 12] width 45 height 8
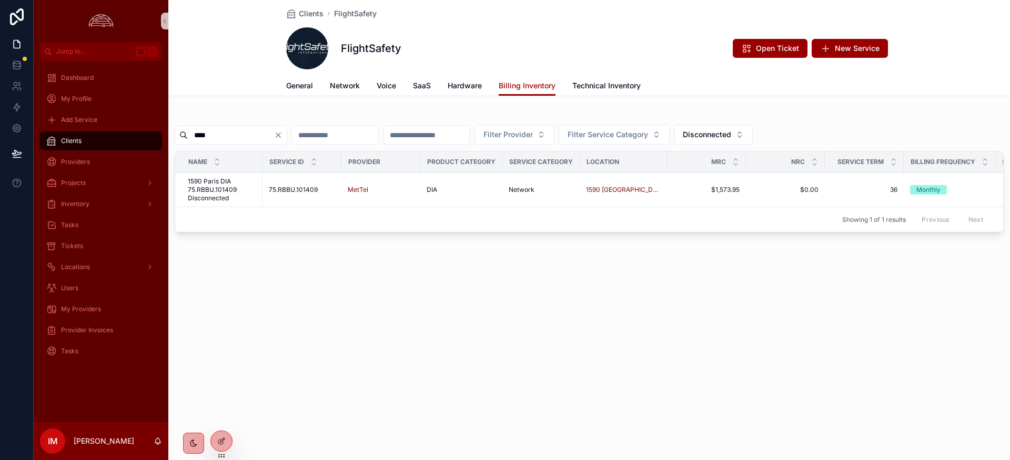
click at [282, 137] on icon "Clear" at bounding box center [278, 135] width 8 height 8
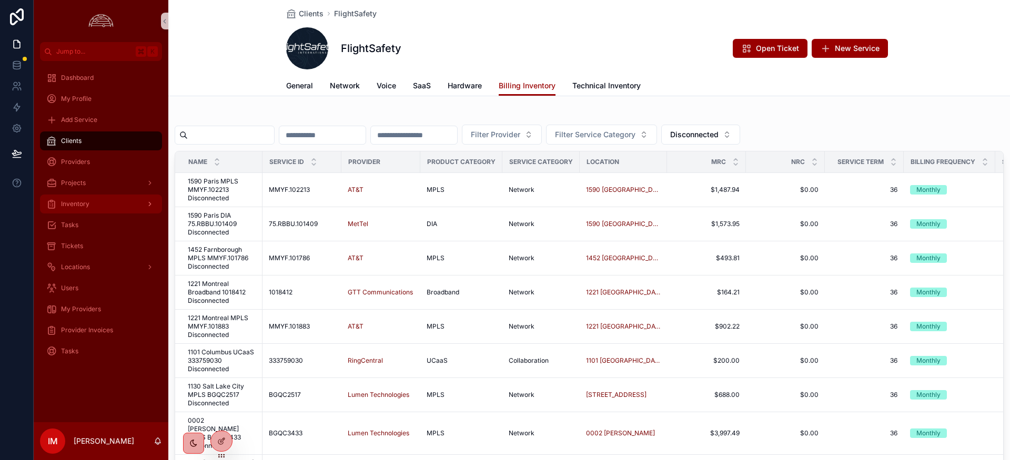
click at [70, 203] on span "Inventory" at bounding box center [75, 204] width 28 height 8
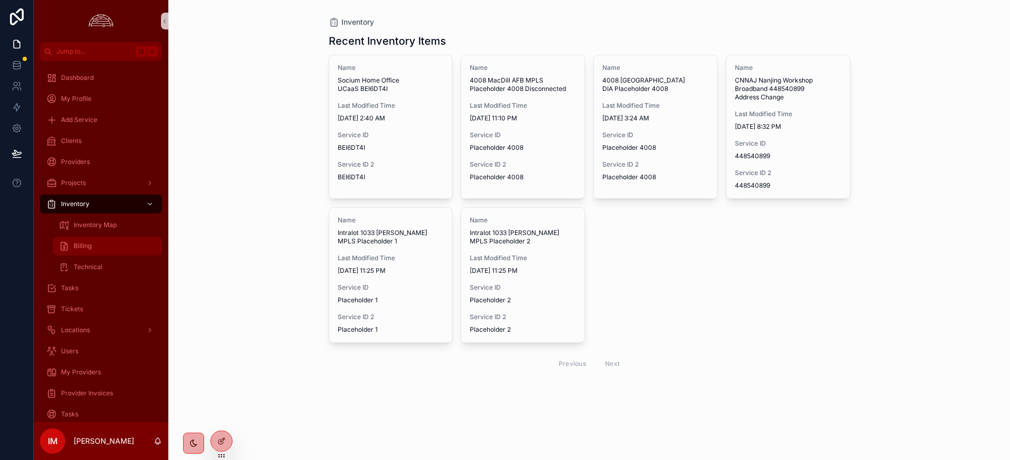
drag, startPoint x: 86, startPoint y: 251, endPoint x: 91, endPoint y: 252, distance: 5.4
click at [86, 251] on div "Billing" at bounding box center [107, 246] width 97 height 17
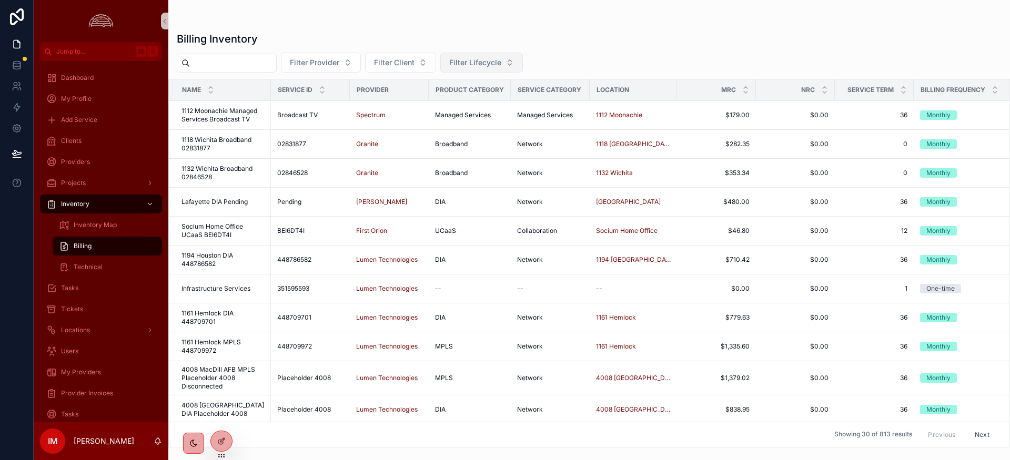
click at [515, 57] on button "Filter Lifecycle" at bounding box center [481, 63] width 83 height 20
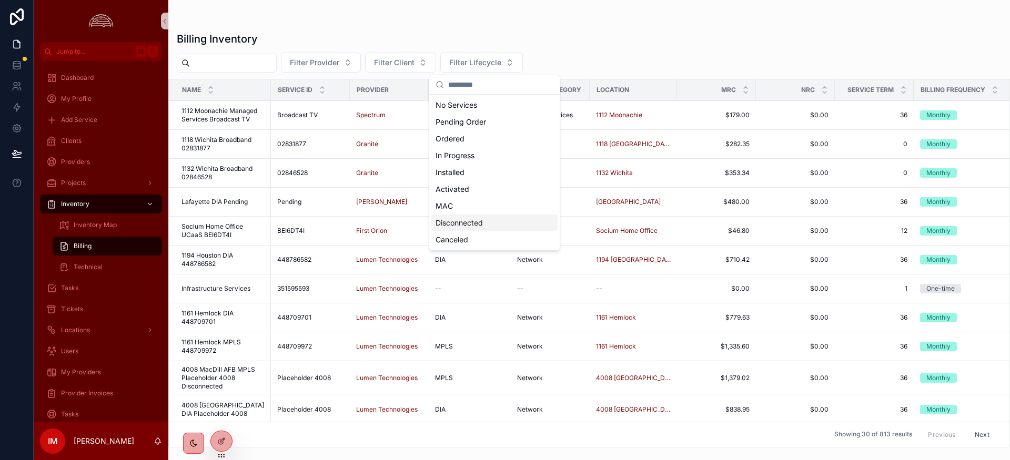
click at [488, 227] on div "Disconnected" at bounding box center [494, 223] width 126 height 17
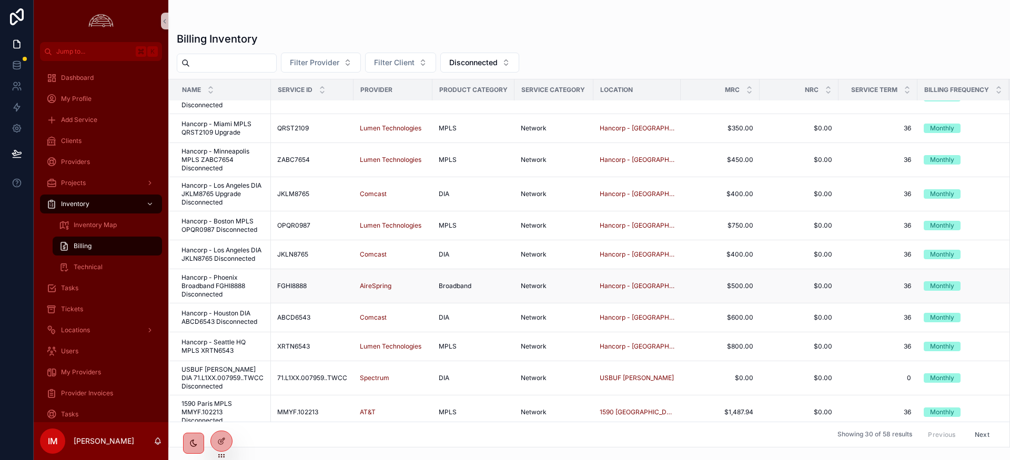
scroll to position [204, 0]
click at [228, 365] on span "USBUF Depew DIA 71.L1XX.007959..TWCC Disconnected" at bounding box center [222, 377] width 83 height 25
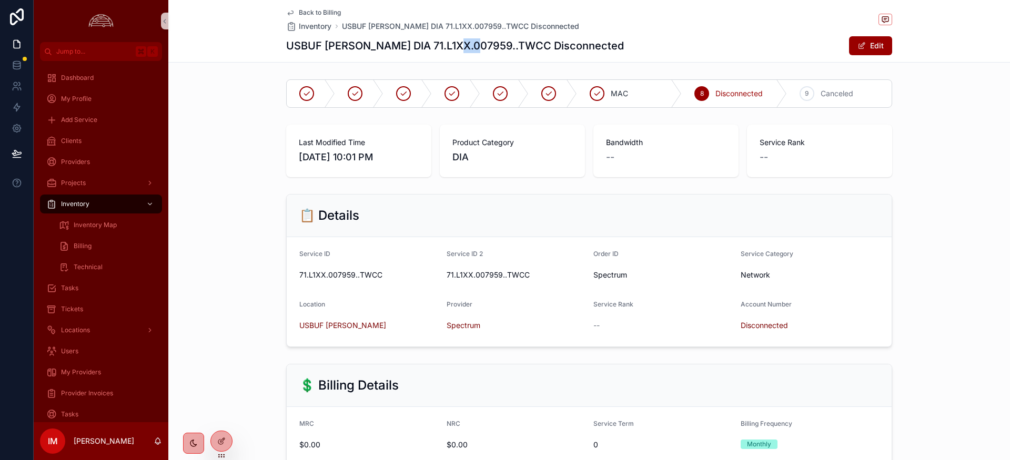
drag, startPoint x: 466, startPoint y: 48, endPoint x: 477, endPoint y: 65, distance: 20.6
click at [473, 48] on h1 "USBUF Depew DIA 71.L1XX.007959..TWCC Disconnected" at bounding box center [455, 45] width 338 height 15
drag, startPoint x: 315, startPoint y: 5, endPoint x: 315, endPoint y: 12, distance: 6.9
click at [315, 5] on div "Back to Billing Inventory USBUF Depew DIA 71.L1XX.007959..TWCC Disconnected USB…" at bounding box center [589, 31] width 606 height 62
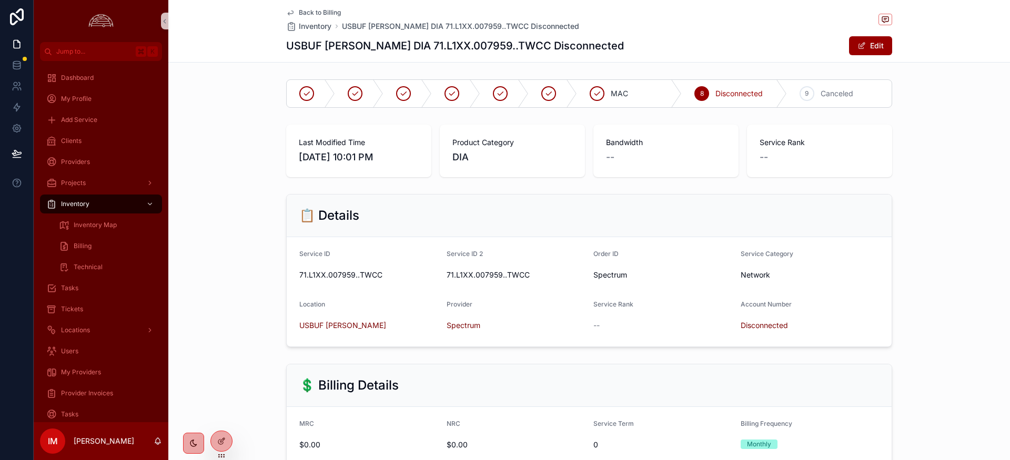
click at [315, 12] on span "Back to Billing" at bounding box center [320, 12] width 42 height 8
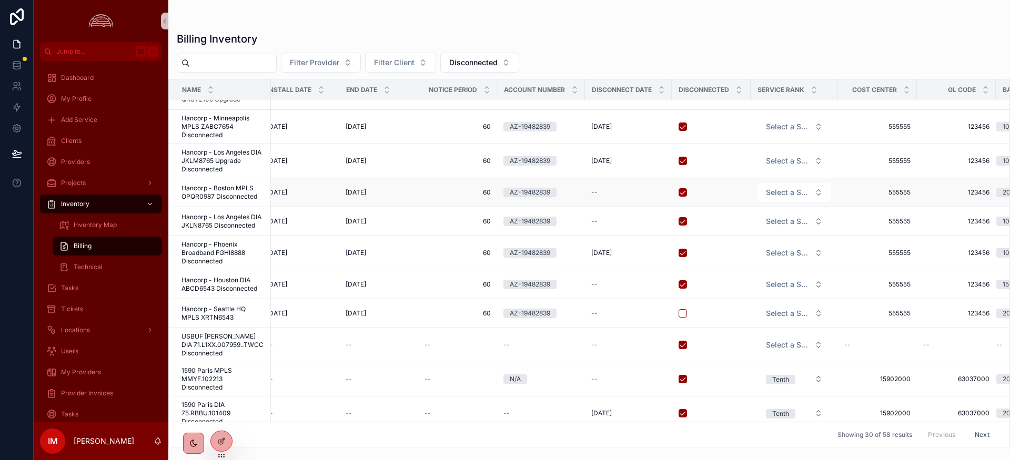
scroll to position [269, 914]
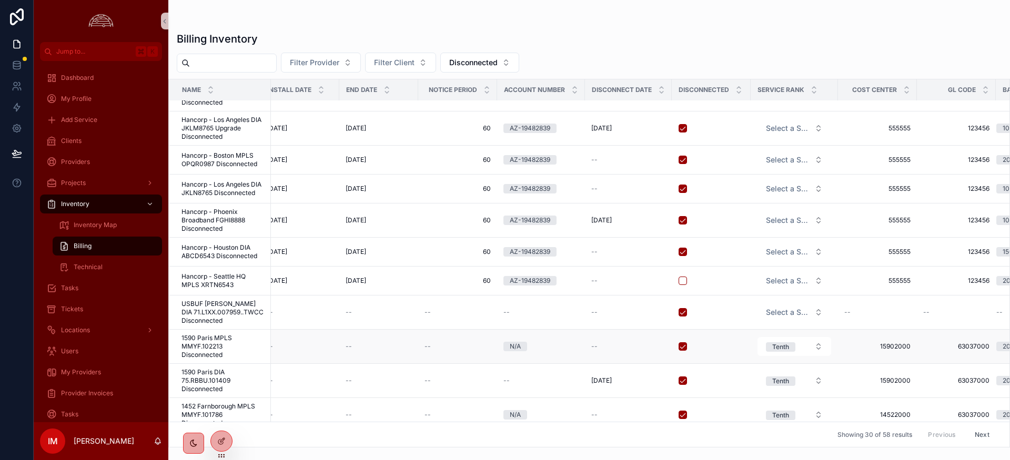
click at [199, 334] on span "1590 Paris MPLS MMYF.102213 Disconnected" at bounding box center [222, 346] width 83 height 25
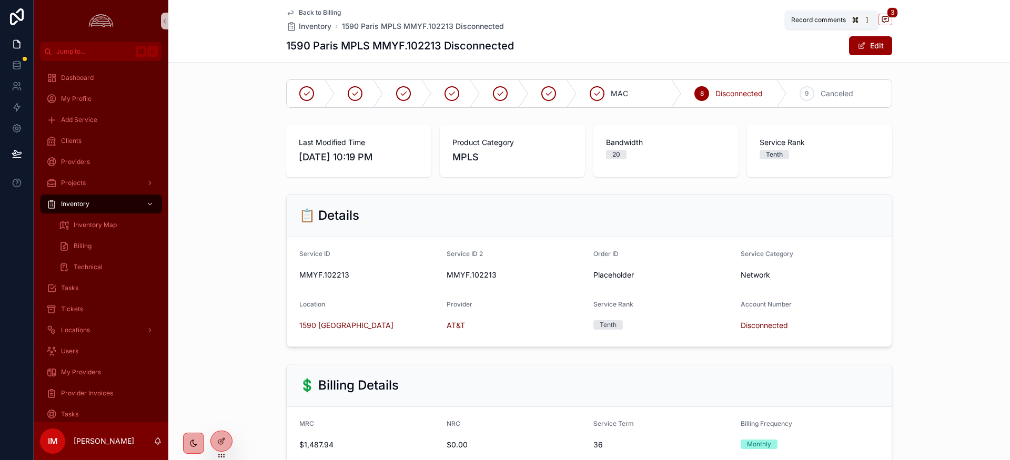
click at [884, 24] on span "scrollable content" at bounding box center [885, 20] width 14 height 12
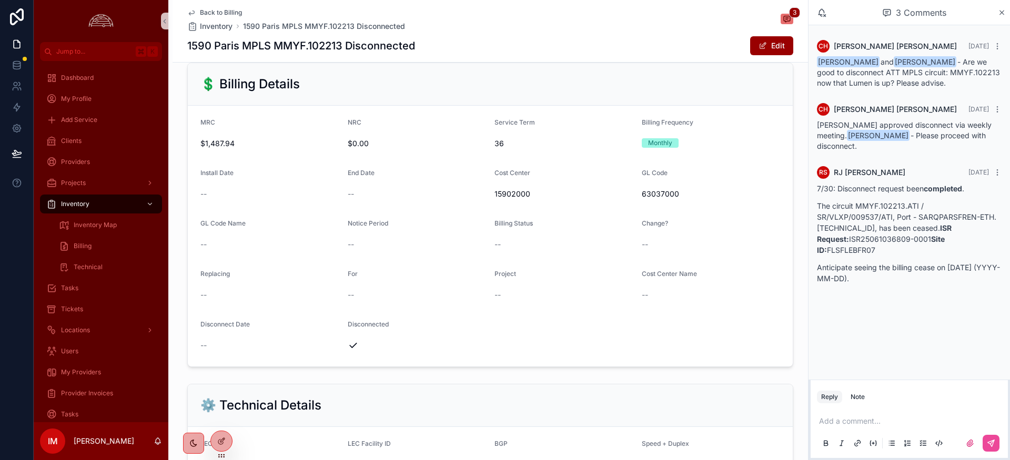
scroll to position [375, 0]
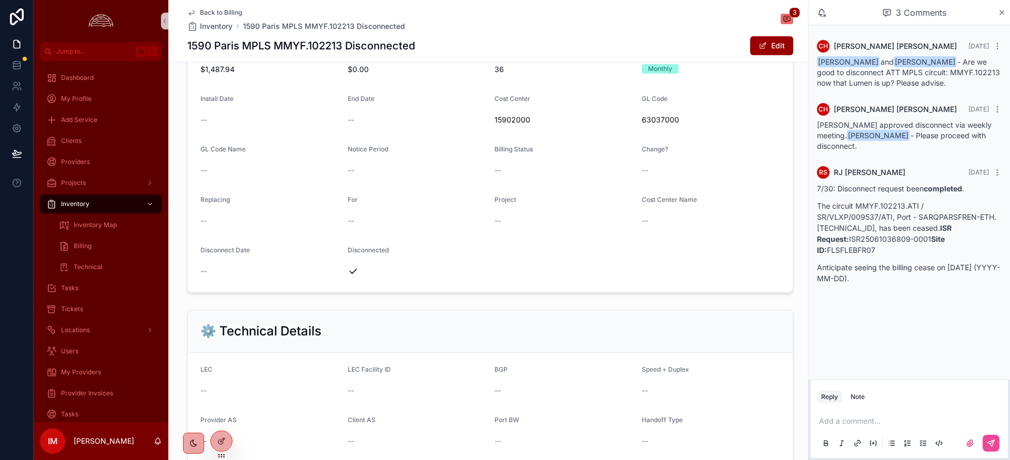
click at [204, 269] on span "--" at bounding box center [203, 271] width 6 height 11
click at [207, 254] on div "Disconnect Date" at bounding box center [269, 252] width 139 height 13
click at [211, 248] on span "Disconnect Date" at bounding box center [224, 250] width 49 height 8
click at [761, 49] on span "scrollable content" at bounding box center [762, 46] width 8 height 8
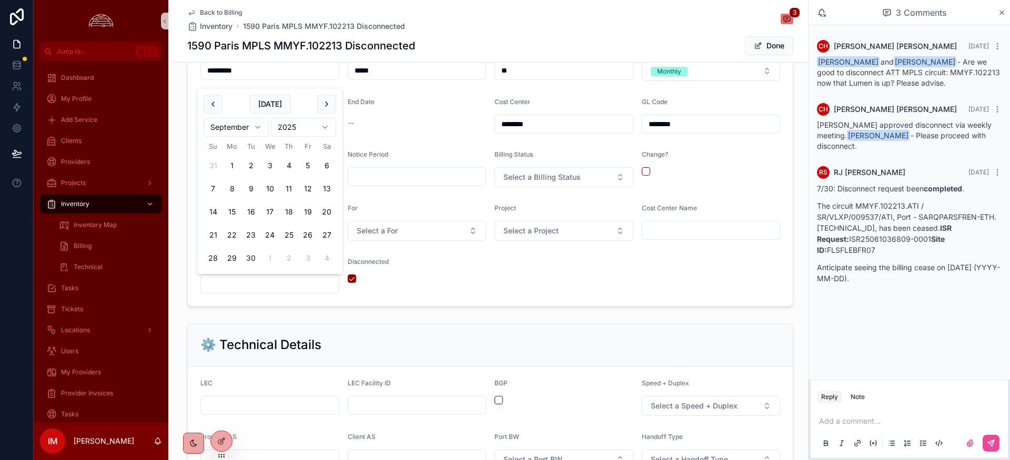
click at [307, 287] on input "scrollable content" at bounding box center [270, 284] width 138 height 15
click at [260, 130] on html "**********" at bounding box center [505, 230] width 1010 height 460
click at [270, 258] on button "30" at bounding box center [269, 258] width 19 height 19
type input "*********"
click at [354, 277] on button "scrollable content" at bounding box center [352, 278] width 8 height 8
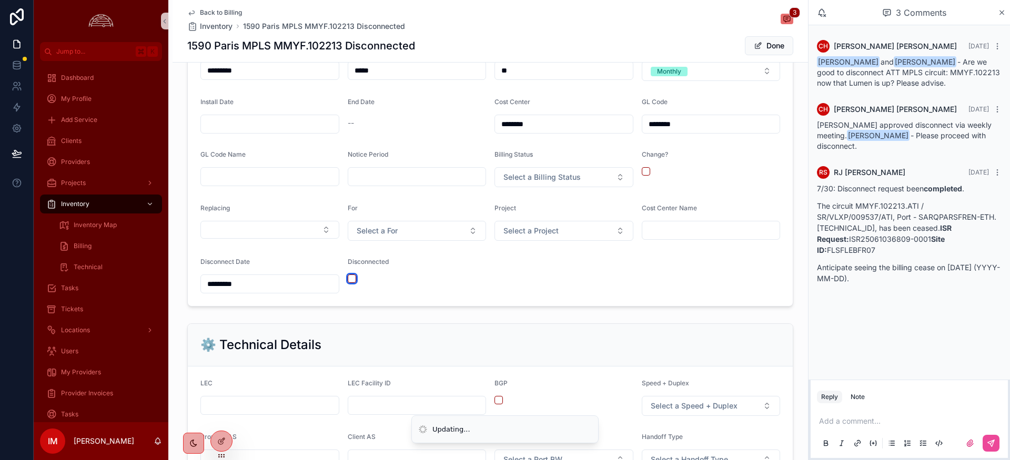
click at [354, 277] on button "scrollable content" at bounding box center [352, 278] width 8 height 8
click at [396, 286] on div "Disconnected" at bounding box center [417, 276] width 139 height 36
click at [766, 48] on button "Done" at bounding box center [769, 45] width 48 height 19
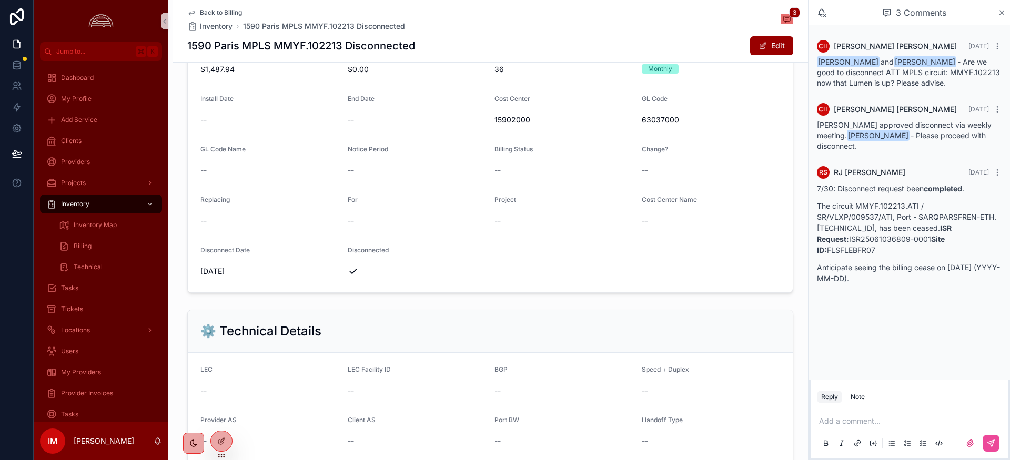
click at [223, 10] on span "Back to Billing" at bounding box center [221, 12] width 42 height 8
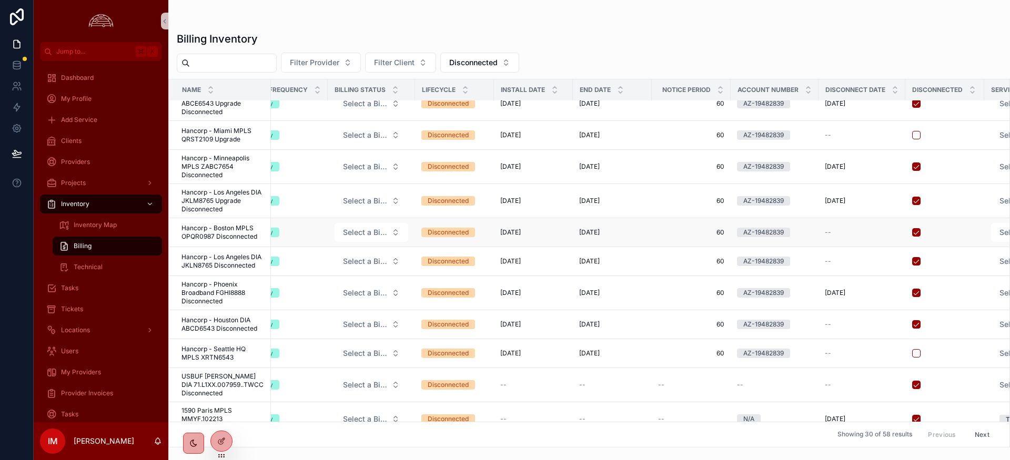
scroll to position [201, 681]
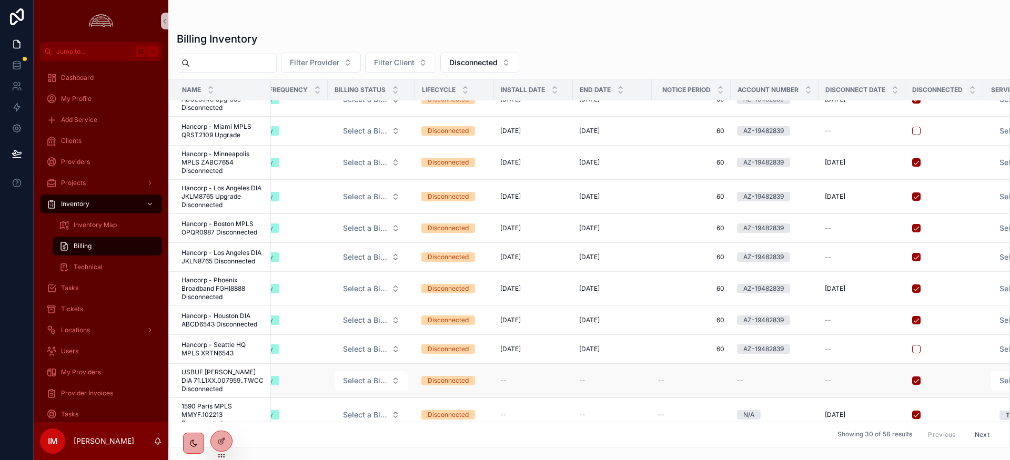
click at [824, 376] on span "--" at bounding box center [827, 380] width 6 height 8
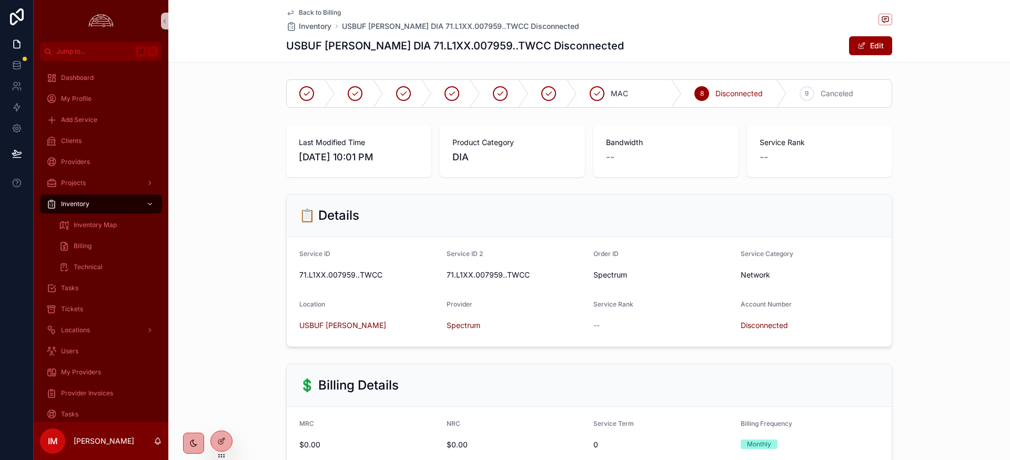
drag, startPoint x: 867, startPoint y: 46, endPoint x: 763, endPoint y: 115, distance: 124.8
click at [867, 46] on button "Edit" at bounding box center [870, 45] width 43 height 19
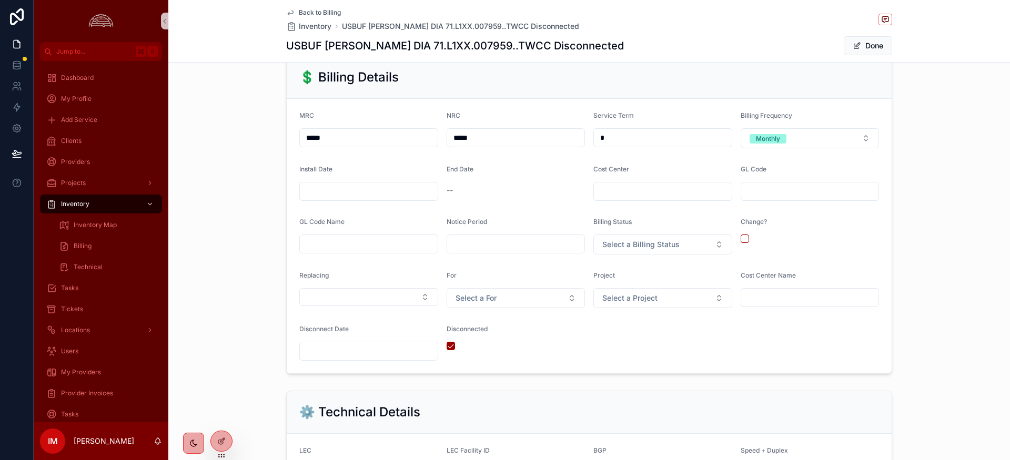
scroll to position [321, 0]
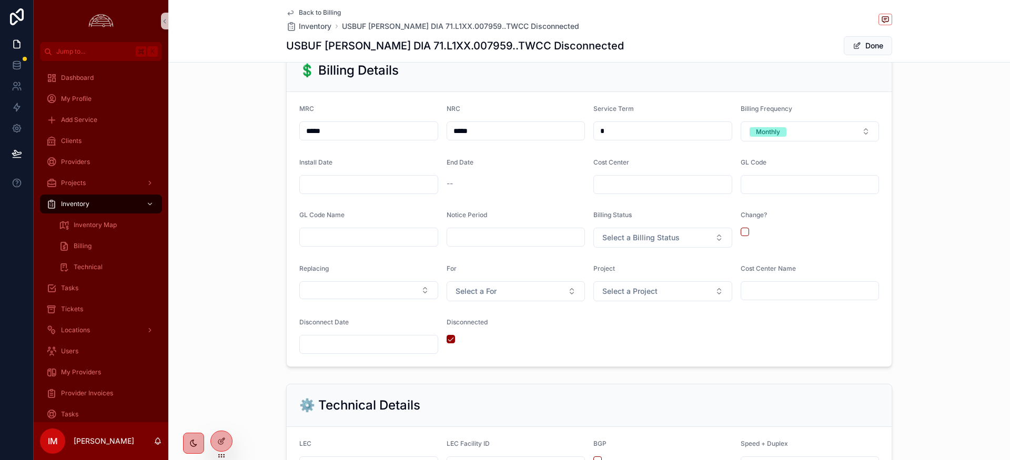
click at [350, 347] on input "scrollable content" at bounding box center [369, 344] width 138 height 15
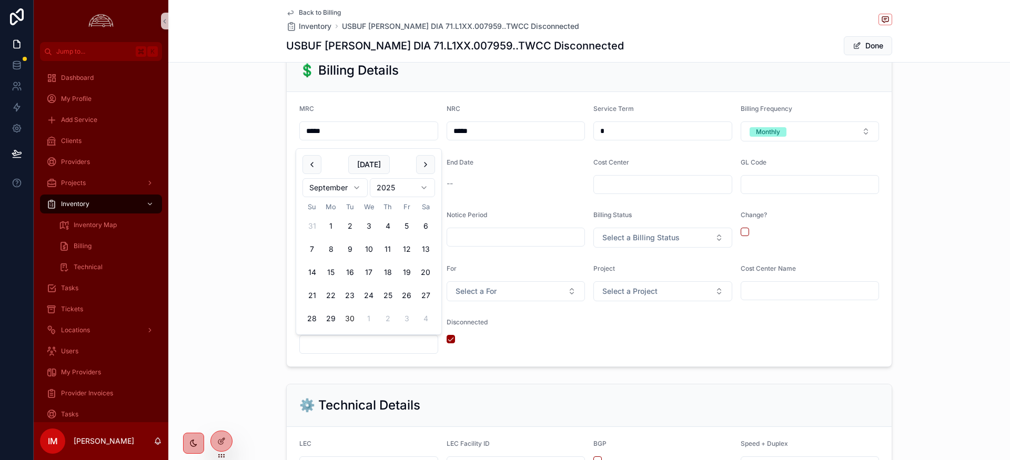
click at [360, 189] on html "**********" at bounding box center [505, 230] width 1010 height 460
click at [369, 277] on button "15" at bounding box center [368, 272] width 19 height 19
type input "**********"
click at [507, 345] on div "Disconnected" at bounding box center [515, 336] width 139 height 36
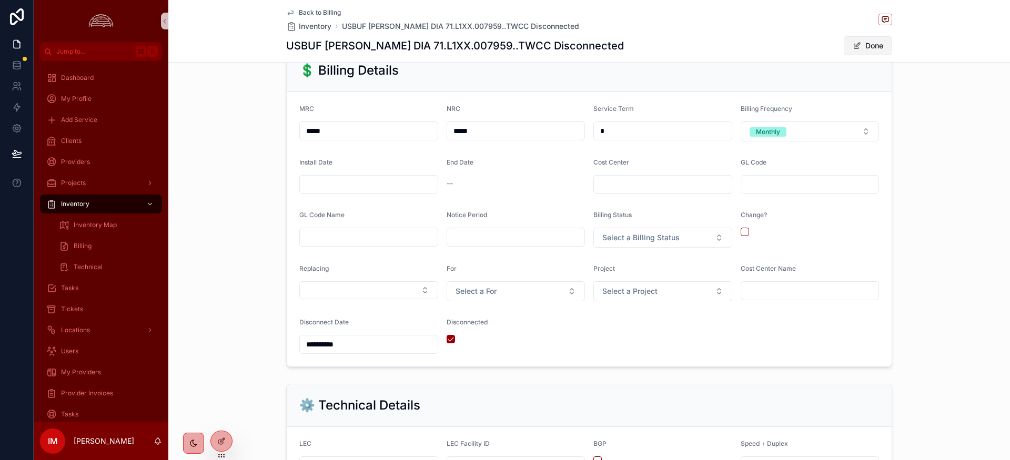
click at [875, 45] on button "Done" at bounding box center [867, 45] width 48 height 19
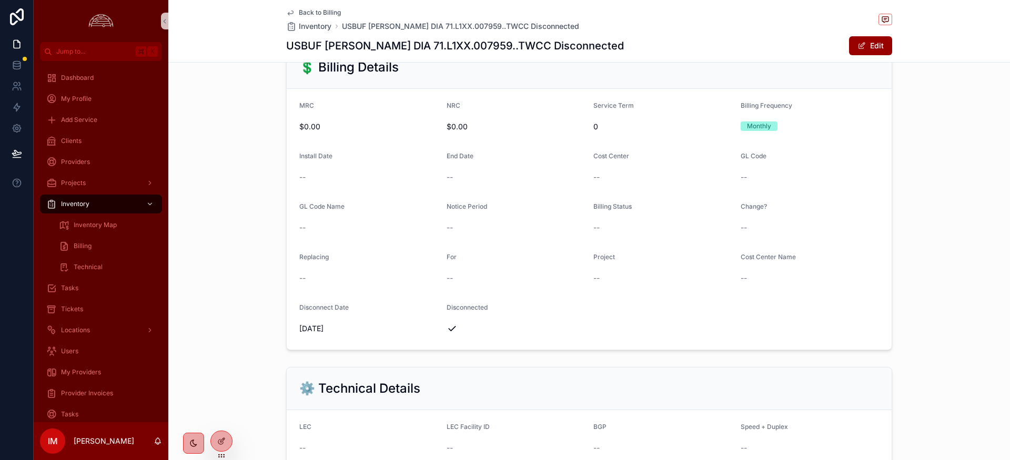
scroll to position [318, 0]
click at [325, 14] on span "Back to Billing" at bounding box center [320, 12] width 42 height 8
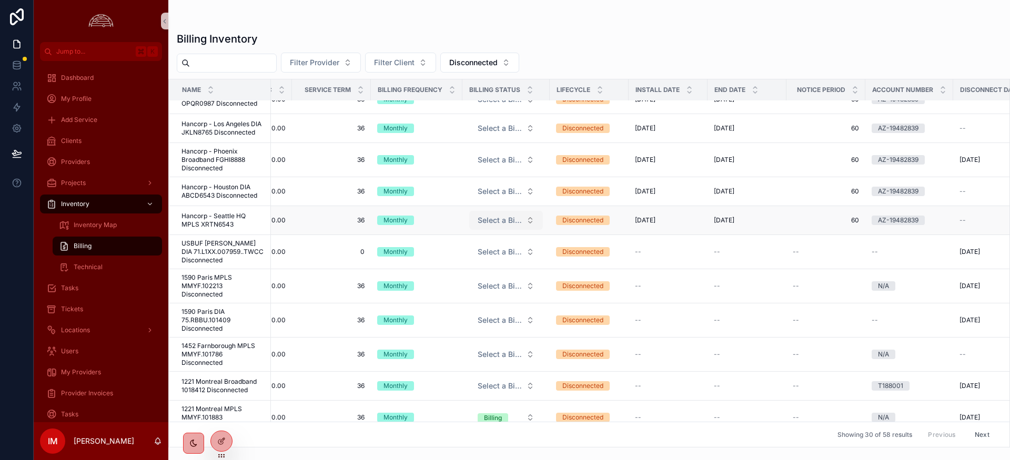
scroll to position [331, 546]
click at [226, 341] on span "1452 Farnborough MPLS MMYF.101786 Disconnected" at bounding box center [222, 353] width 83 height 25
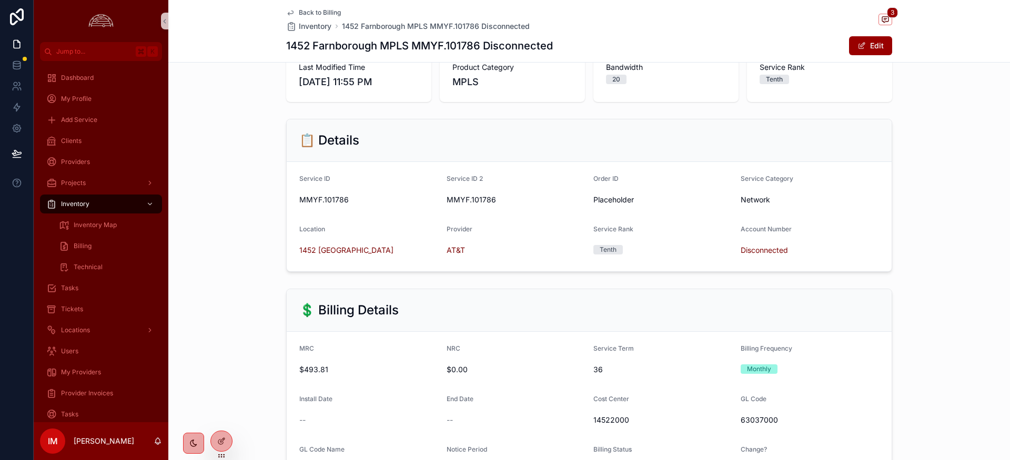
scroll to position [71, 0]
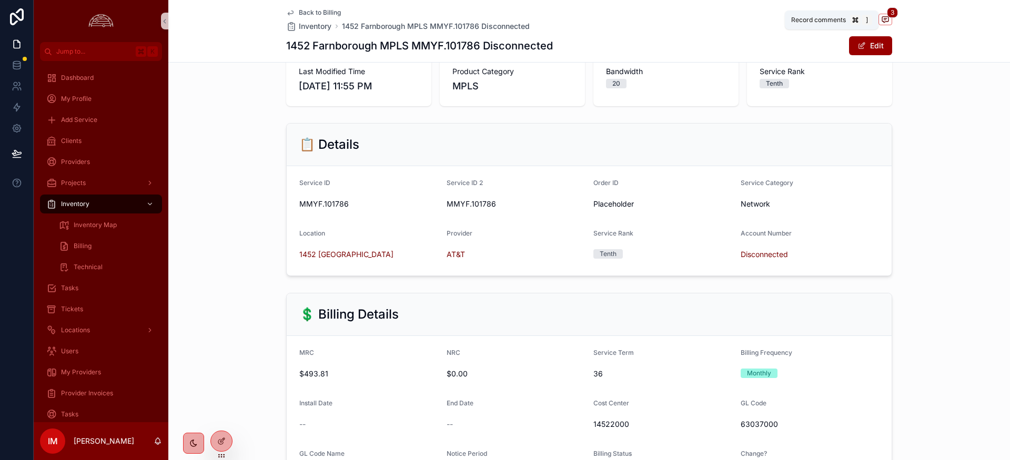
click at [889, 19] on span "scrollable content" at bounding box center [885, 20] width 14 height 12
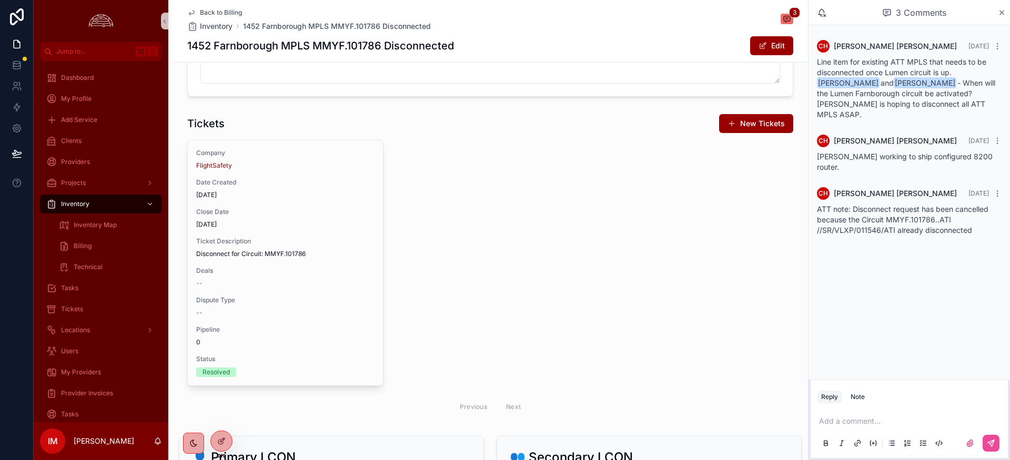
scroll to position [946, 0]
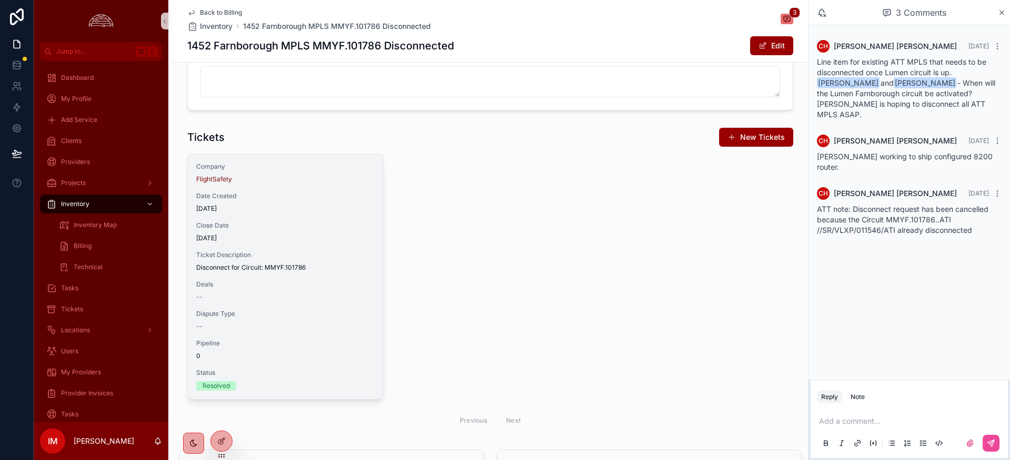
click at [302, 252] on span "Ticket Description" at bounding box center [285, 255] width 178 height 8
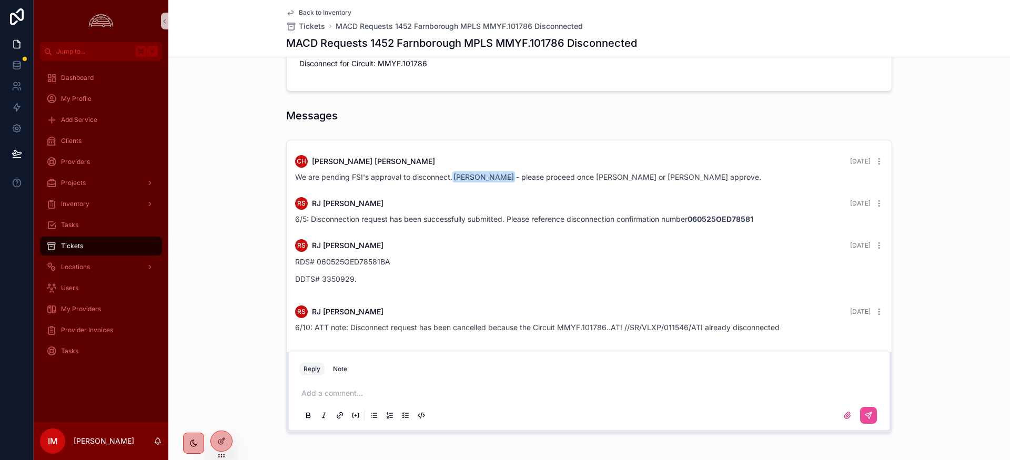
scroll to position [170, 0]
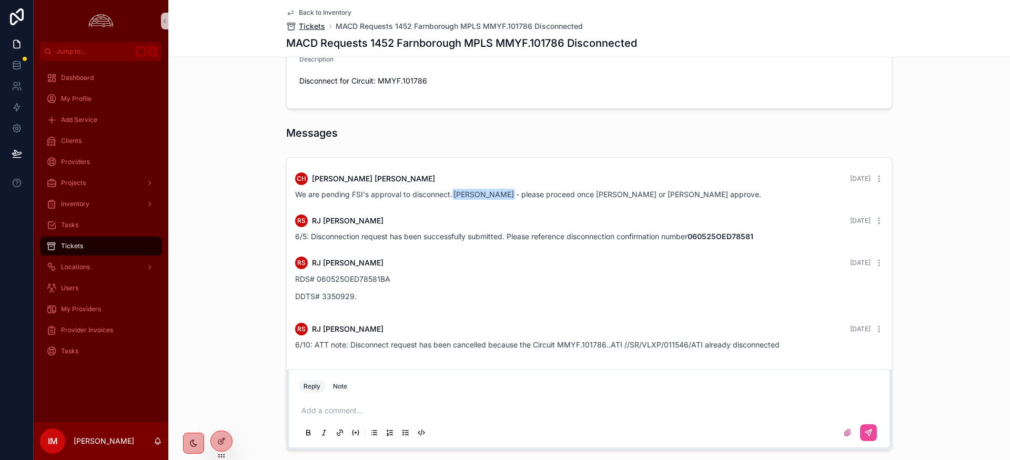
click at [306, 25] on span "Tickets" at bounding box center [312, 26] width 26 height 11
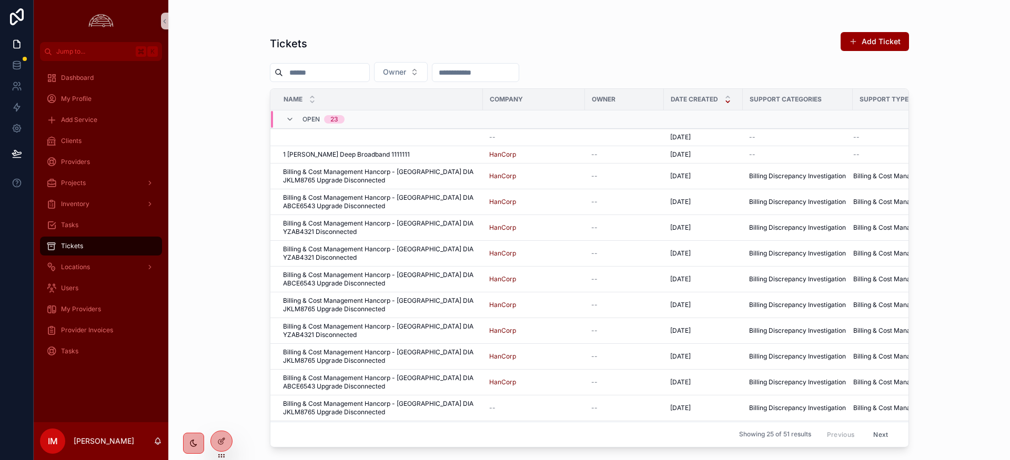
click at [340, 70] on input "scrollable content" at bounding box center [326, 72] width 86 height 15
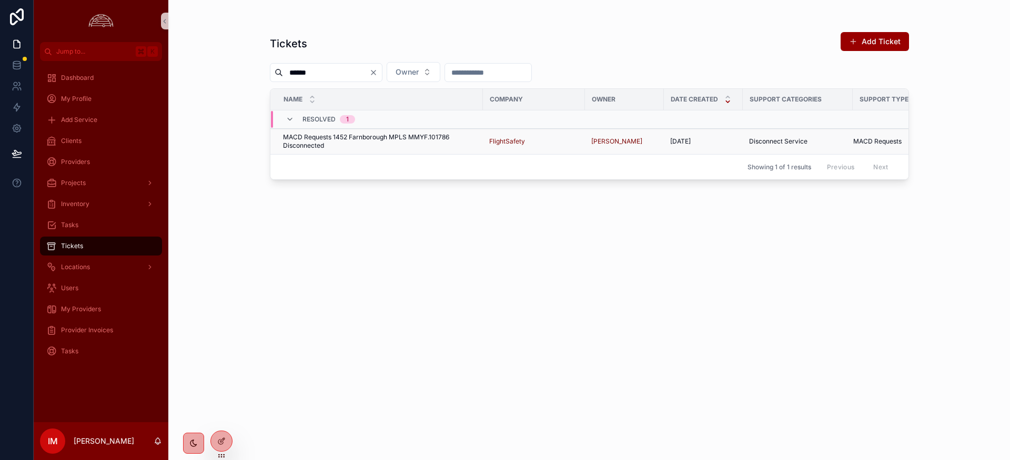
type input "******"
click at [379, 136] on span "MACD Requests 1452 Farnborough MPLS MMYF.101786 Disconnected" at bounding box center [380, 141] width 194 height 17
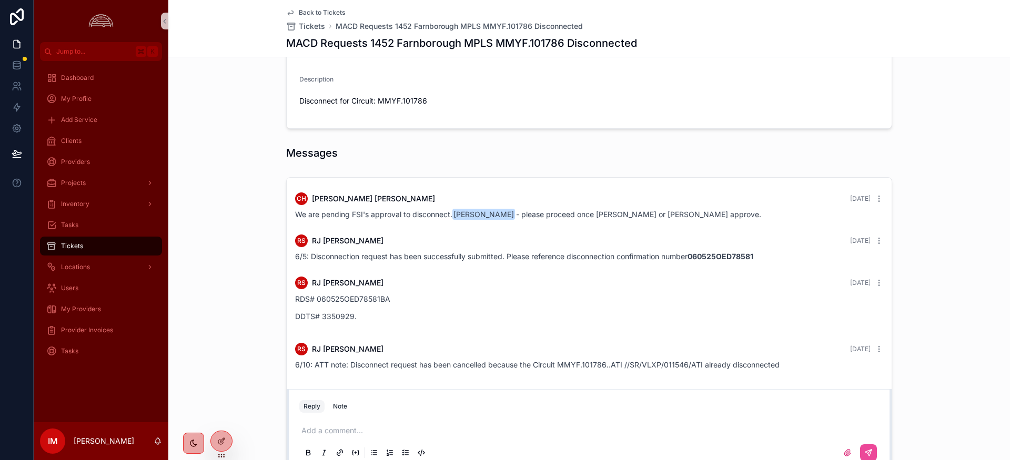
scroll to position [152, 0]
click at [308, 9] on span "Back to Tickets" at bounding box center [322, 12] width 46 height 8
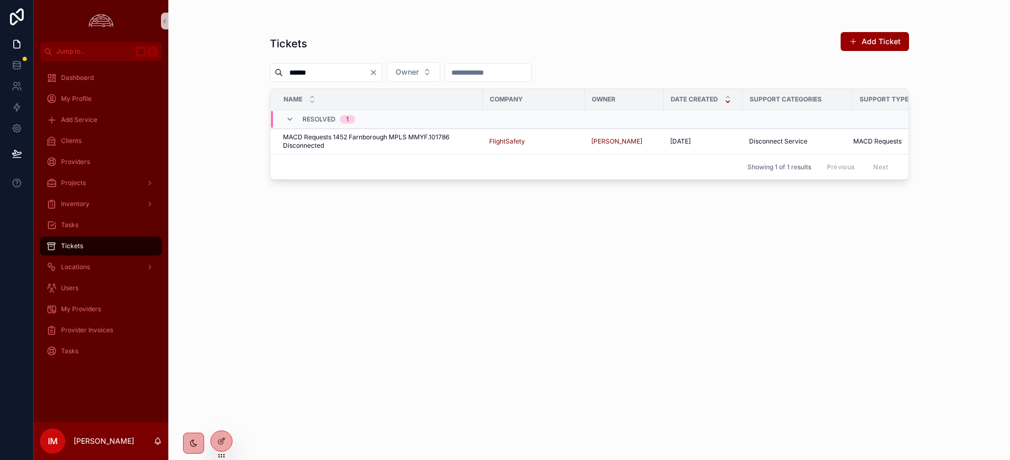
click at [378, 73] on icon "Clear" at bounding box center [373, 72] width 8 height 8
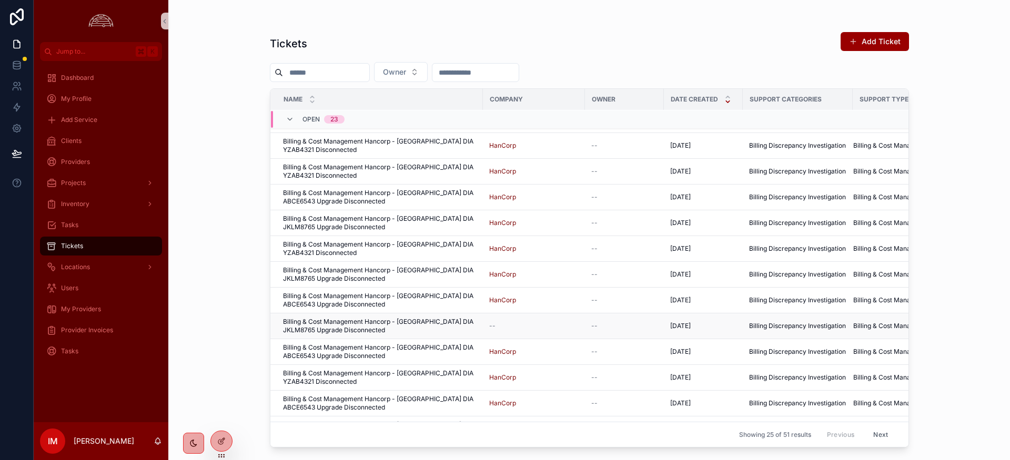
scroll to position [78, 0]
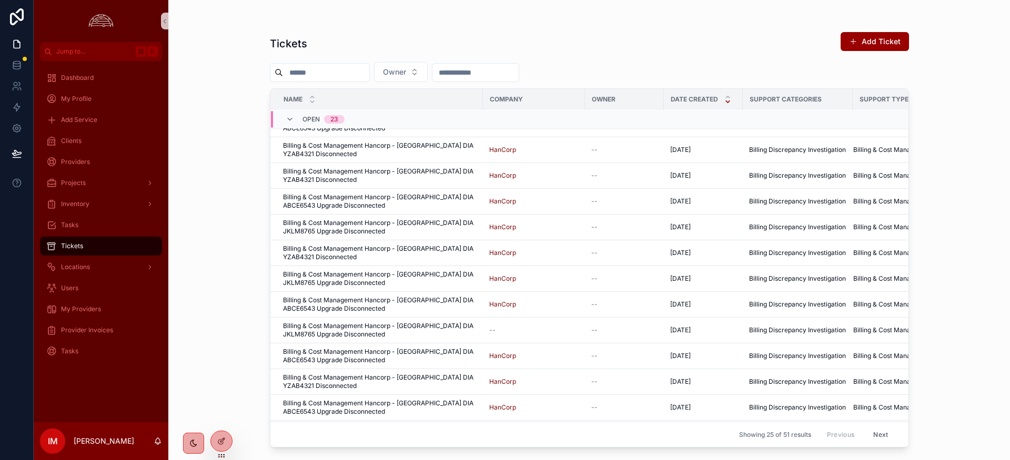
drag, startPoint x: 228, startPoint y: 120, endPoint x: 111, endPoint y: 109, distance: 117.8
click at [228, 120] on div "Tickets Add Ticket Owner Name Company Owner Date Created Support Categories Sup…" at bounding box center [588, 230] width 841 height 460
click at [952, 77] on div "Tickets Add Ticket Owner Name Company Owner Date Created Support Categories Sup…" at bounding box center [588, 230] width 841 height 460
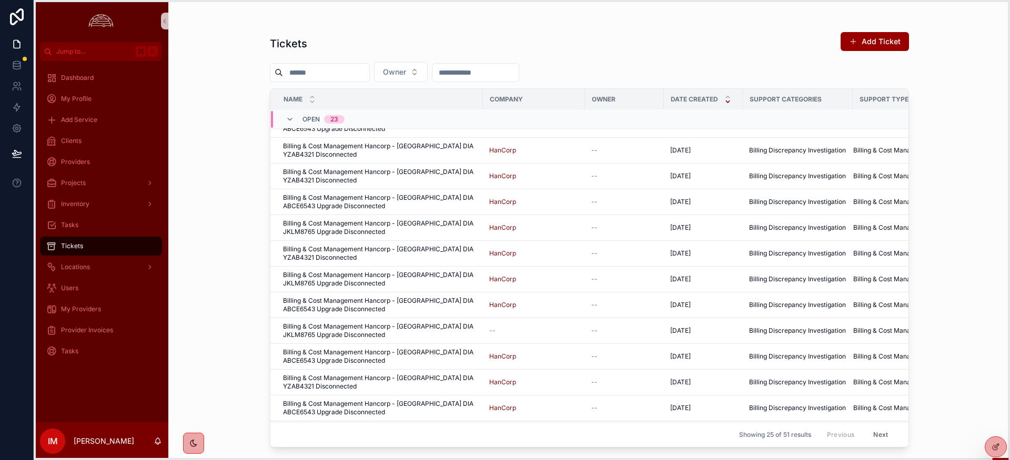
drag, startPoint x: 221, startPoint y: 456, endPoint x: 994, endPoint y: 462, distance: 773.5
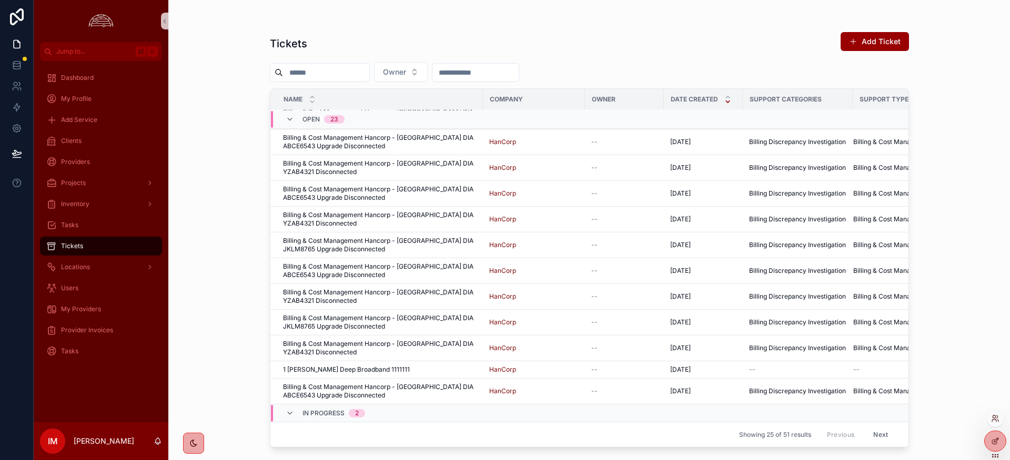
scroll to position [0, 0]
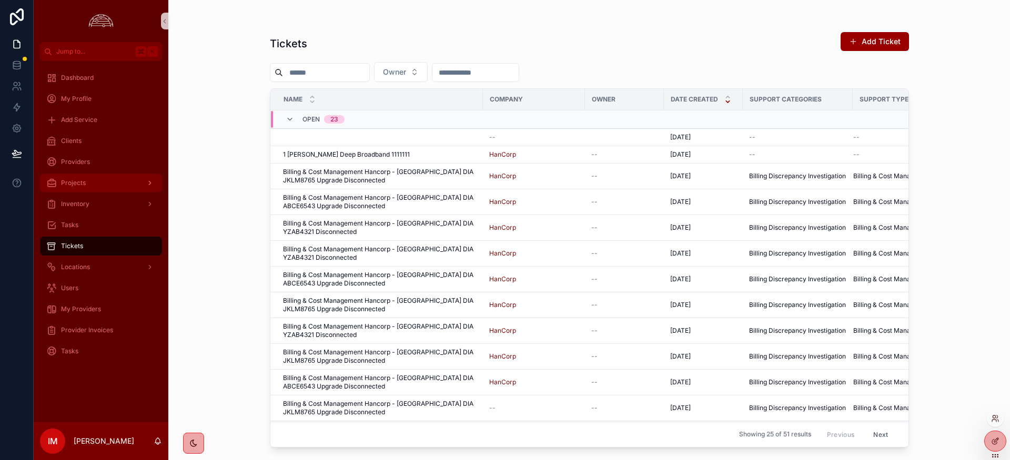
click at [75, 183] on span "Projects" at bounding box center [73, 183] width 25 height 8
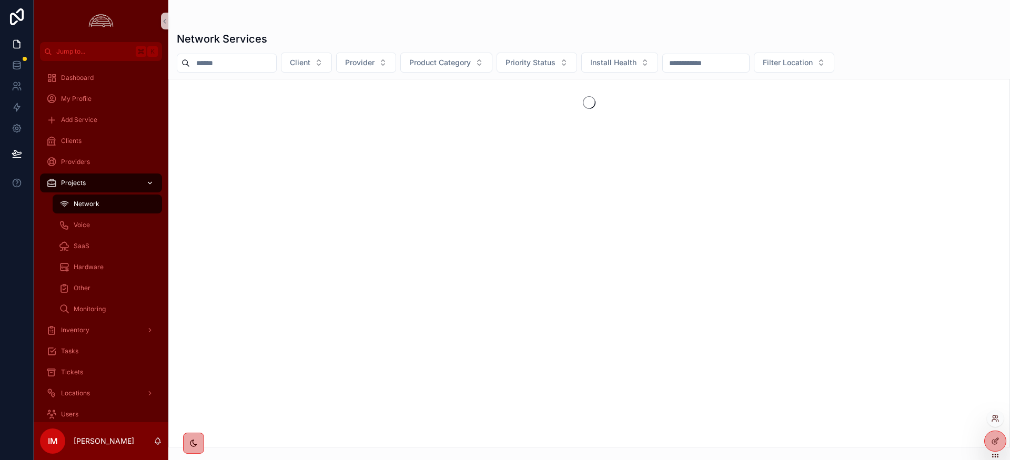
click at [75, 183] on span "Projects" at bounding box center [73, 183] width 25 height 8
click at [74, 140] on span "Clients" at bounding box center [71, 141] width 21 height 8
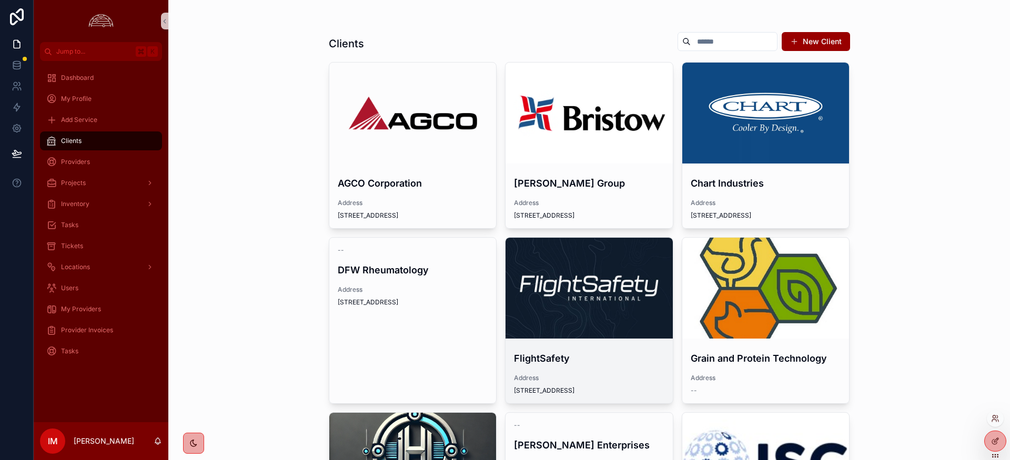
click at [594, 286] on div "scrollable content" at bounding box center [588, 288] width 167 height 13
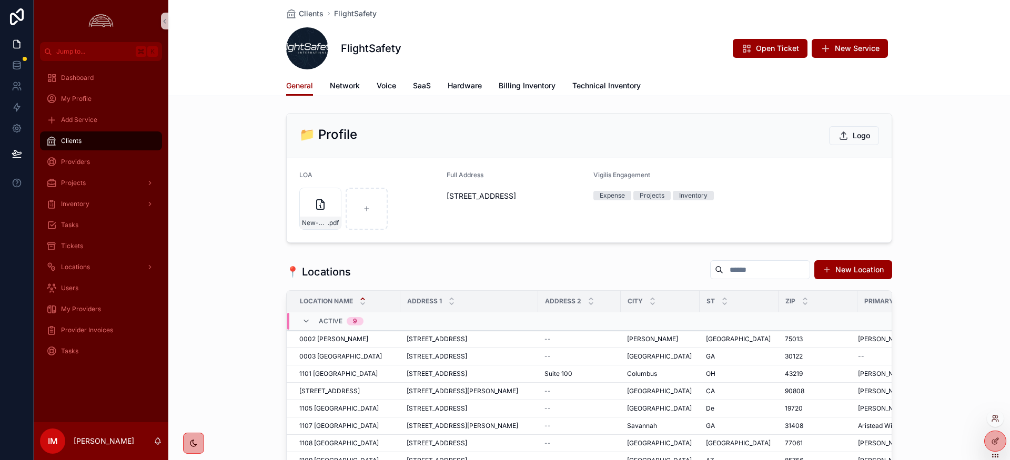
scroll to position [1, 0]
click at [81, 207] on span "Inventory" at bounding box center [75, 204] width 28 height 8
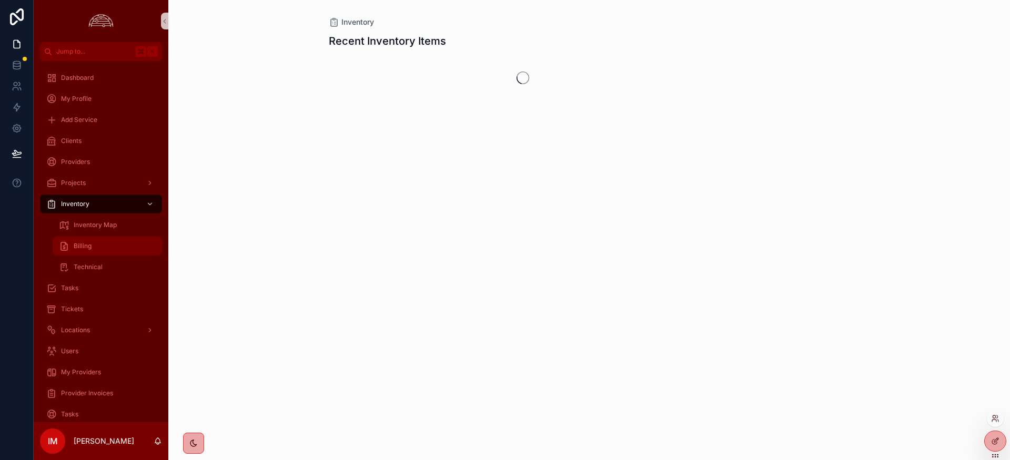
click at [93, 244] on div "Billing" at bounding box center [107, 246] width 97 height 17
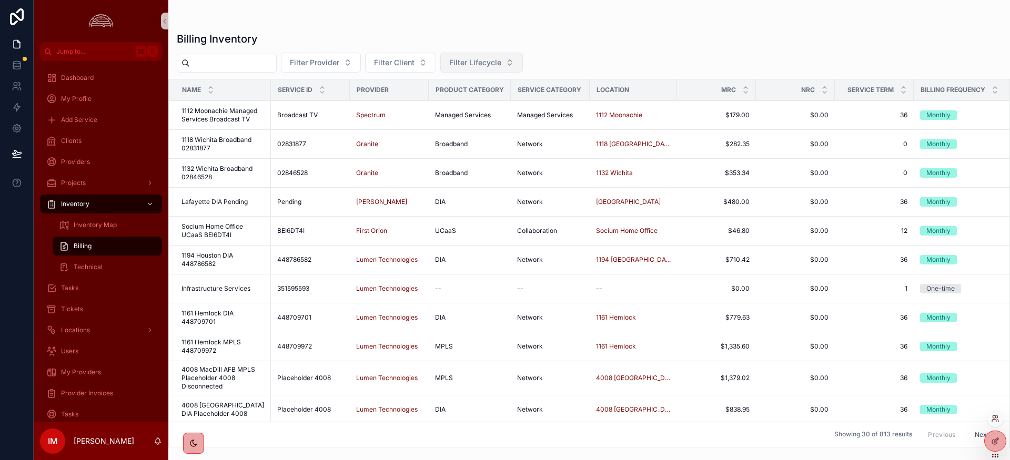
click at [501, 67] on span "Filter Lifecycle" at bounding box center [475, 62] width 52 height 11
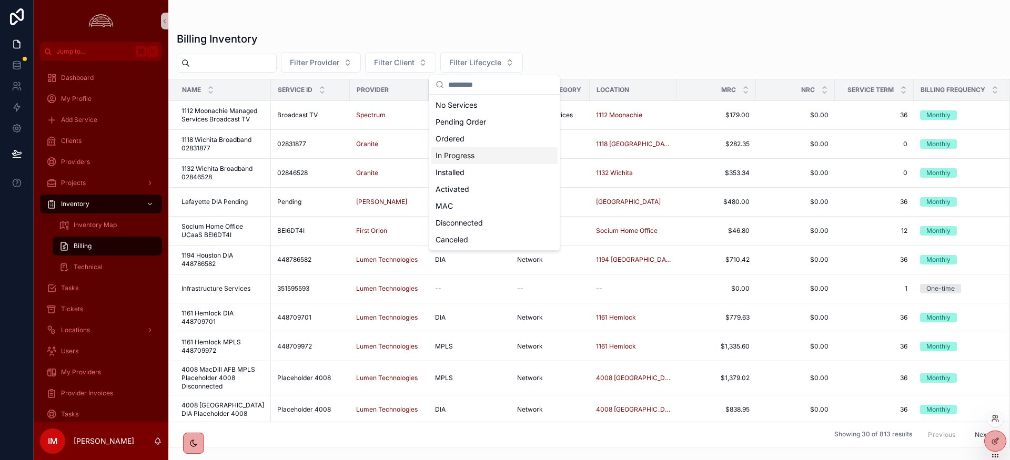
scroll to position [0, 1]
click at [459, 223] on div "Disconnected" at bounding box center [494, 223] width 126 height 17
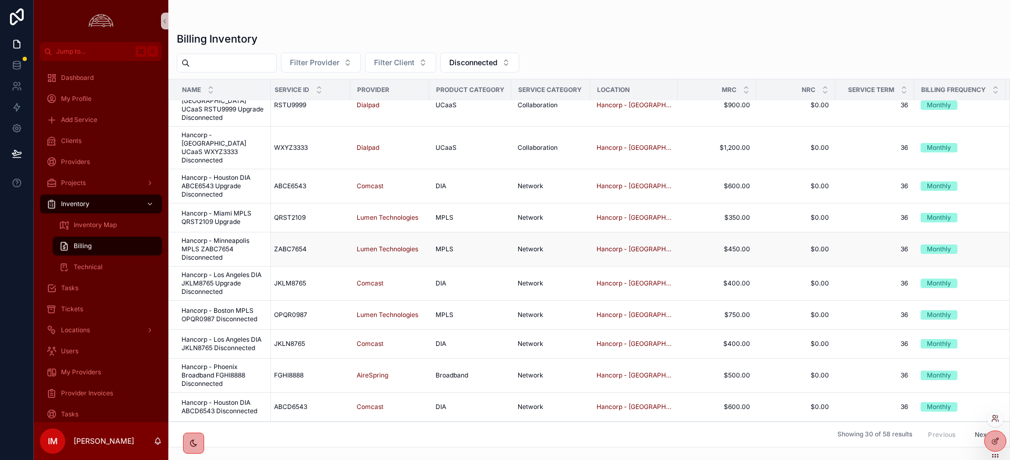
scroll to position [114, 0]
click at [213, 94] on icon "scrollable content" at bounding box center [210, 92] width 7 height 7
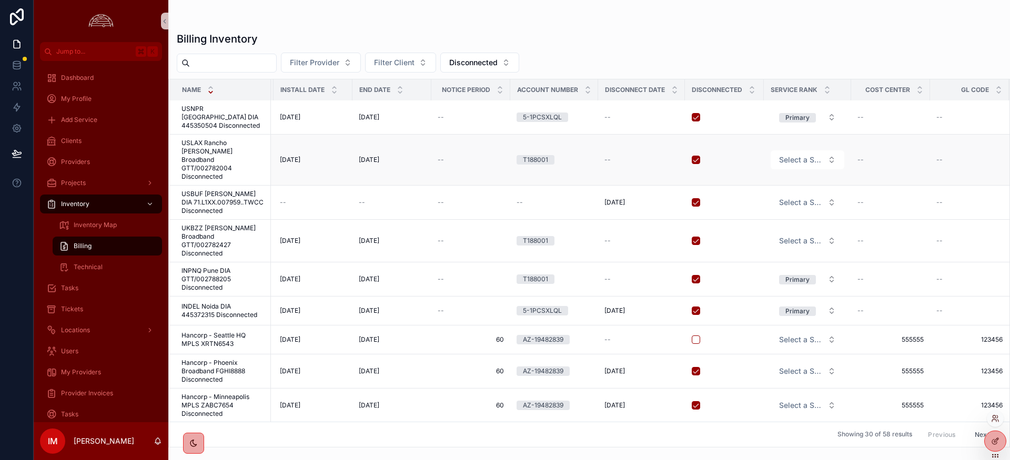
scroll to position [1, 981]
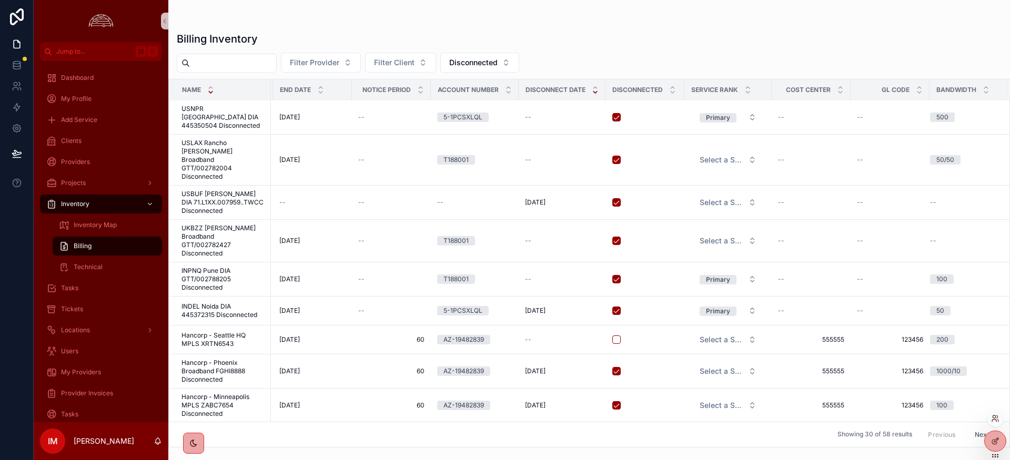
click at [597, 93] on icon "scrollable content" at bounding box center [595, 92] width 7 height 7
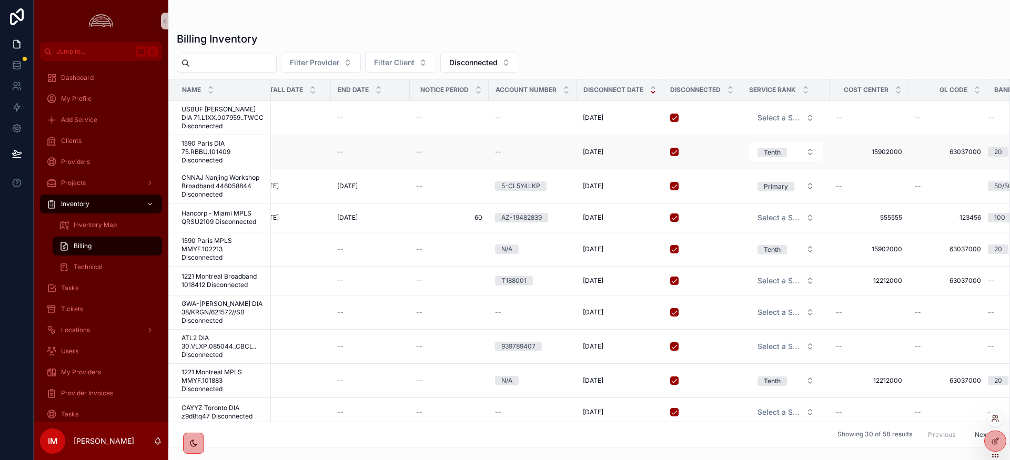
scroll to position [0, 985]
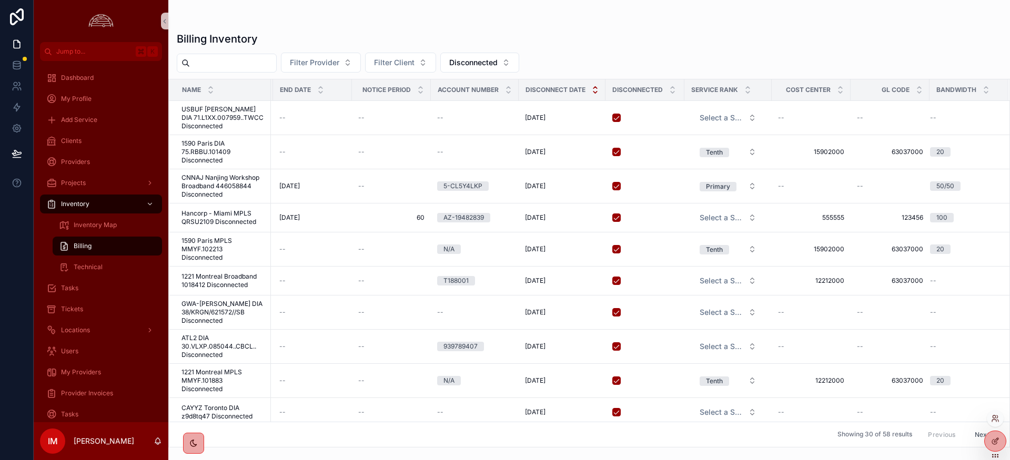
click at [596, 87] on icon "scrollable content" at bounding box center [595, 88] width 4 height 2
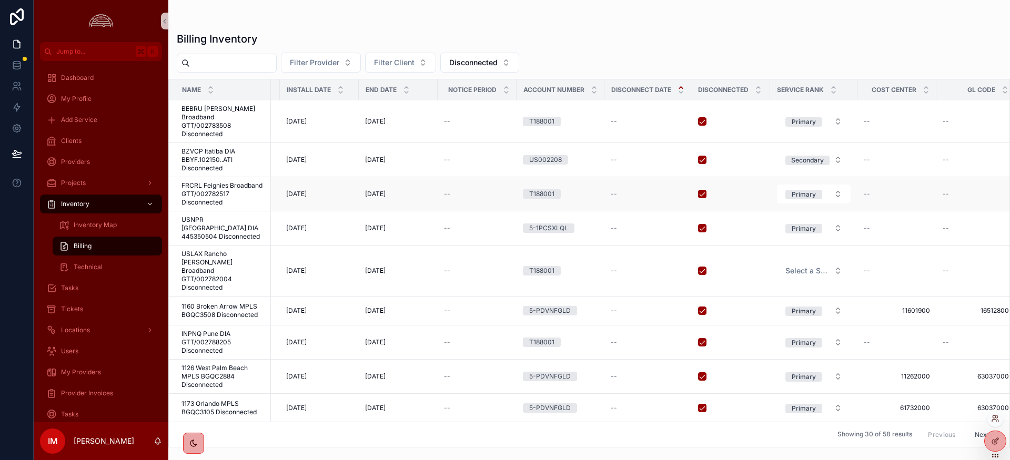
scroll to position [1, 977]
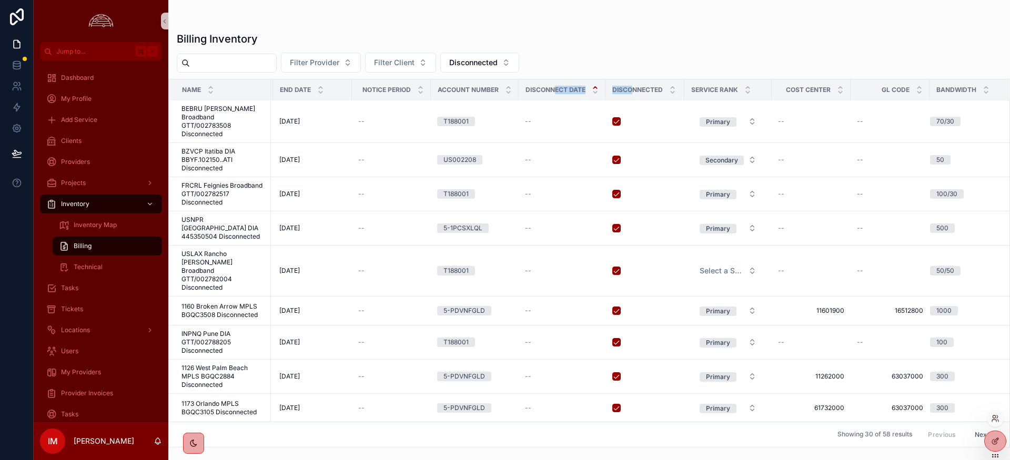
drag, startPoint x: 555, startPoint y: 89, endPoint x: 630, endPoint y: 93, distance: 75.3
click at [630, 93] on tr "Name Service ID Provider Product Category Service Category Location MRC NRC Ser…" at bounding box center [100, 90] width 1817 height 22
click at [615, 60] on div "Filter Provider Filter Client Disconnected" at bounding box center [588, 63] width 841 height 20
click at [220, 107] on span "BEBRU [PERSON_NAME] Broadband GTT/002783508 Disconnected" at bounding box center [222, 122] width 83 height 34
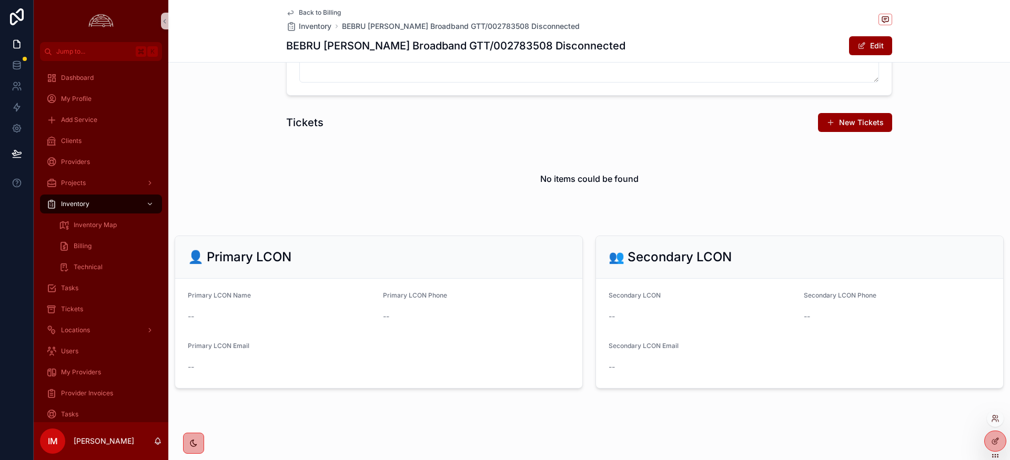
scroll to position [968, 0]
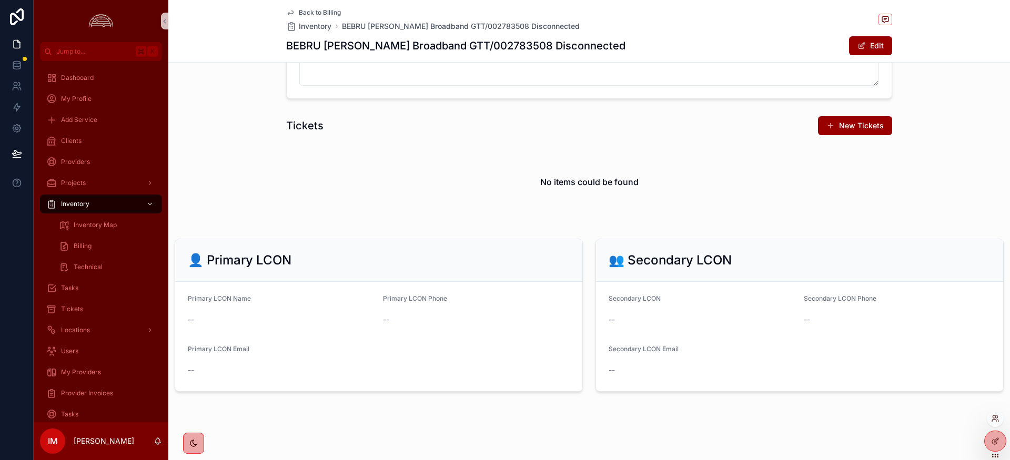
click at [310, 12] on span "Back to Billing" at bounding box center [320, 12] width 42 height 8
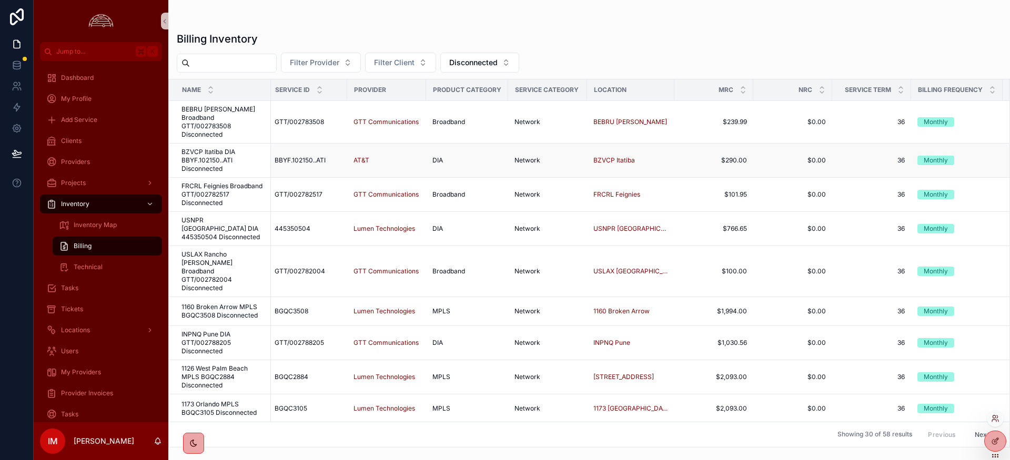
scroll to position [0, 2]
click at [200, 150] on span "BZVCP Itatiba DIA BBYF.102150..ATI Disconnected" at bounding box center [222, 160] width 83 height 25
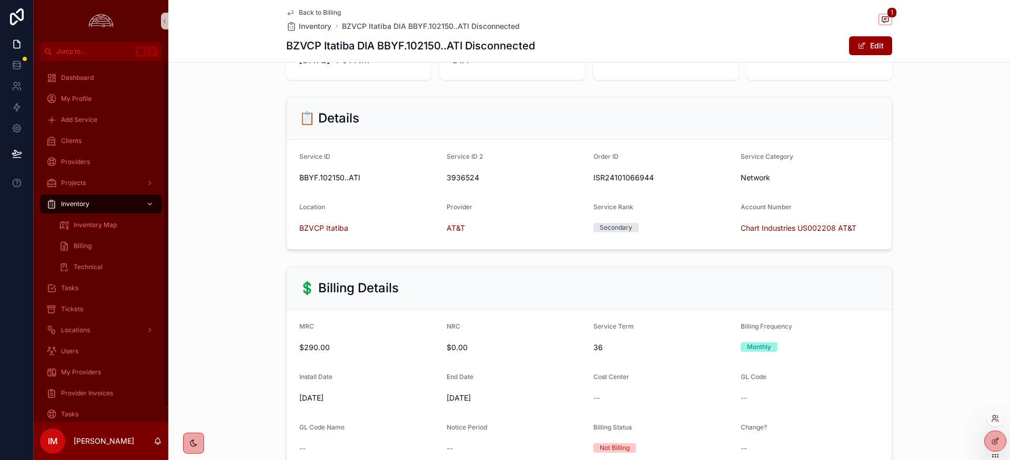
scroll to position [100, 0]
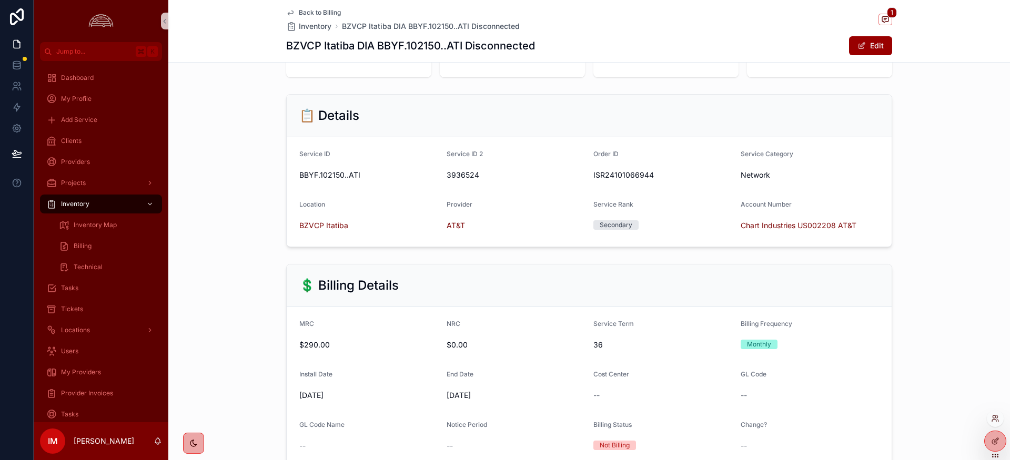
click at [309, 16] on span "Back to Billing" at bounding box center [320, 12] width 42 height 8
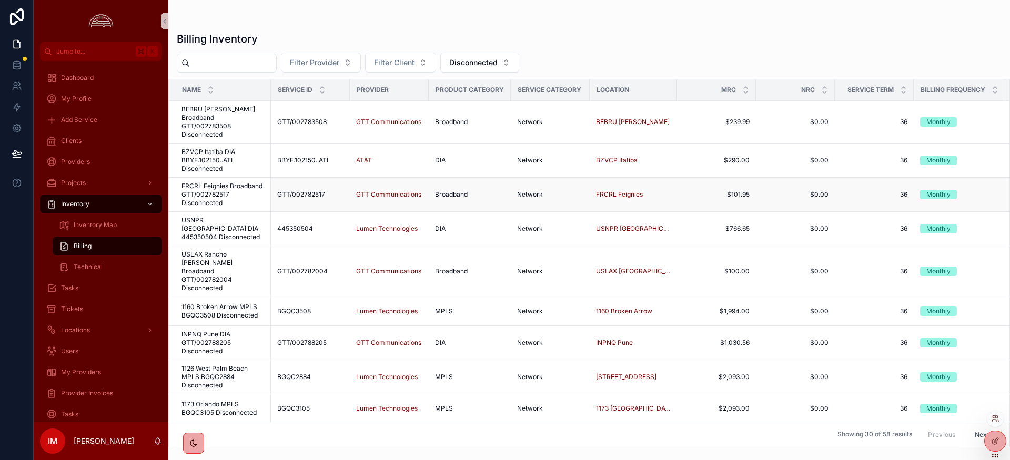
click at [204, 185] on span "FRCRL Feignies Broadband GTT/002782517 Disconnected" at bounding box center [222, 194] width 83 height 25
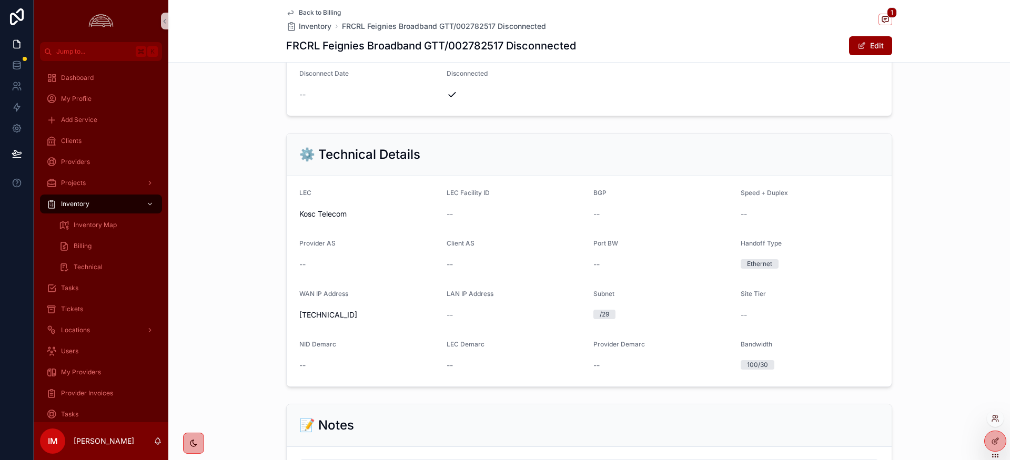
scroll to position [554, 0]
click at [891, 21] on span "scrollable content" at bounding box center [885, 20] width 14 height 12
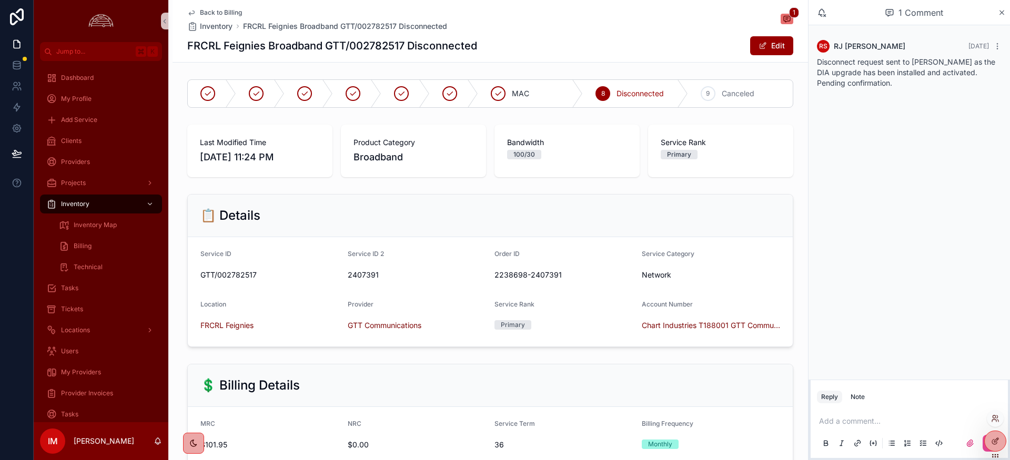
click at [212, 8] on span "Back to Billing" at bounding box center [221, 12] width 42 height 8
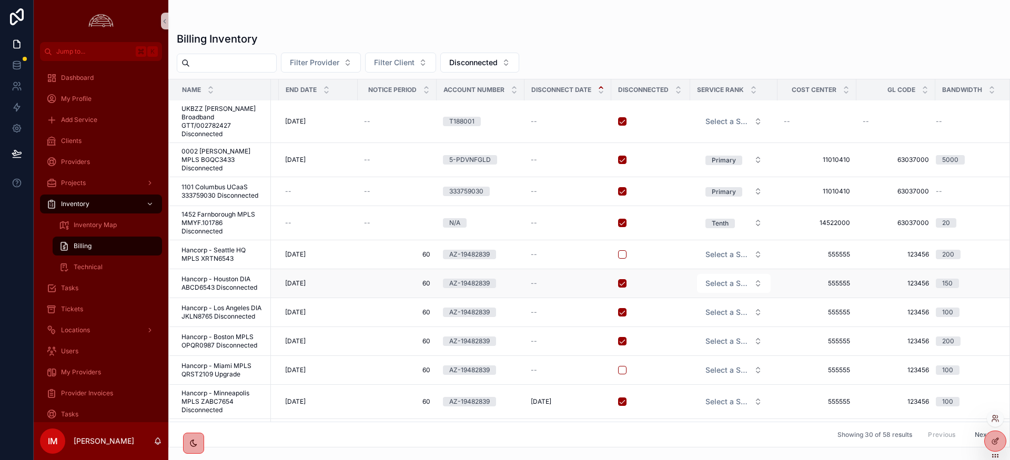
scroll to position [359, 971]
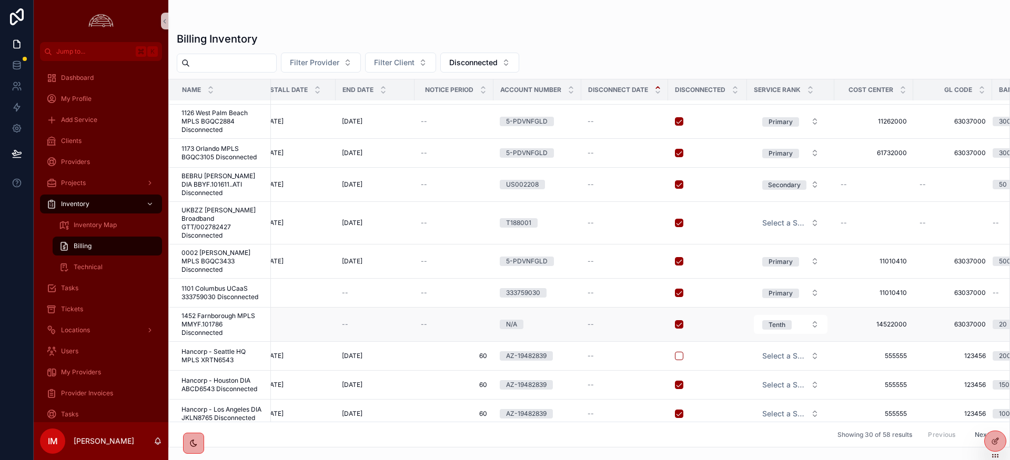
scroll to position [255, 914]
click at [217, 285] on span "1101 Columbus UCaaS 333759030 Disconnected" at bounding box center [222, 293] width 83 height 17
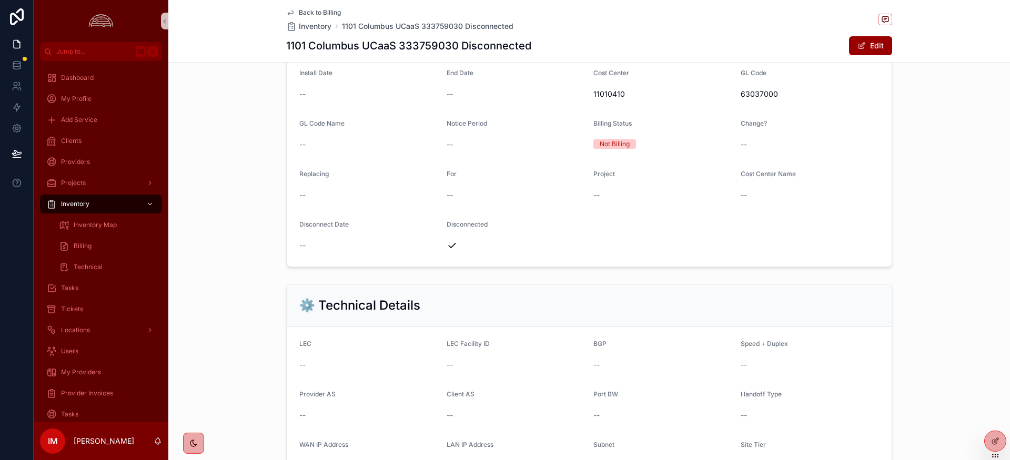
scroll to position [376, 0]
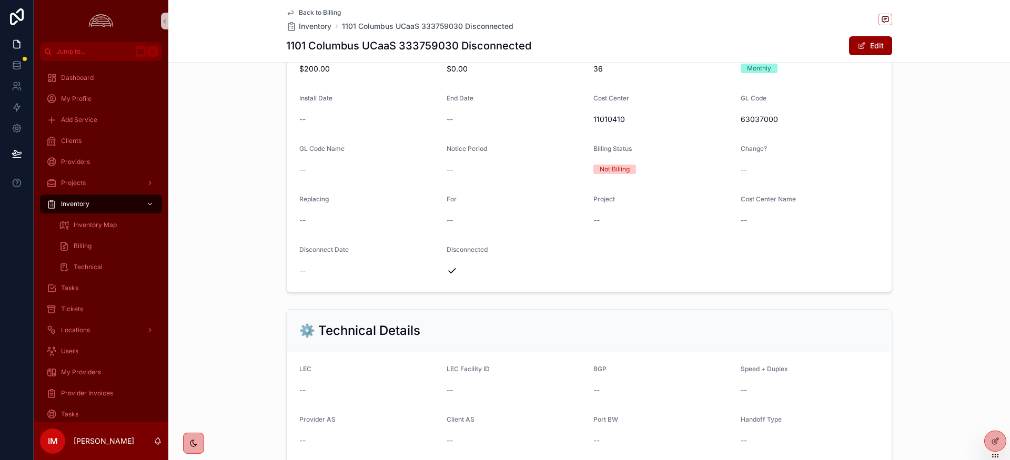
click at [311, 13] on span "Back to Billing" at bounding box center [320, 12] width 42 height 8
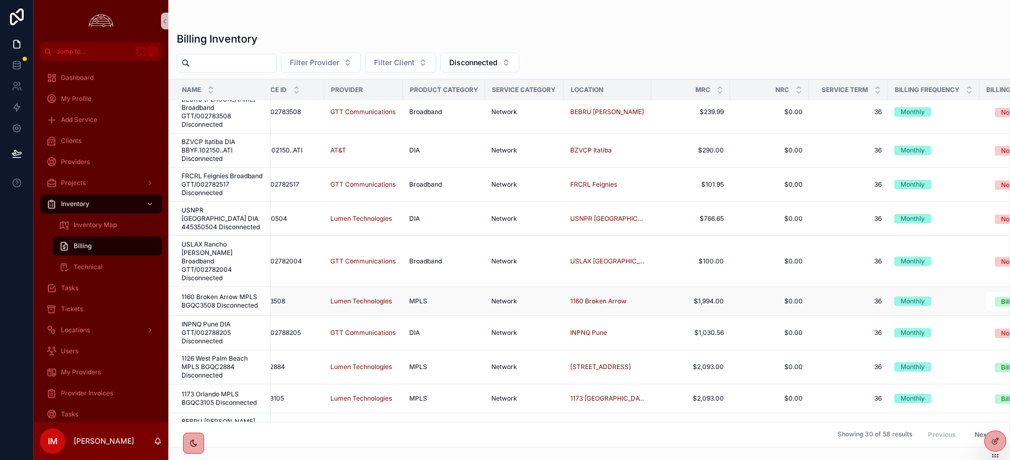
scroll to position [10, 0]
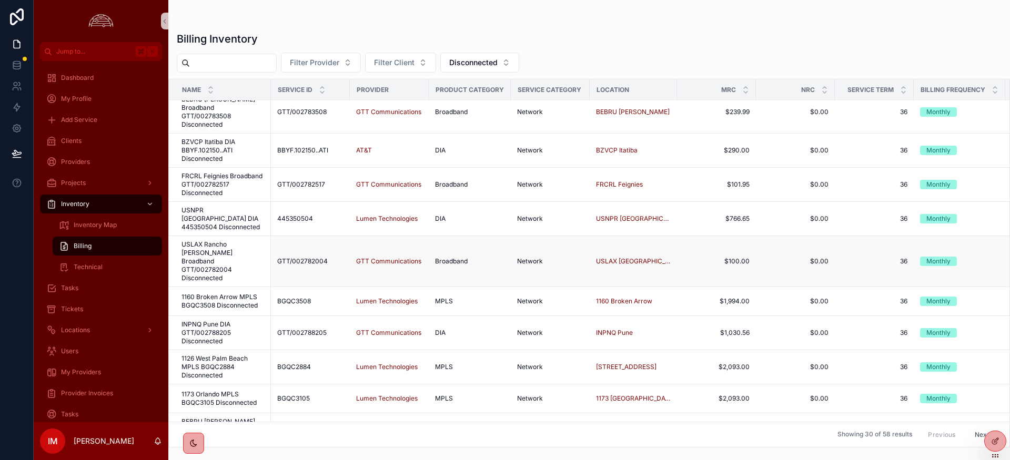
click at [300, 257] on span "GTT/002782004" at bounding box center [302, 261] width 50 height 8
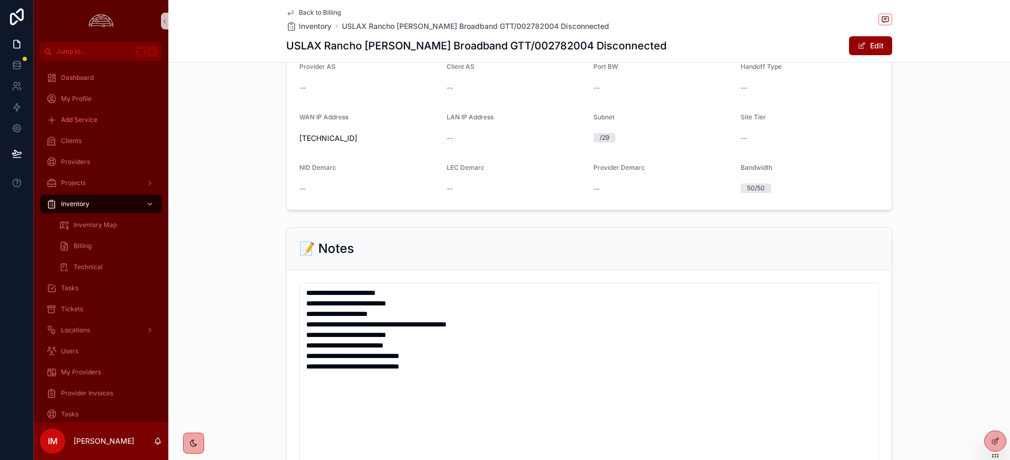
scroll to position [725, 0]
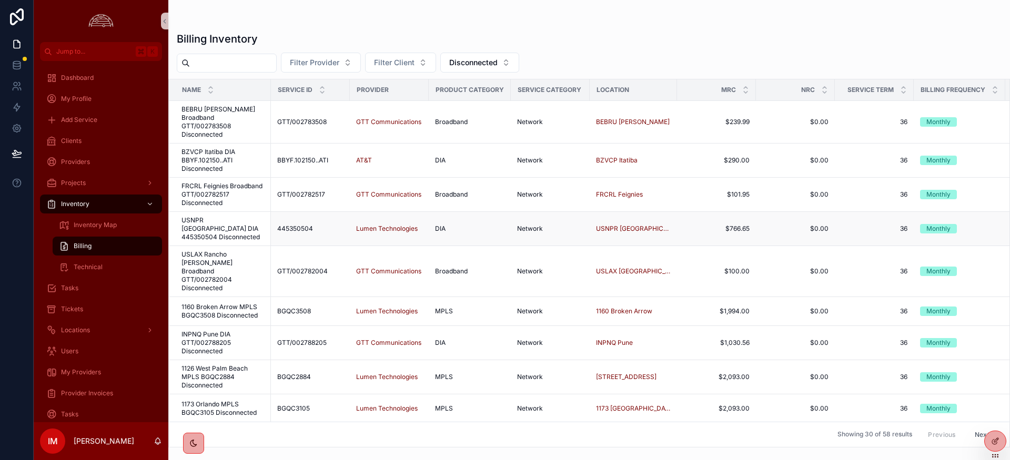
click at [233, 216] on span "USNPR [GEOGRAPHIC_DATA] DIA 445350504 Disconnected" at bounding box center [222, 228] width 83 height 25
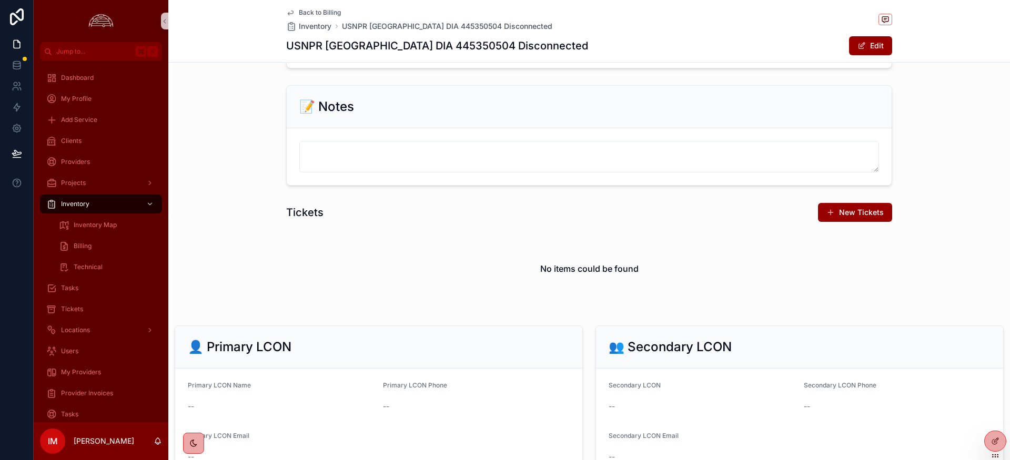
scroll to position [867, 0]
